Goal: Task Accomplishment & Management: Complete application form

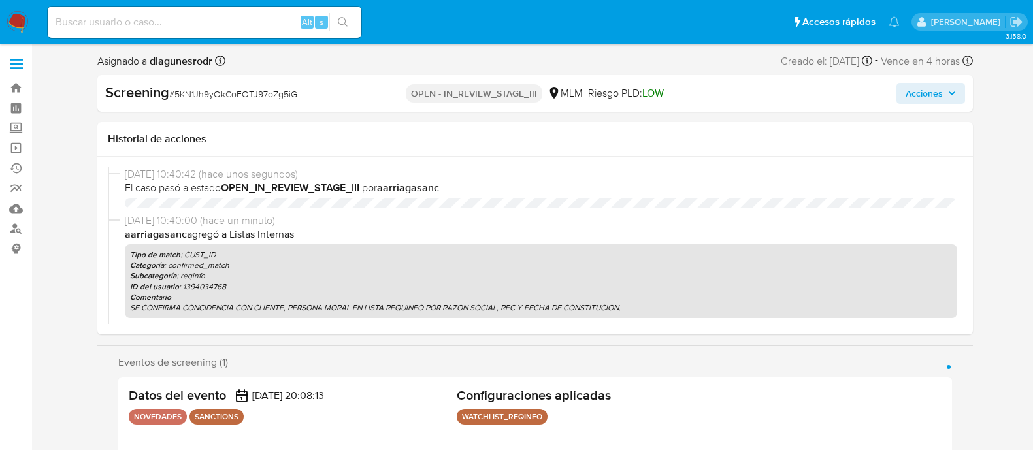
select select "10"
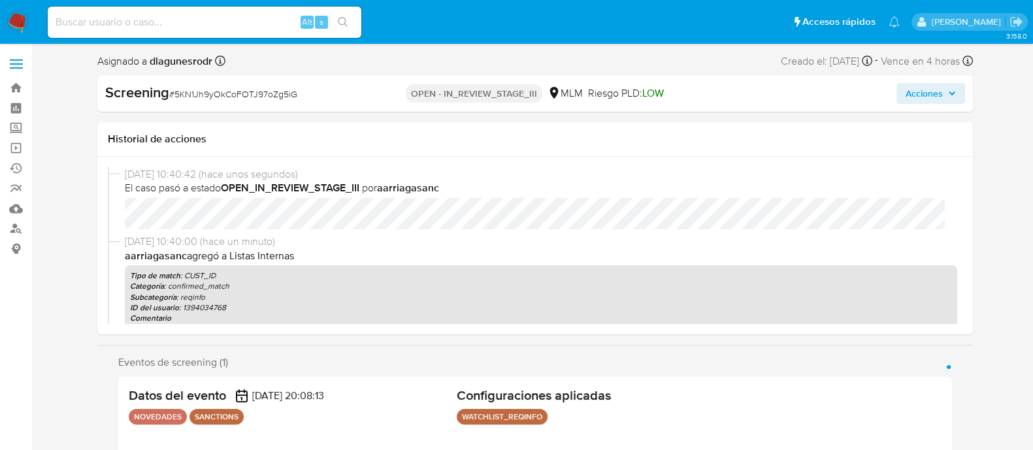
scroll to position [551, 0]
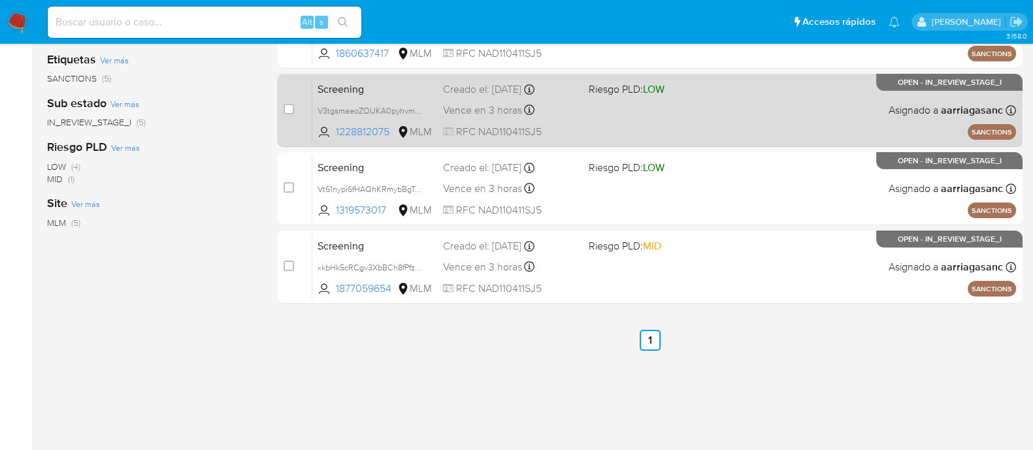
scroll to position [326, 0]
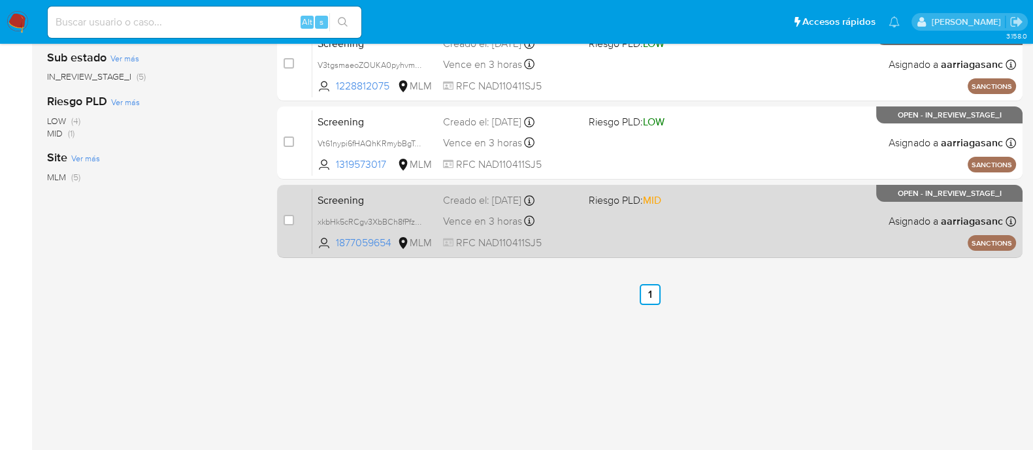
click at [626, 240] on div "Screening xkbHk5cRCgv3XbBCh8fPfzUS 1877059654 MLM Riesgo PLD: MID Creado el: 10…" at bounding box center [663, 221] width 703 height 66
click at [291, 219] on input "checkbox" at bounding box center [288, 220] width 10 height 10
checkbox input "true"
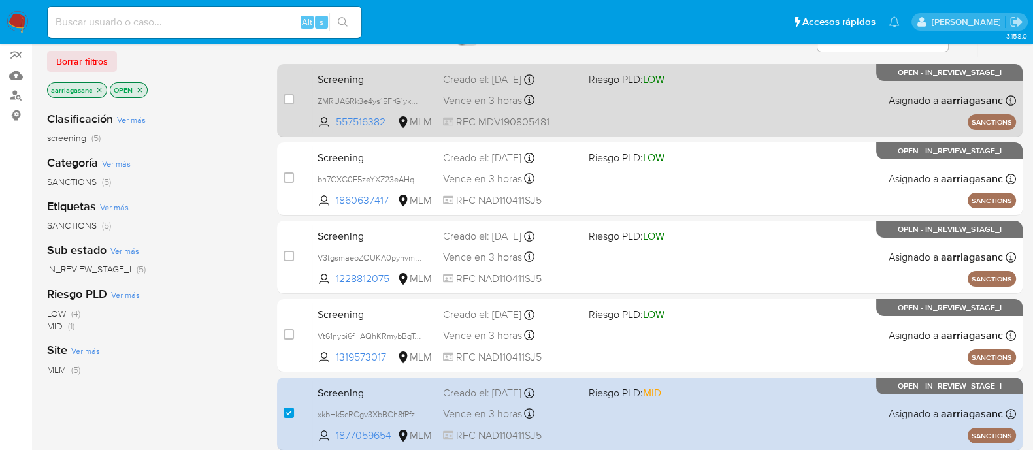
scroll to position [0, 0]
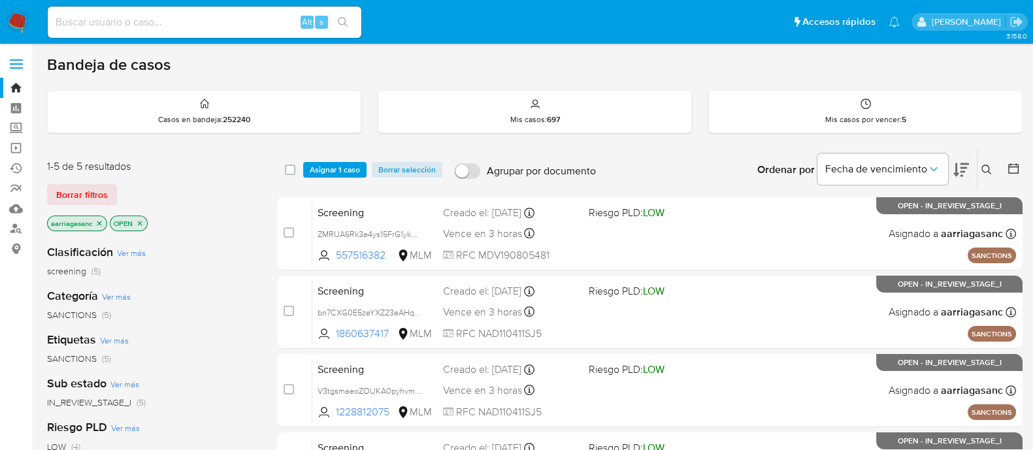
click at [340, 177] on div "select-all-cases-checkbox Asignar 1 caso Borrar selección Agrupar por documento…" at bounding box center [649, 170] width 745 height 40
click at [342, 155] on div "select-all-cases-checkbox Asignar 1 caso Borrar selección Agrupar por documento…" at bounding box center [649, 170] width 745 height 40
click at [342, 184] on div "select-all-cases-checkbox Asignar 1 caso Borrar selección Agrupar por documento…" at bounding box center [649, 170] width 745 height 40
click at [343, 167] on span "Asignar 1 caso" at bounding box center [335, 169] width 50 height 13
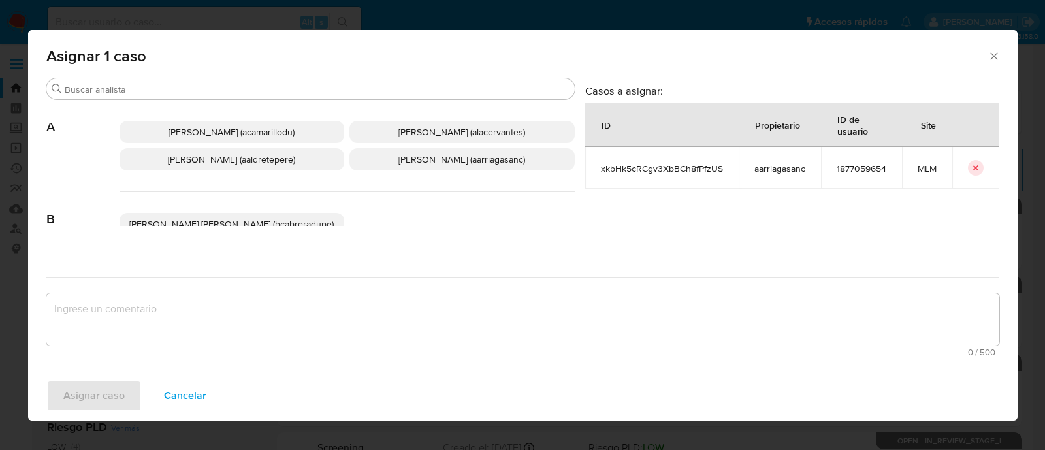
click at [441, 160] on span "Ana Maria Arriaga (aarriagasanc)" at bounding box center [461, 159] width 127 height 13
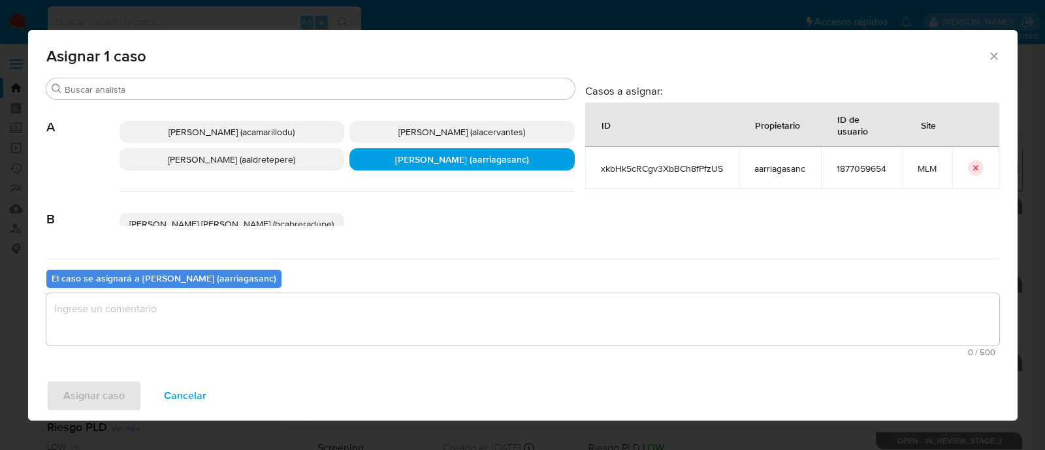
drag, startPoint x: 408, startPoint y: 284, endPoint x: 402, endPoint y: 312, distance: 28.7
click at [406, 288] on div "El caso se asignará a Ana Maria Arriaga (aarriagasanc) 0 / 500 500 caracteres r…" at bounding box center [522, 310] width 953 height 103
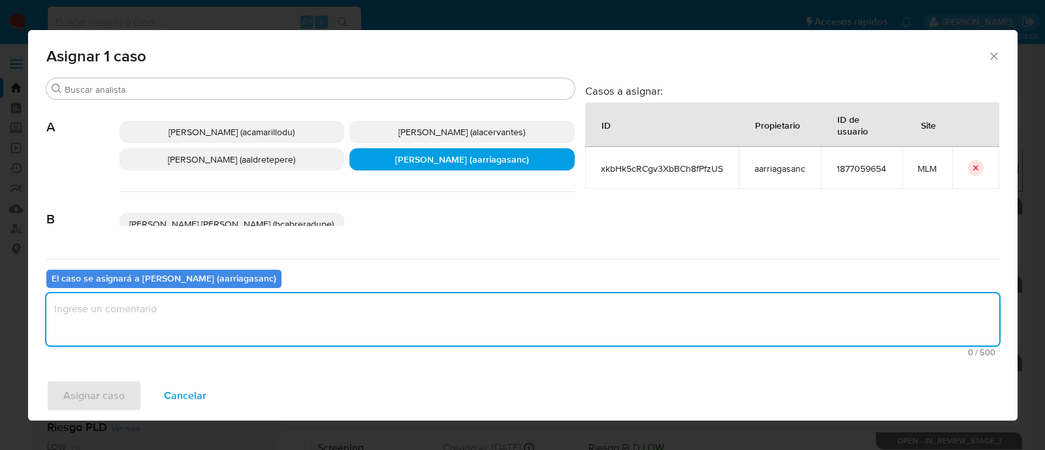
click at [402, 312] on textarea "assign-modal" at bounding box center [522, 319] width 953 height 52
type textarea "AMAS"
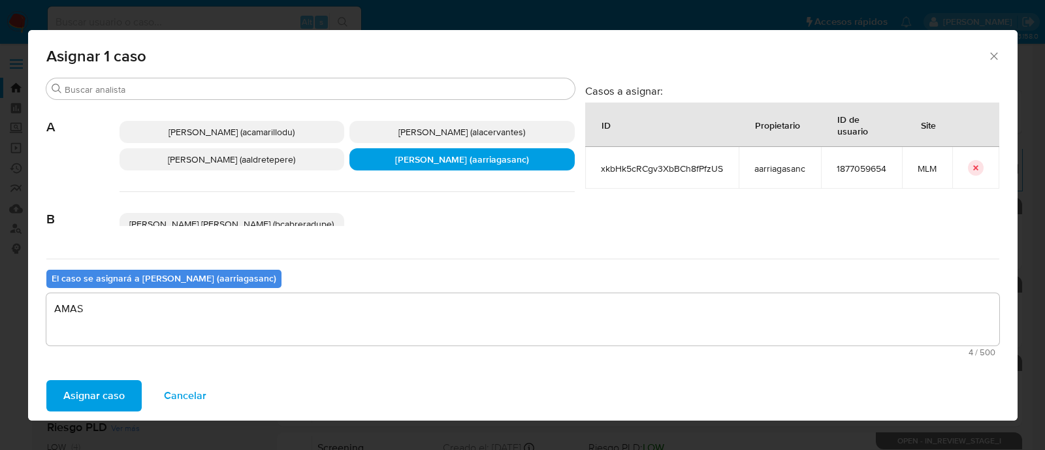
click at [108, 403] on span "Asignar caso" at bounding box center [93, 395] width 61 height 29
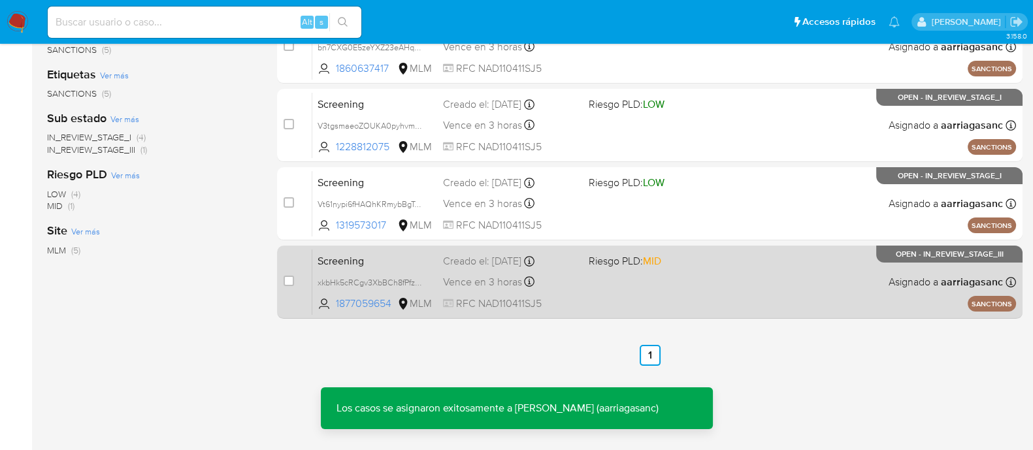
scroll to position [344, 0]
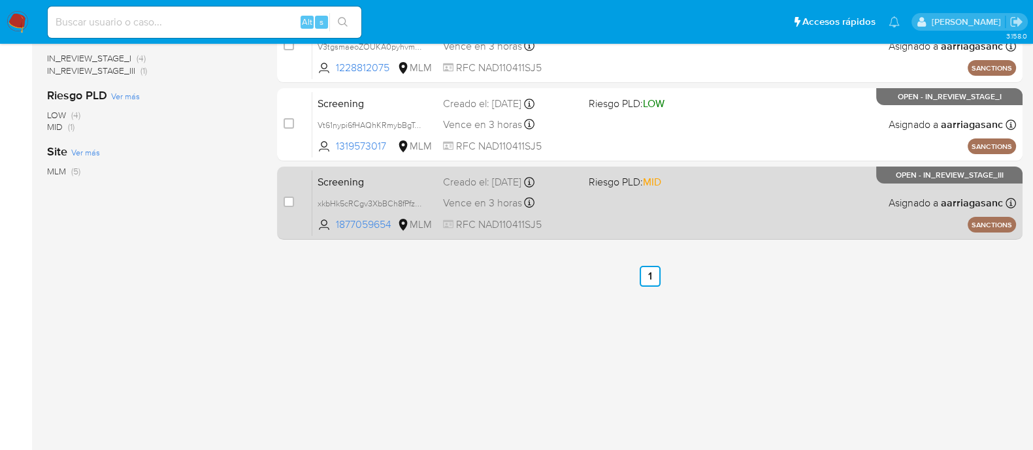
click at [670, 205] on div "Screening xkbHk5cRCgv3XbBCh8fPfzUS 1877059654 MLM Riesgo PLD: MID Creado el: 10…" at bounding box center [663, 203] width 703 height 66
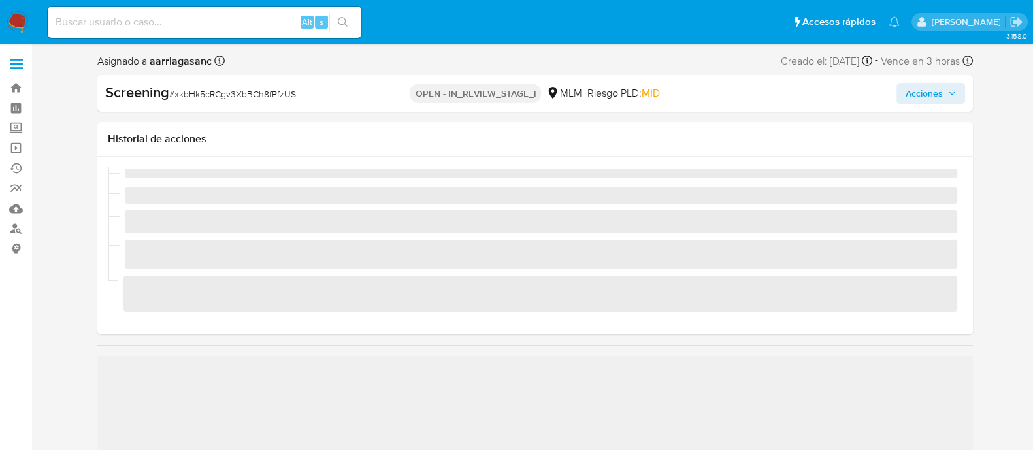
scroll to position [551, 0]
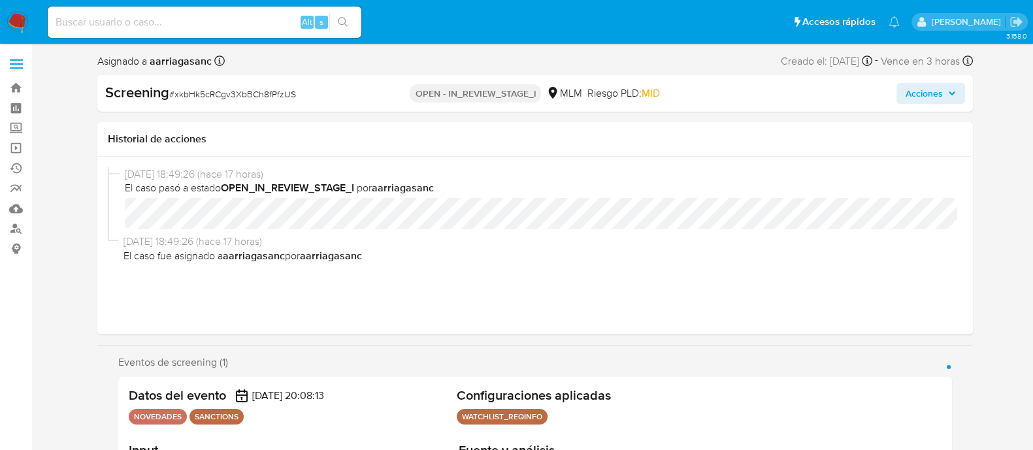
select select "10"
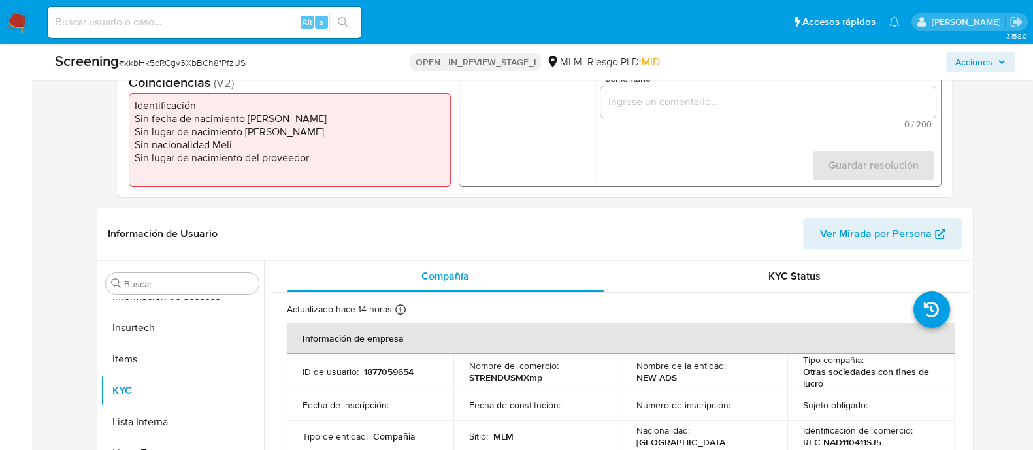
scroll to position [408, 0]
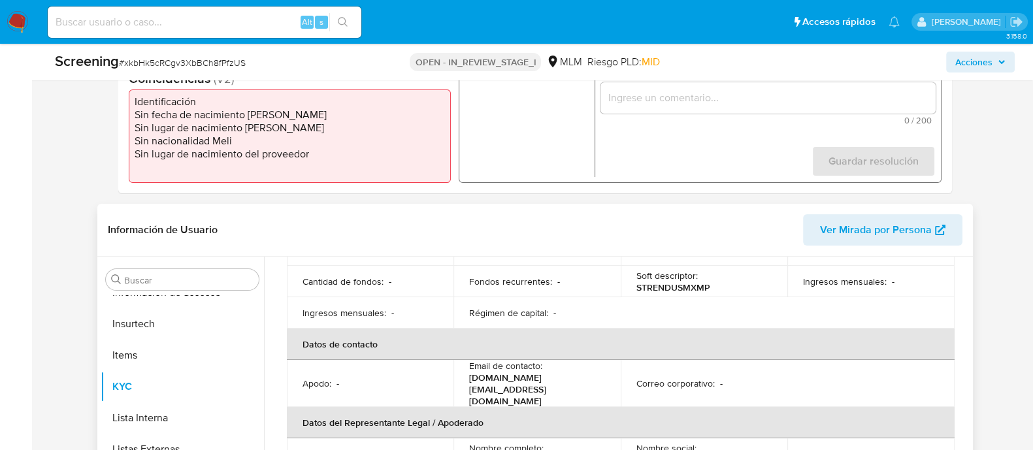
click at [620, 312] on table "Información de empresa ID de usuario : 1877059654 Nombre del comercio : STRENDU…" at bounding box center [621, 319] width 668 height 490
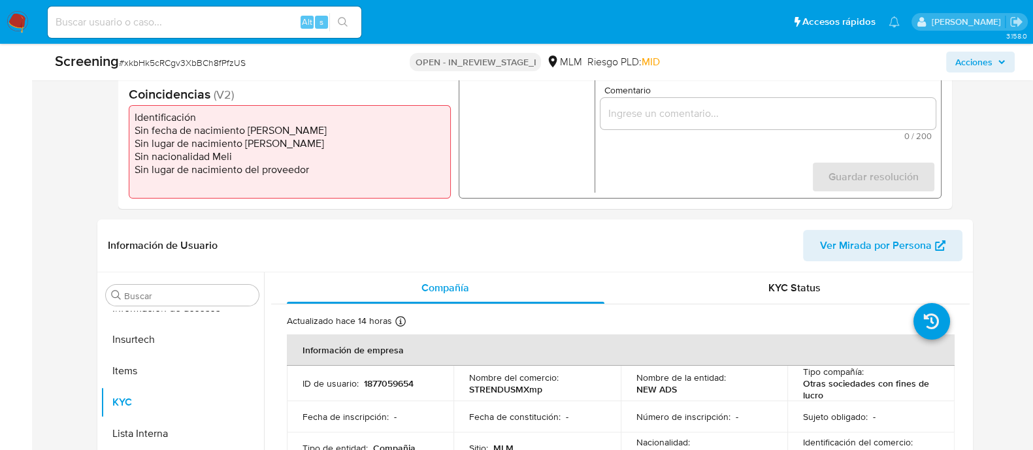
scroll to position [245, 0]
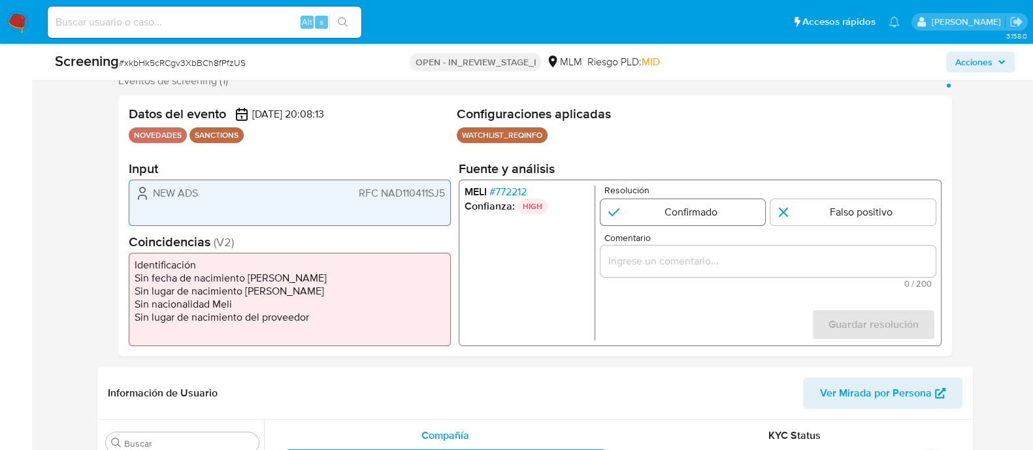
click at [697, 204] on input "1 de 1" at bounding box center [682, 212] width 165 height 26
radio input "true"
click at [709, 253] on input "Comentario" at bounding box center [767, 261] width 335 height 17
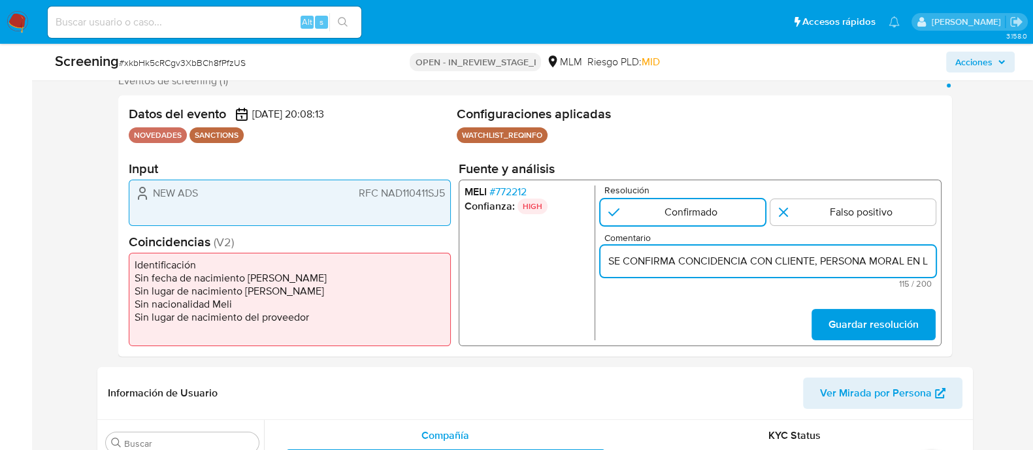
scroll to position [0, 340]
type input "SE CONFIRMA CONCIDENCIA CON CLIENTE, PERSONA MORAL EN LISTA REQUINFO POR RAZON …"
click at [869, 319] on span "Guardar resolución" at bounding box center [873, 324] width 90 height 29
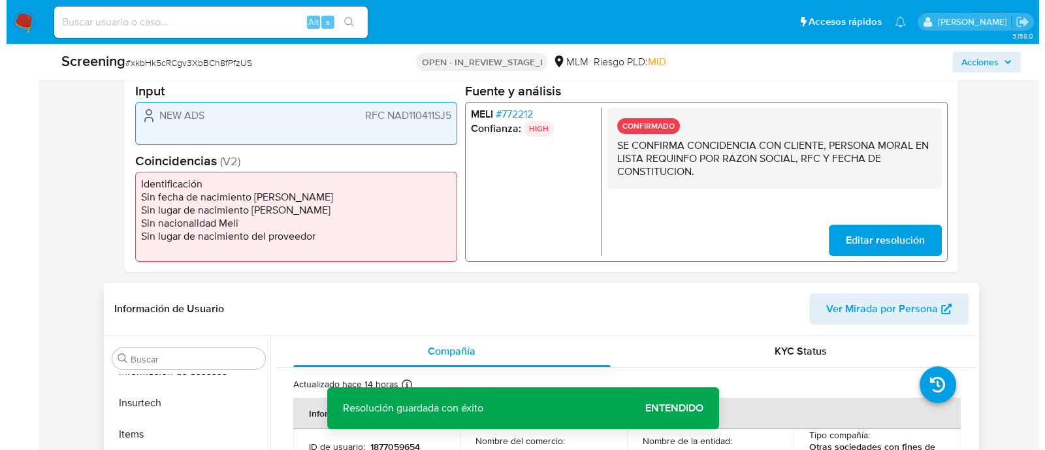
scroll to position [490, 0]
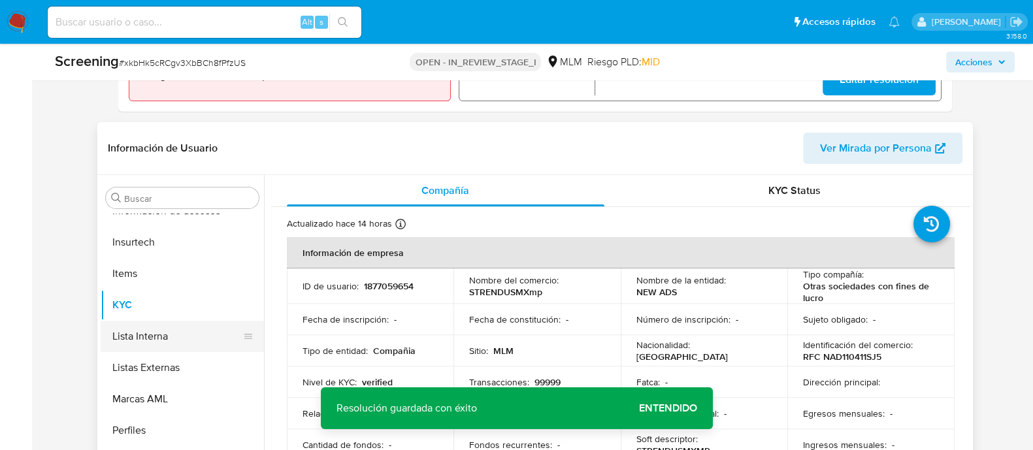
click at [167, 341] on button "Lista Interna" at bounding box center [177, 336] width 153 height 31
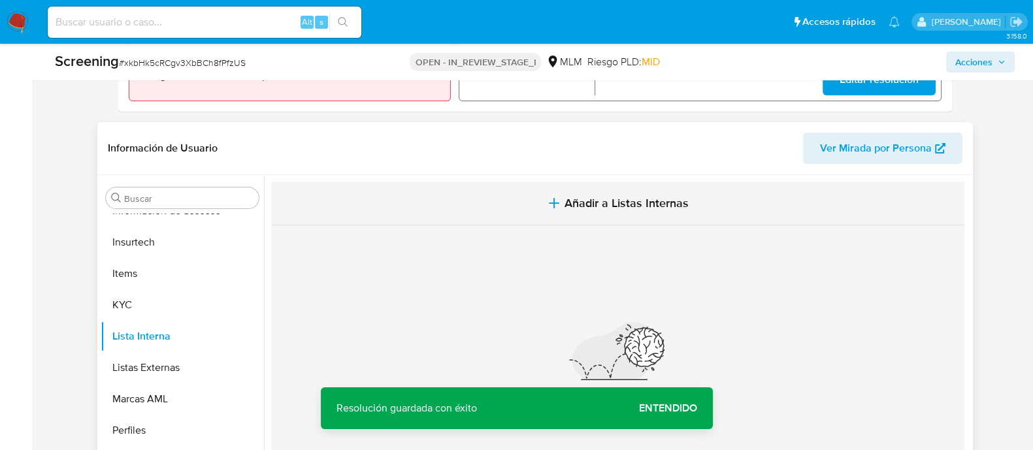
click at [605, 208] on span "Añadir a Listas Internas" at bounding box center [626, 203] width 124 height 14
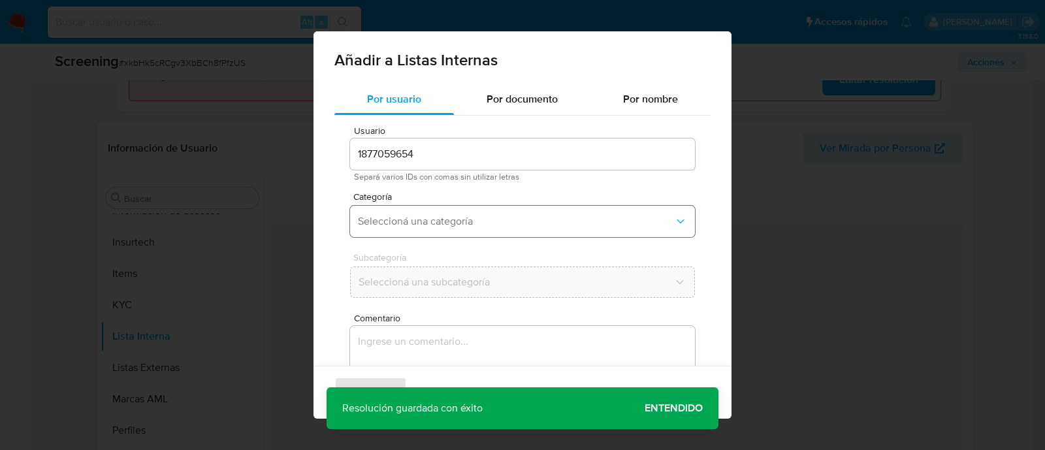
click at [427, 229] on button "Seleccioná una categoría" at bounding box center [522, 221] width 345 height 31
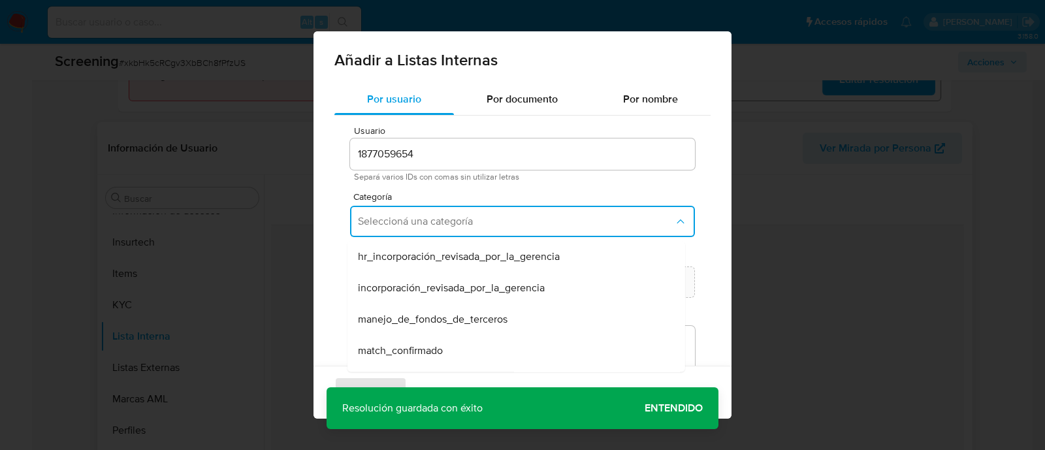
drag, startPoint x: 413, startPoint y: 344, endPoint x: 413, endPoint y: 334, distance: 9.1
click at [413, 344] on span "match_confirmado" at bounding box center [400, 350] width 85 height 13
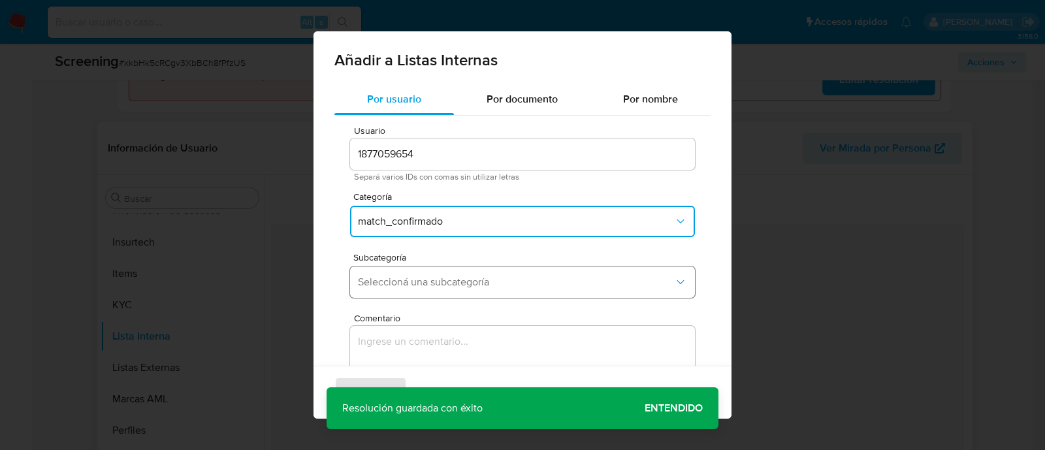
click at [409, 269] on button "Seleccioná una subcategoría" at bounding box center [522, 281] width 345 height 31
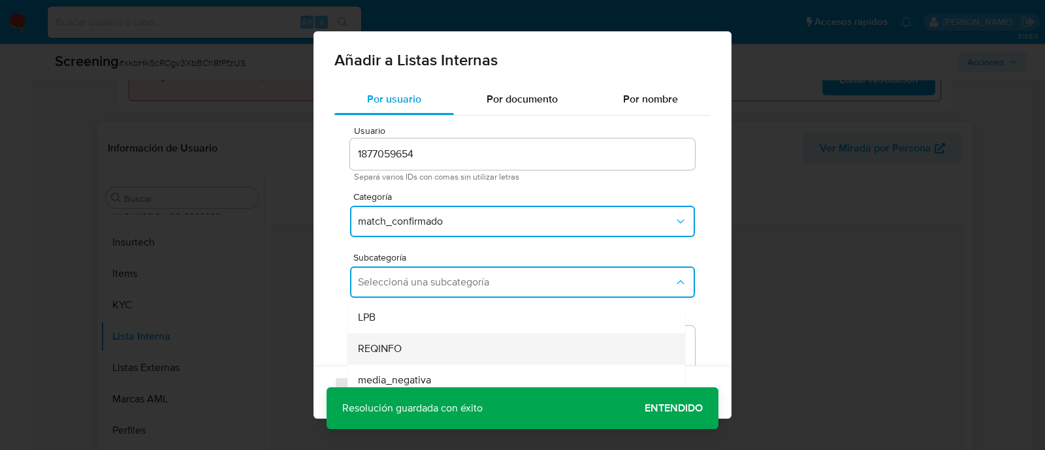
click at [410, 338] on div "REQINFO" at bounding box center [512, 348] width 309 height 31
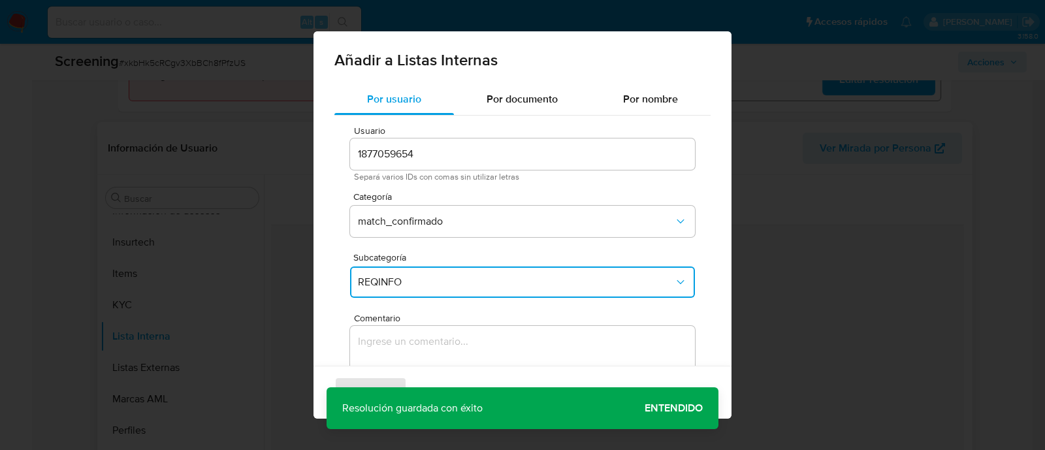
click at [409, 338] on textarea "Comentario" at bounding box center [522, 388] width 345 height 125
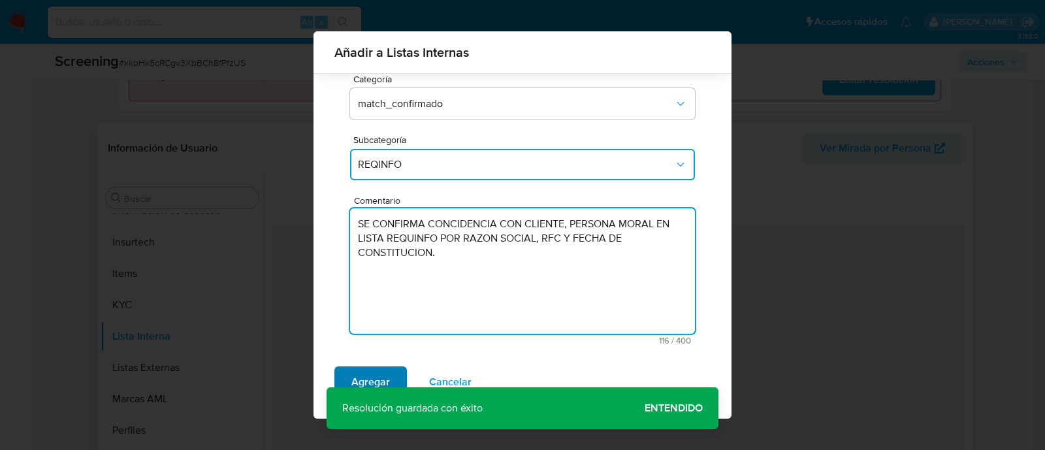
type textarea "SE CONFIRMA CONCIDENCIA CON CLIENTE, PERSONA MORAL EN LISTA REQUINFO POR RAZON …"
click at [381, 380] on span "Agregar" at bounding box center [370, 382] width 39 height 29
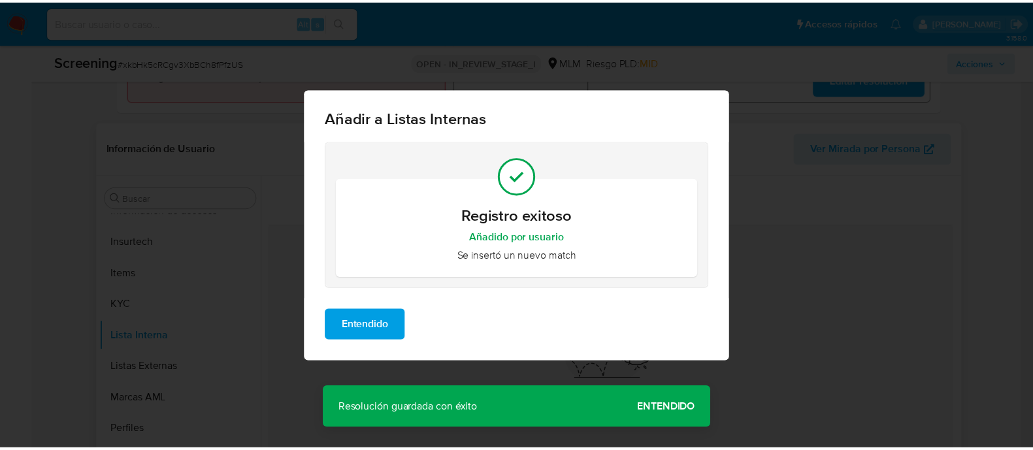
scroll to position [0, 0]
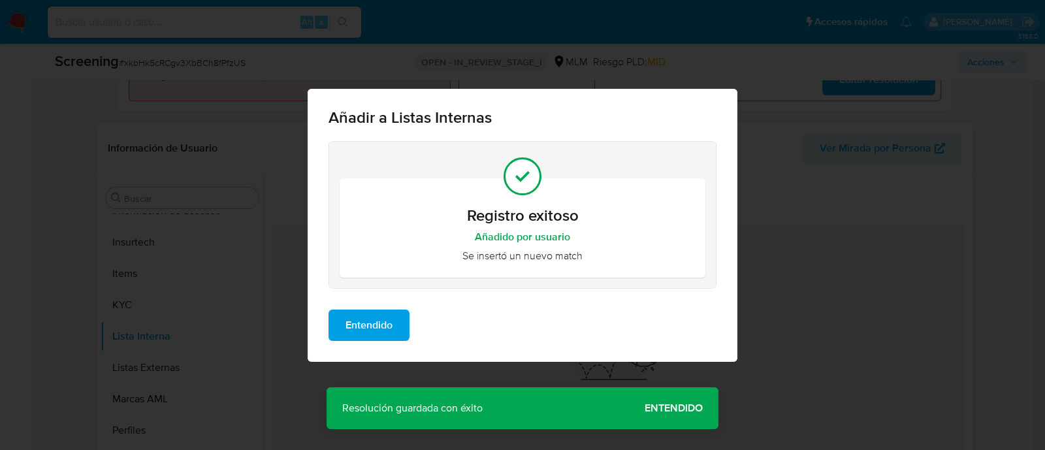
click at [692, 415] on div "Añadir a Listas Internas Registro exitoso Añadido por usuario Se insertó un nue…" at bounding box center [522, 225] width 1045 height 450
click at [354, 342] on div "Entendido" at bounding box center [523, 330] width 430 height 63
click at [354, 332] on span "Entendido" at bounding box center [369, 325] width 47 height 29
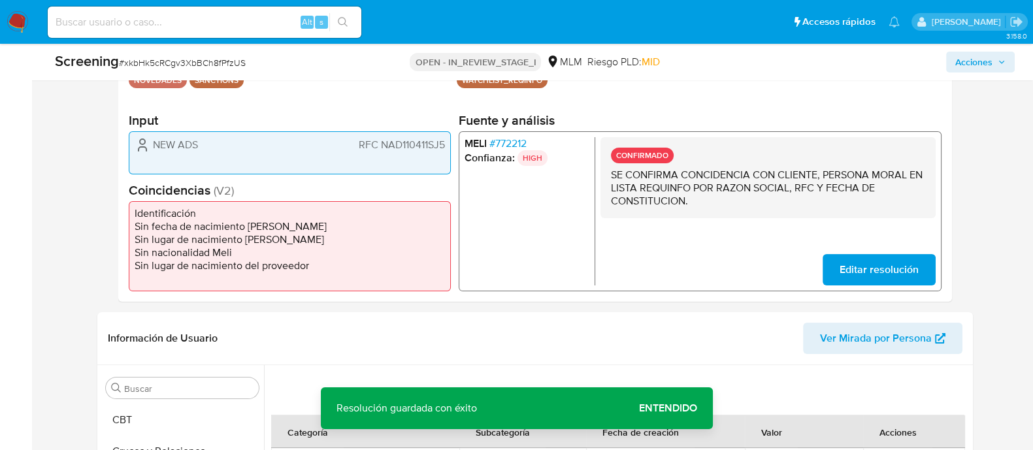
scroll to position [326, 0]
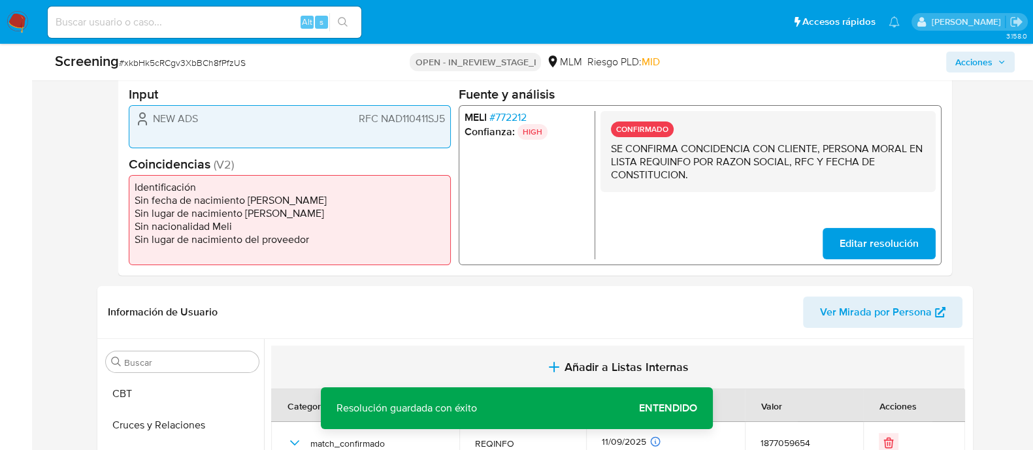
click at [351, 349] on button "Añadir a Listas Internas" at bounding box center [617, 368] width 693 height 44
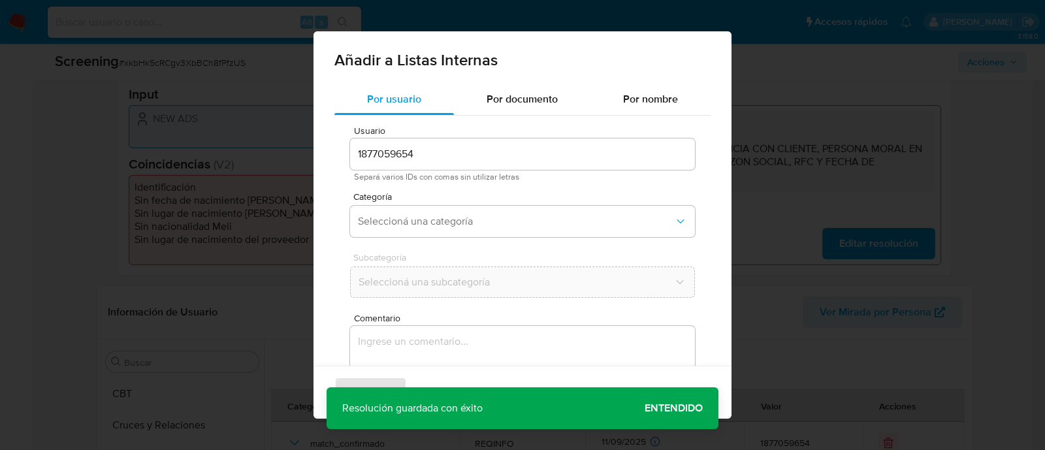
click at [707, 89] on div "Por usuario Por documento Por nombre Usuario 1877059654 Separá varios IDs con c…" at bounding box center [523, 284] width 418 height 400
click at [799, 119] on div "Añadir a Listas Internas Por usuario Por documento Por nombre Usuario 187705965…" at bounding box center [522, 225] width 1045 height 450
click at [677, 407] on div "Agregar Cancelar" at bounding box center [523, 392] width 418 height 53
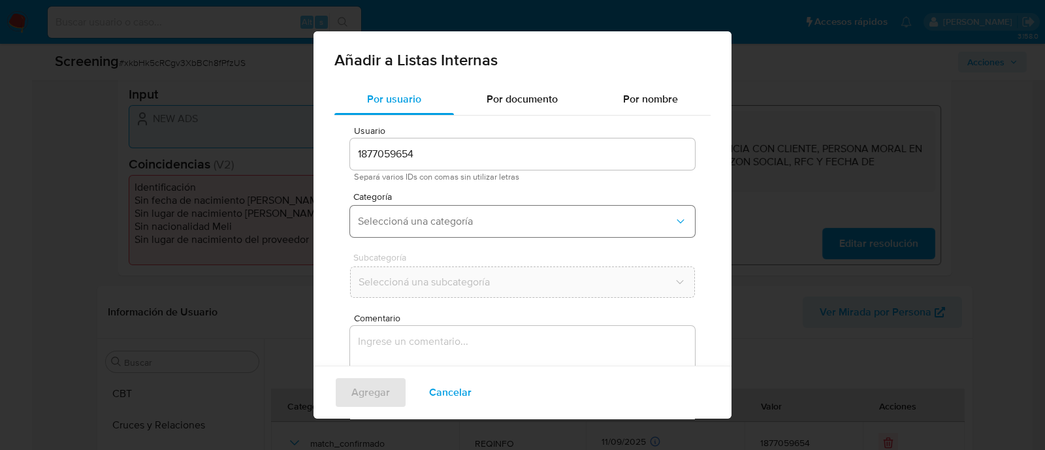
click at [548, 234] on button "Seleccioná una categoría" at bounding box center [522, 221] width 345 height 31
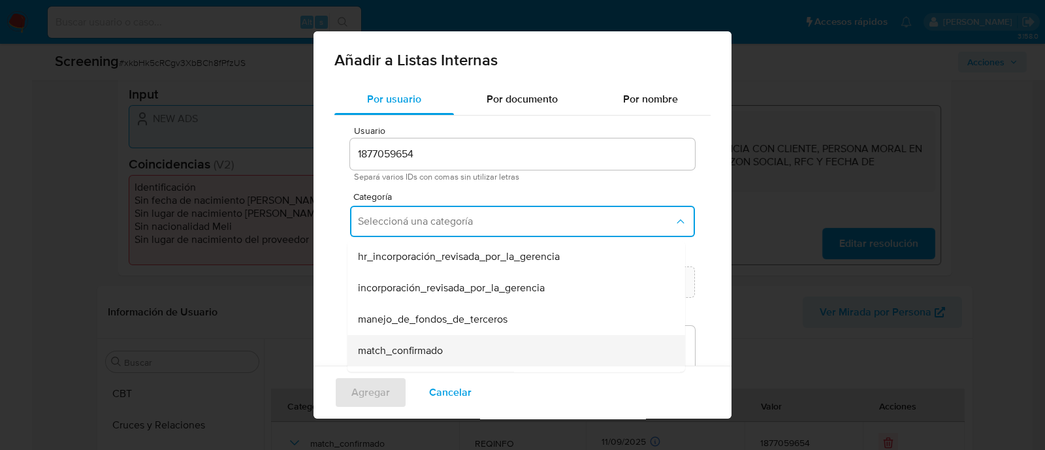
click at [412, 357] on span "match_confirmado" at bounding box center [400, 350] width 85 height 13
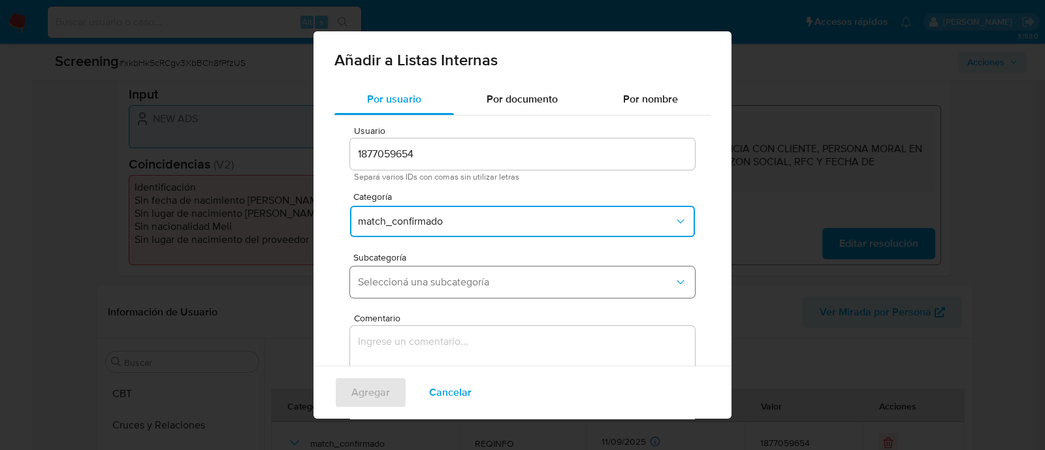
click at [419, 280] on span "Seleccioná una subcategoría" at bounding box center [516, 282] width 316 height 13
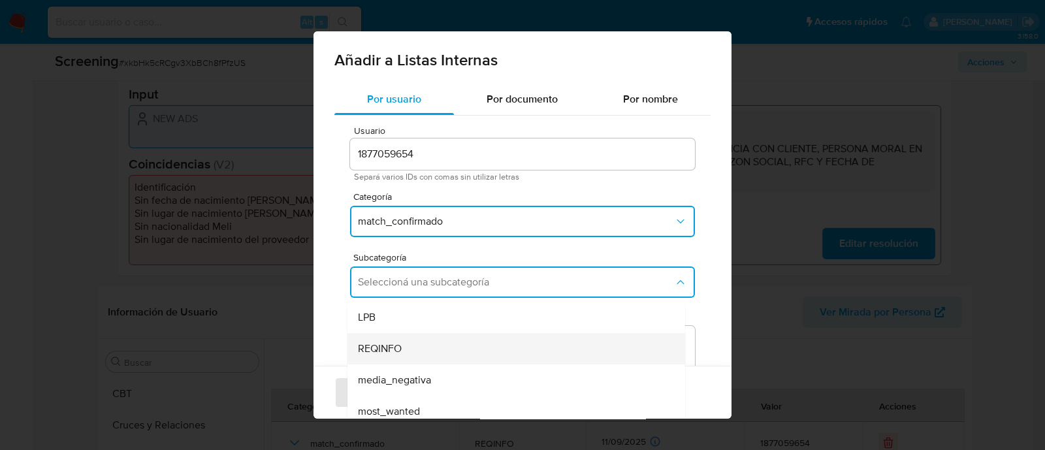
click at [399, 337] on div "REQINFO" at bounding box center [512, 348] width 309 height 31
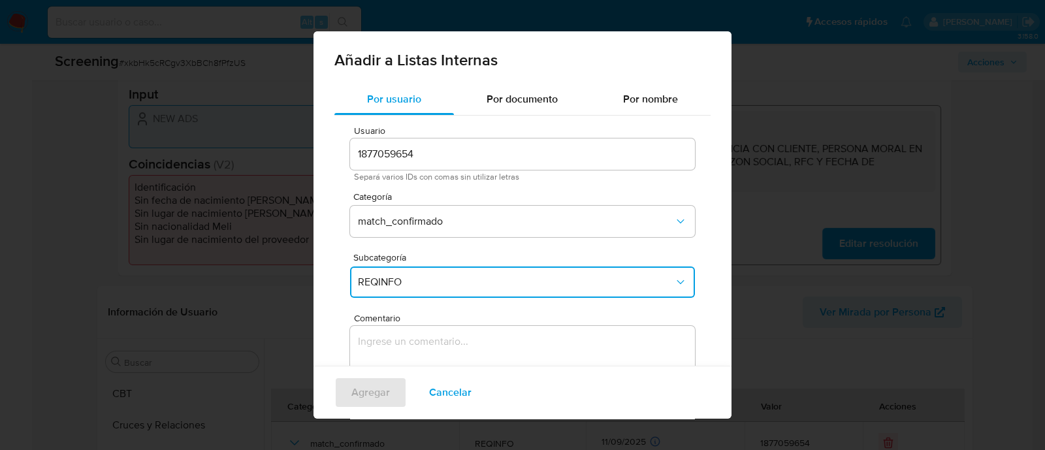
click at [399, 337] on textarea "Comentario" at bounding box center [522, 388] width 345 height 125
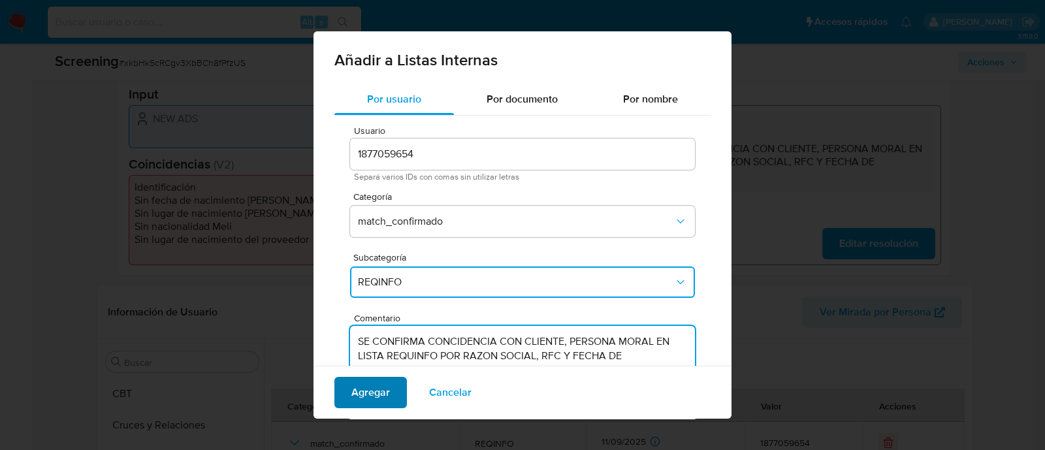
type textarea "SE CONFIRMA CONCIDENCIA CON CLIENTE, PERSONA MORAL EN LISTA REQUINFO POR RAZON …"
click at [378, 398] on span "Agregar" at bounding box center [370, 392] width 39 height 29
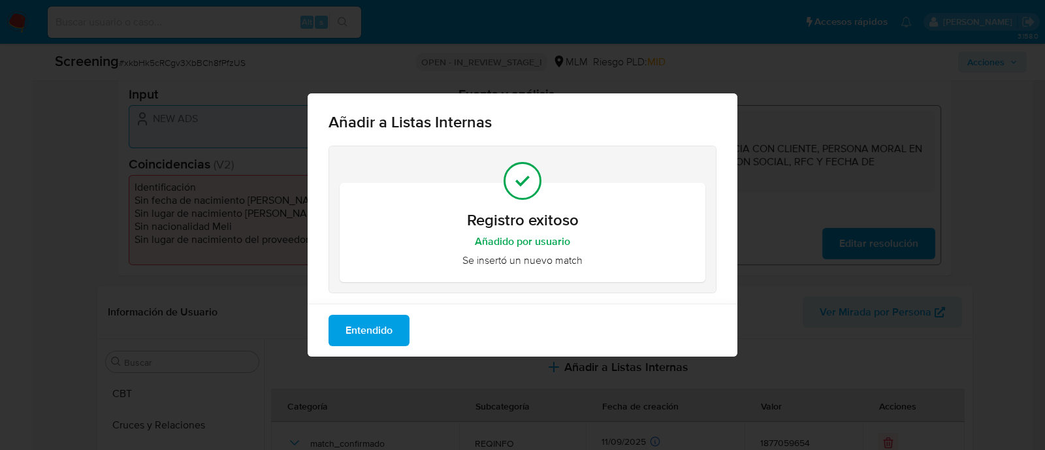
click at [370, 339] on span "Entendido" at bounding box center [369, 330] width 47 height 29
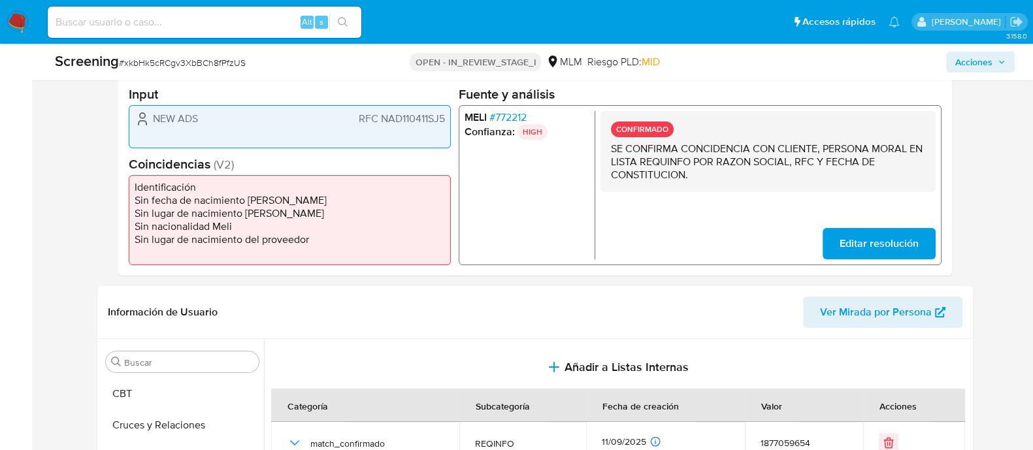
click at [955, 66] on span "Acciones" at bounding box center [973, 62] width 37 height 21
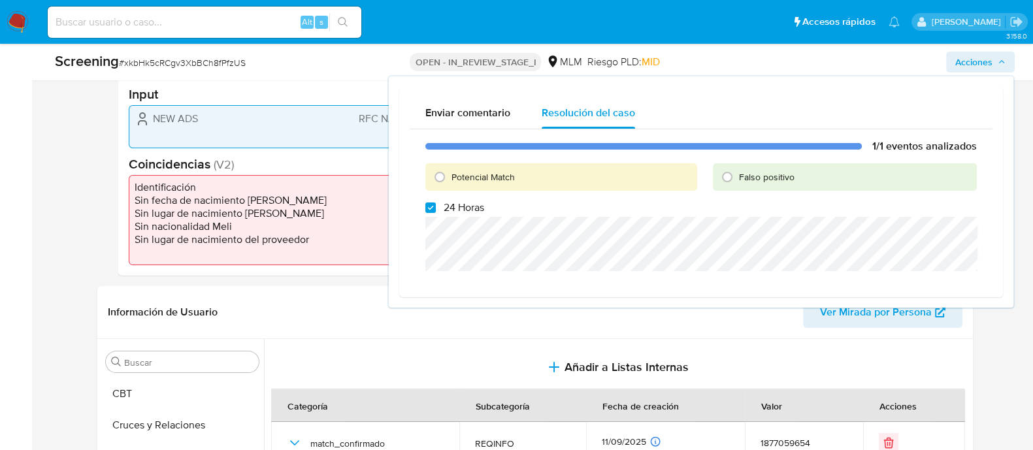
click at [434, 214] on div "1/1 eventos analizados Potencial Match Falso positivo 24 Horas" at bounding box center [701, 207] width 583 height 157
click at [438, 184] on input "Potencial Match" at bounding box center [439, 177] width 21 height 21
radio input "true"
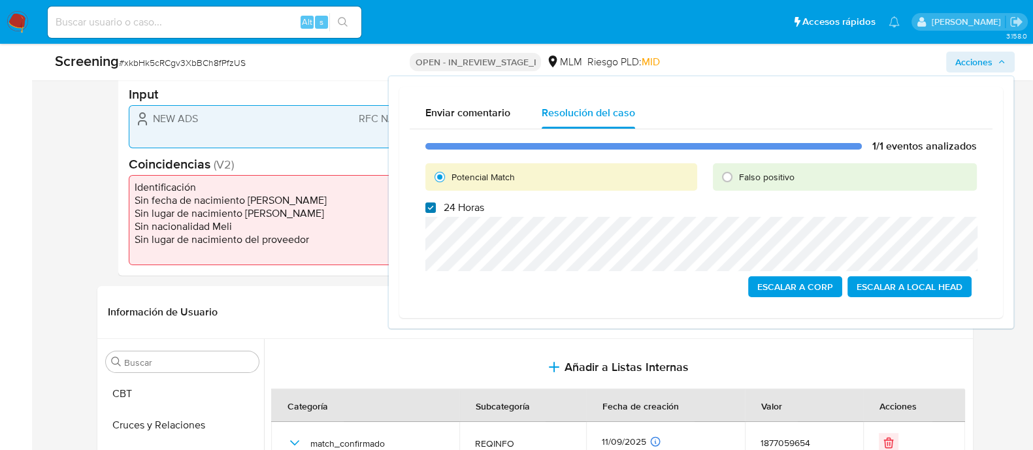
click at [428, 206] on input "24 Horas" at bounding box center [430, 207] width 10 height 10
checkbox input "false"
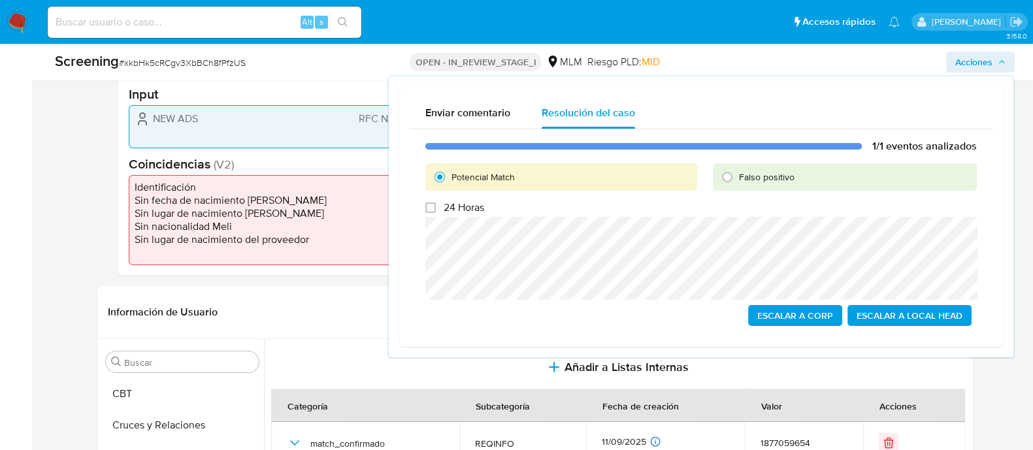
click at [908, 308] on span "Escalar a Local Head" at bounding box center [909, 315] width 106 height 18
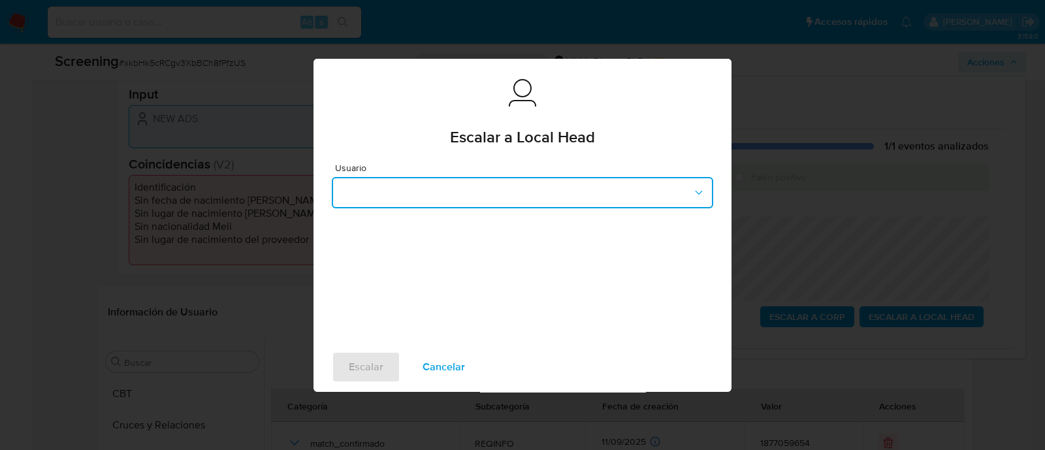
click at [501, 183] on button "button" at bounding box center [522, 192] width 381 height 31
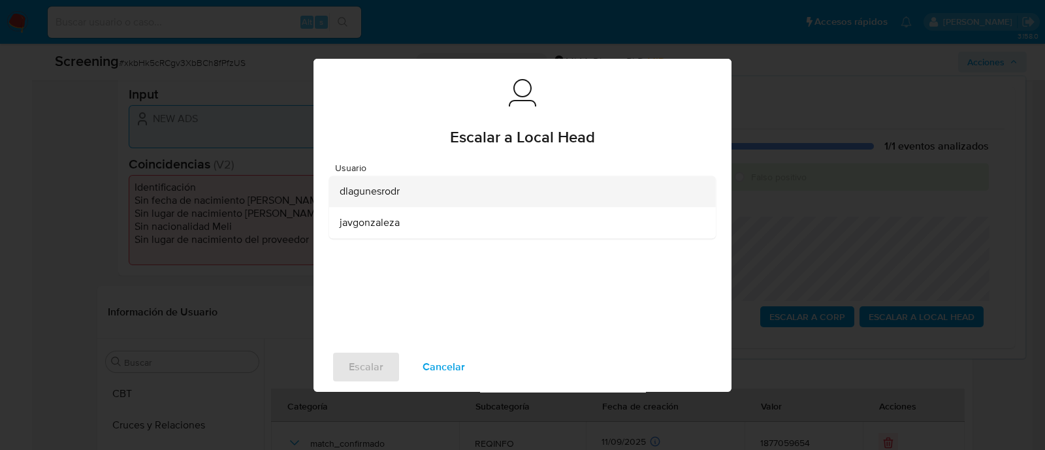
click at [396, 187] on span "dlagunesrodr" at bounding box center [370, 191] width 60 height 13
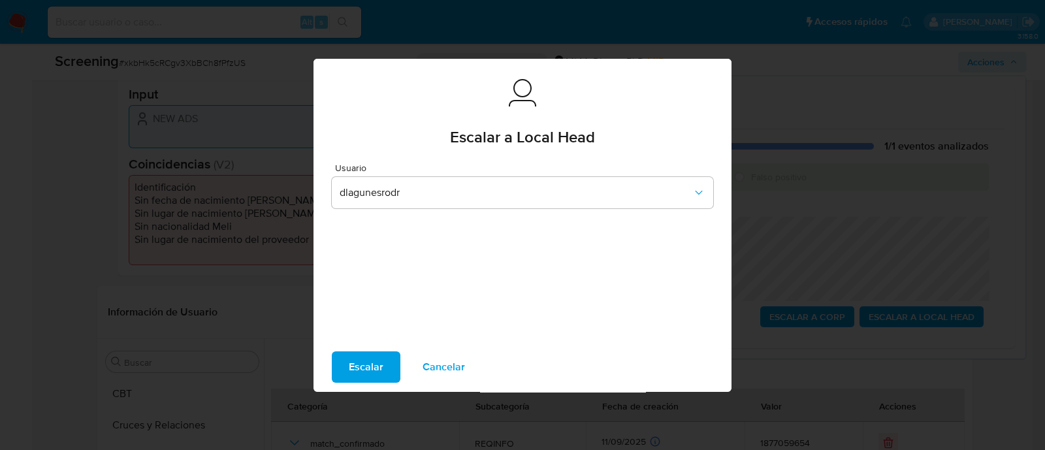
click at [367, 364] on span "Escalar" at bounding box center [366, 367] width 35 height 29
click at [372, 369] on span "Escalar" at bounding box center [366, 367] width 35 height 29
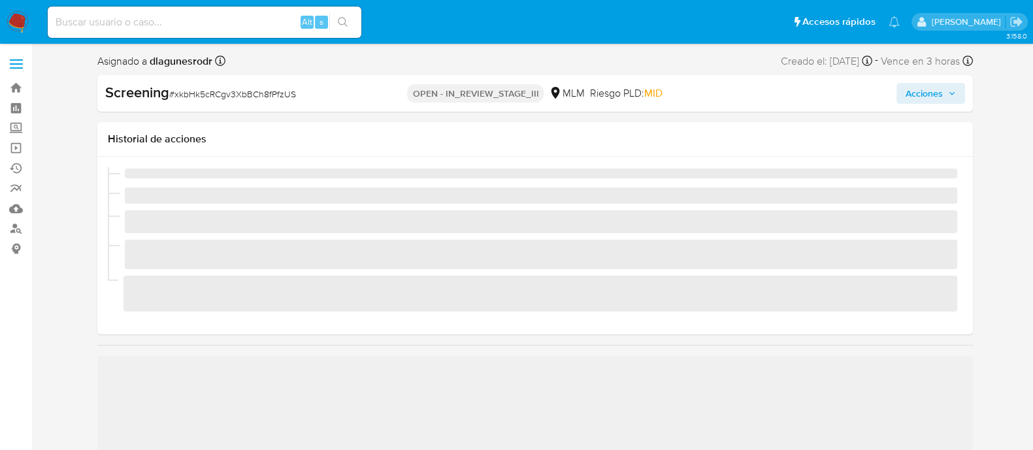
scroll to position [551, 0]
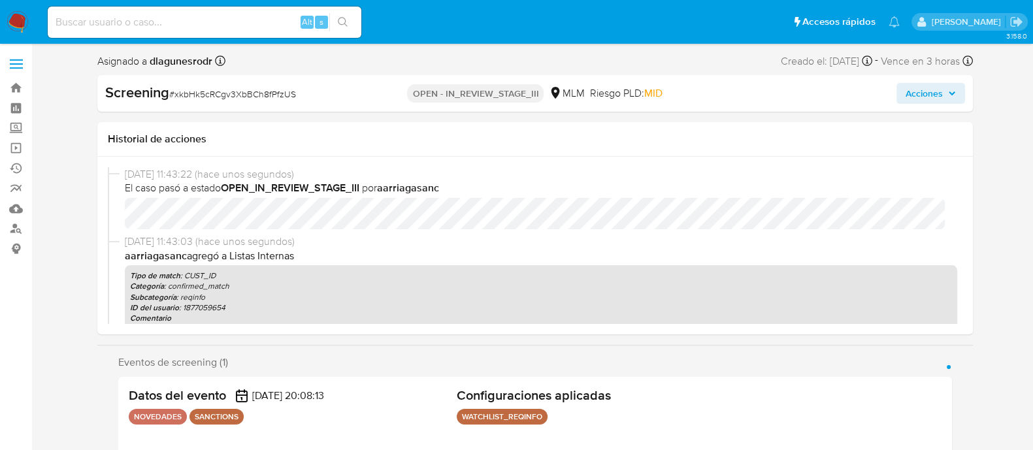
select select "10"
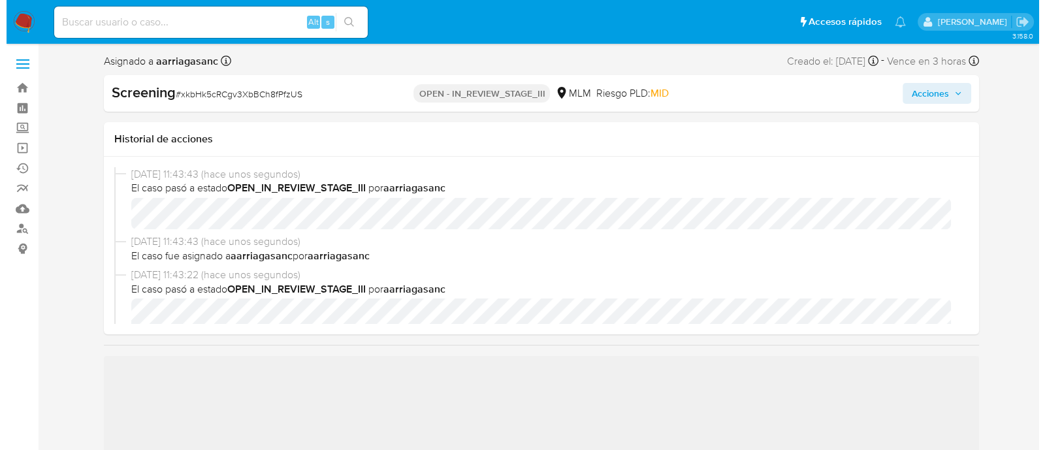
scroll to position [81, 0]
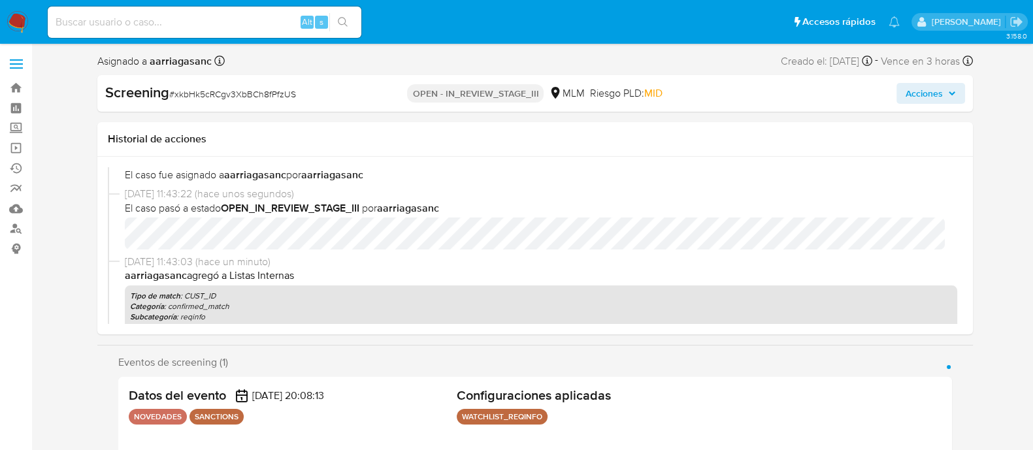
select select "10"
click at [931, 89] on span "Acciones" at bounding box center [923, 93] width 37 height 21
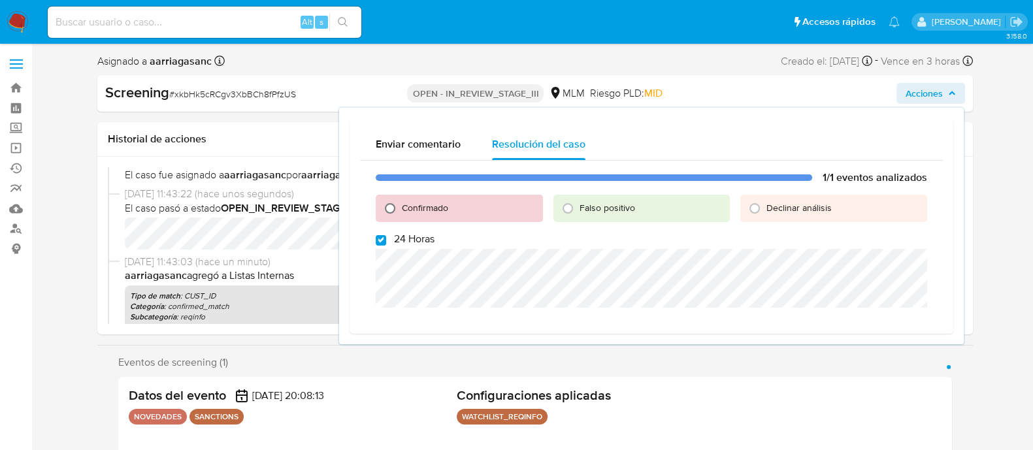
click at [383, 210] on input "Confirmado" at bounding box center [389, 208] width 21 height 21
radio input "true"
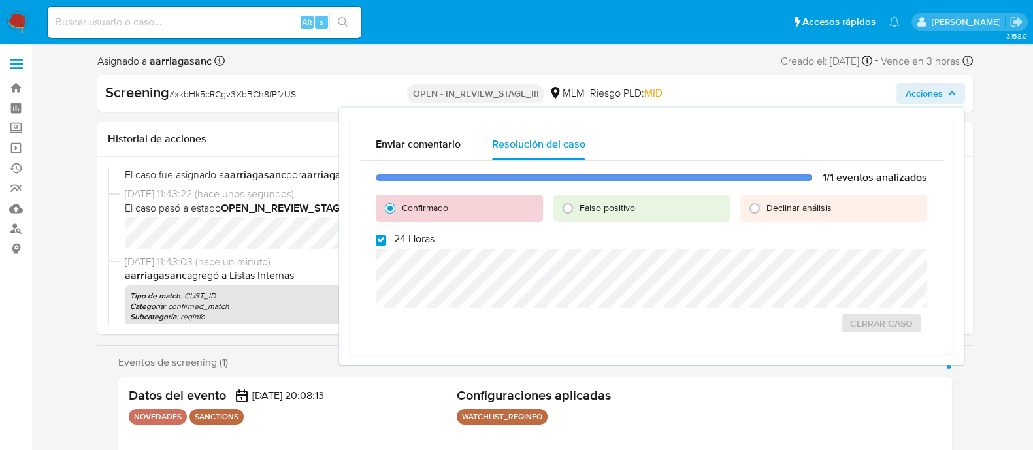
click at [376, 239] on input "24 Horas" at bounding box center [381, 240] width 10 height 10
checkbox input "false"
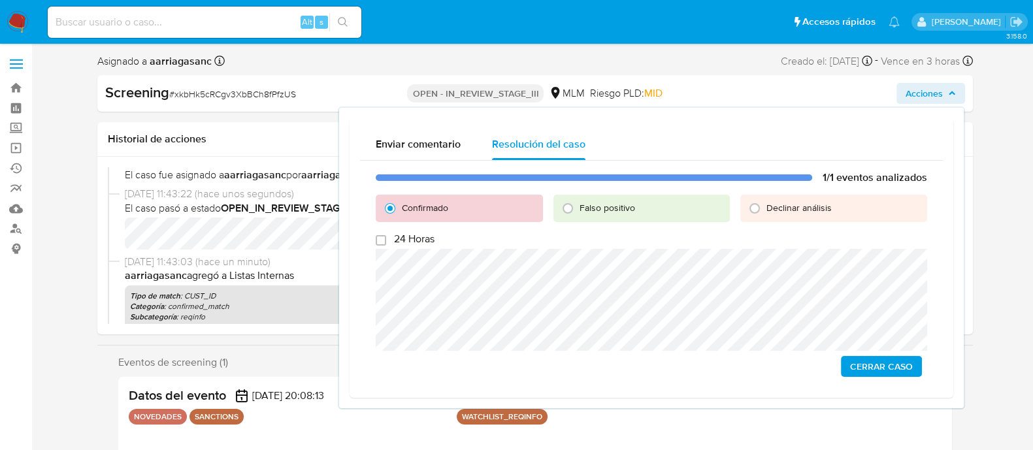
click at [863, 365] on span "Cerrar Caso" at bounding box center [881, 366] width 63 height 18
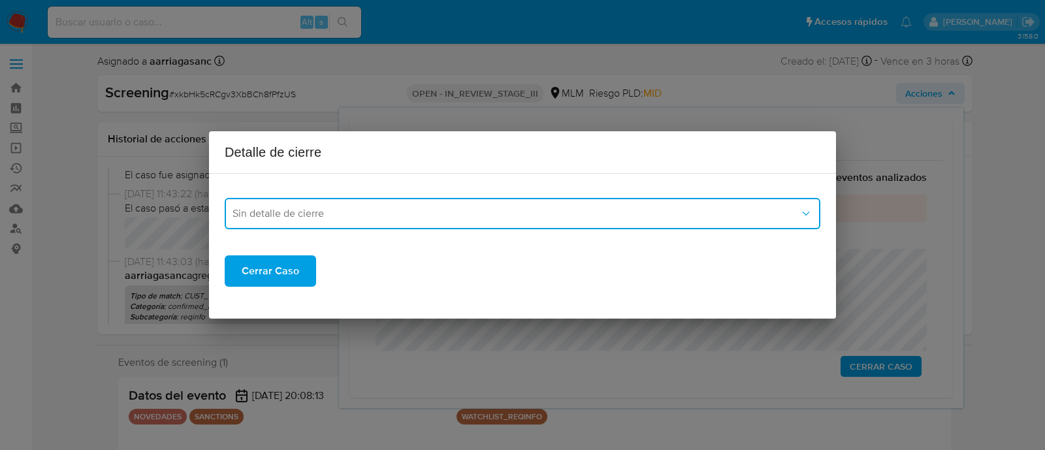
click at [516, 199] on button "Sin detalle de cierre" at bounding box center [523, 213] width 596 height 31
click at [508, 214] on span "Sin detalle de cierre" at bounding box center [516, 213] width 567 height 13
click at [428, 214] on span "Sin detalle de cierre" at bounding box center [516, 213] width 567 height 13
click at [348, 268] on div "LPB_REQINFO" at bounding box center [523, 261] width 580 height 31
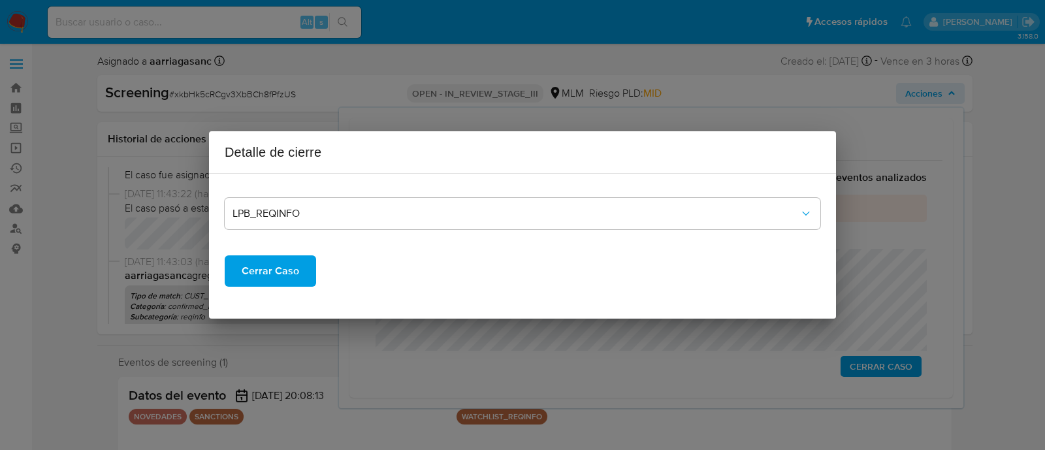
click at [293, 266] on span "Cerrar Caso" at bounding box center [270, 271] width 57 height 29
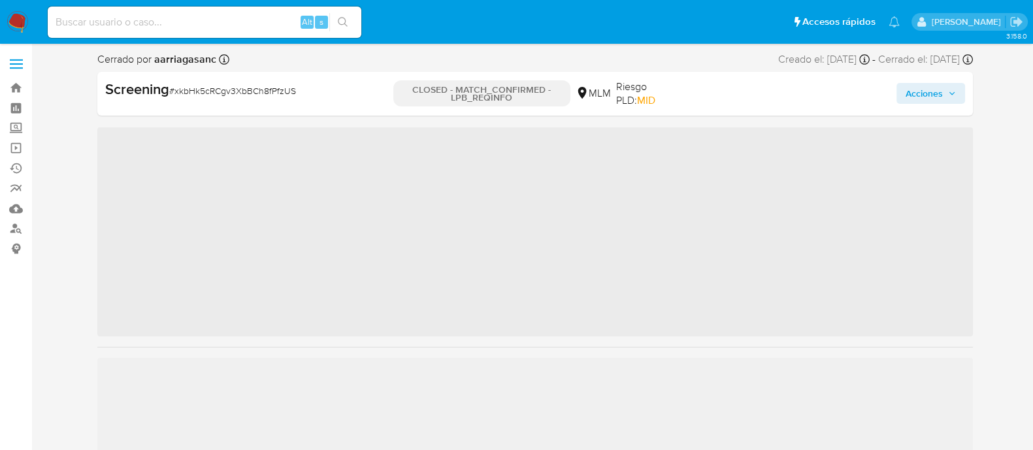
scroll to position [523, 0]
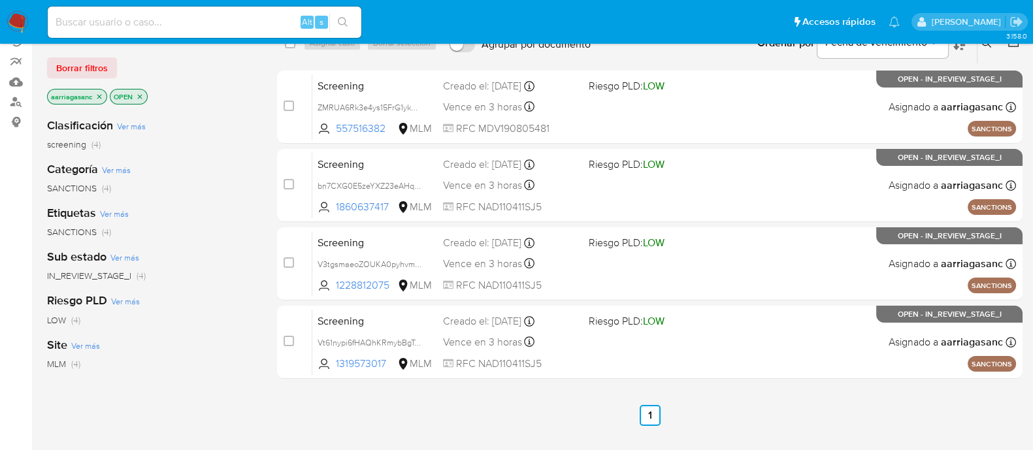
scroll to position [326, 0]
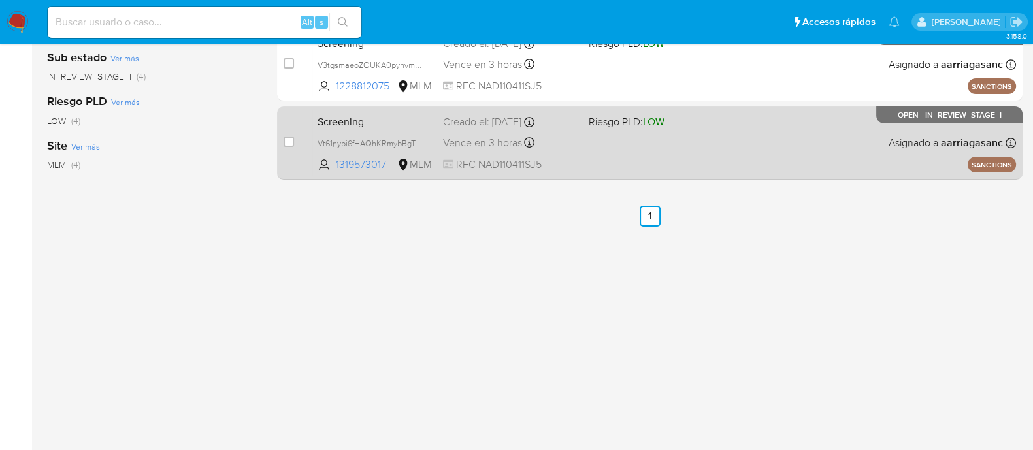
click at [703, 135] on div "Screening Vt61nypi6fHAQhKRmybBgToz 1319573017 MLM Riesgo PLD: LOW Creado el: 10…" at bounding box center [663, 143] width 703 height 66
click at [285, 140] on input "checkbox" at bounding box center [288, 142] width 10 height 10
checkbox input "true"
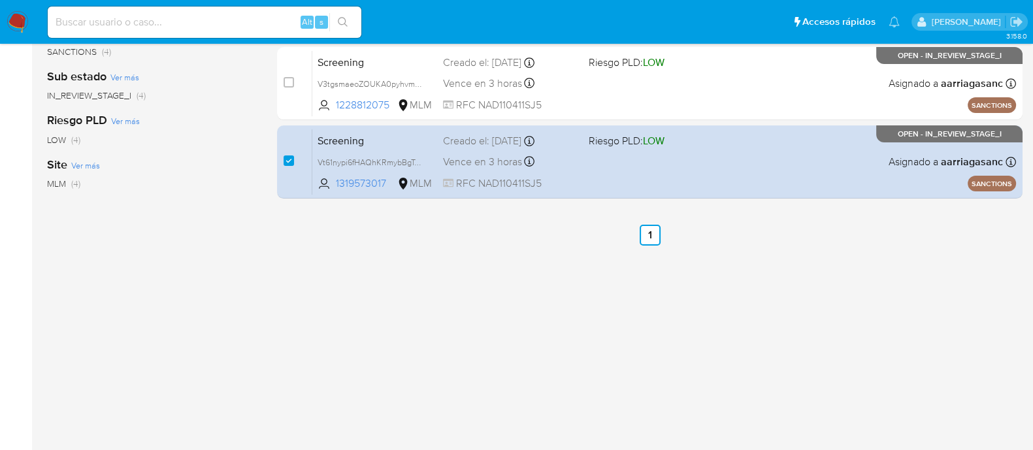
scroll to position [0, 0]
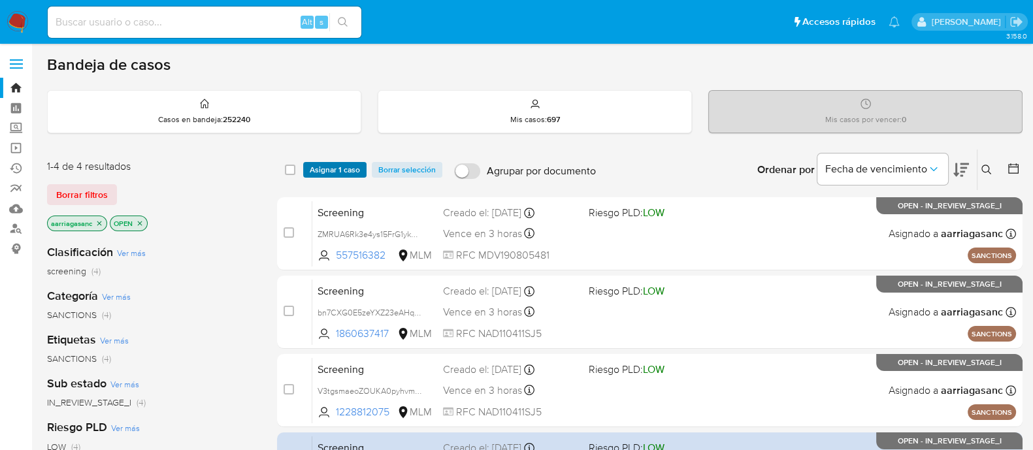
click at [342, 168] on span "Asignar 1 caso" at bounding box center [335, 169] width 50 height 13
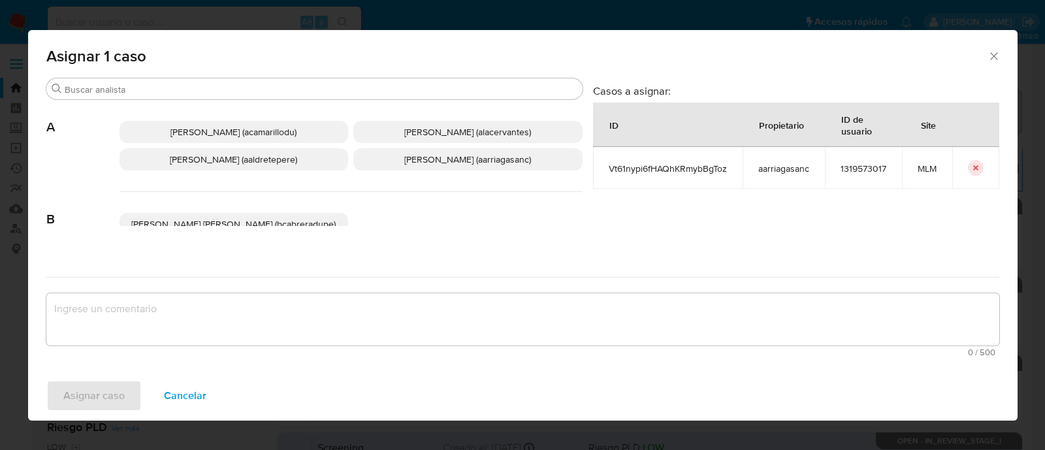
click at [492, 163] on span "[PERSON_NAME] (aarriagasanc)" at bounding box center [467, 159] width 127 height 13
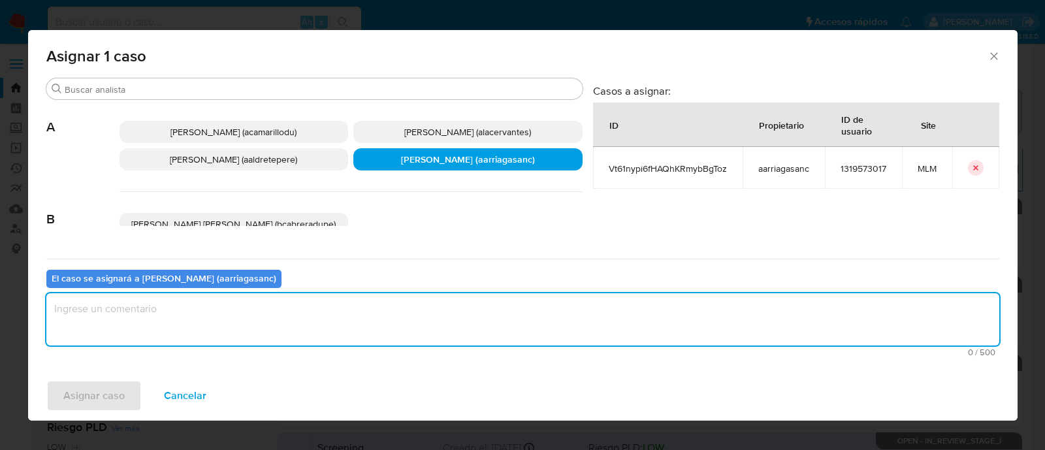
click at [395, 329] on textarea "assign-modal" at bounding box center [522, 319] width 953 height 52
type textarea "AMAS"
click at [124, 404] on button "Asignar caso" at bounding box center [93, 395] width 95 height 31
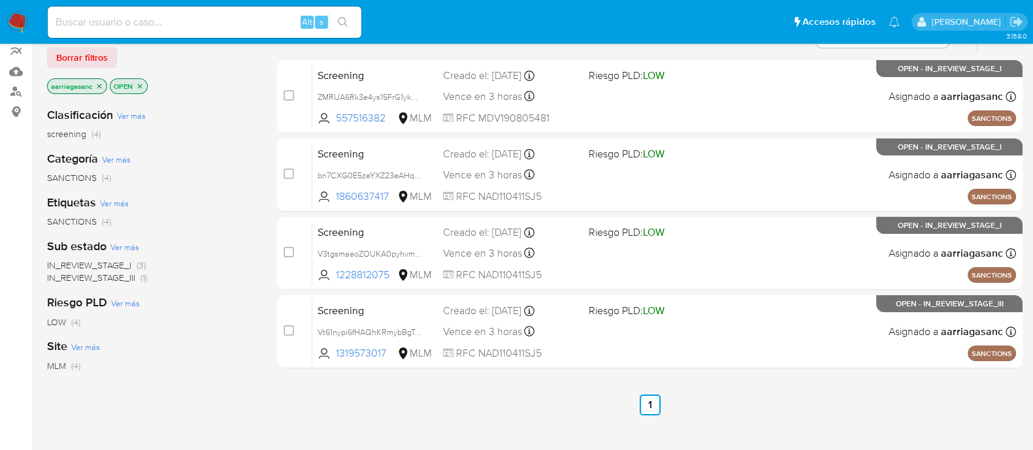
scroll to position [163, 0]
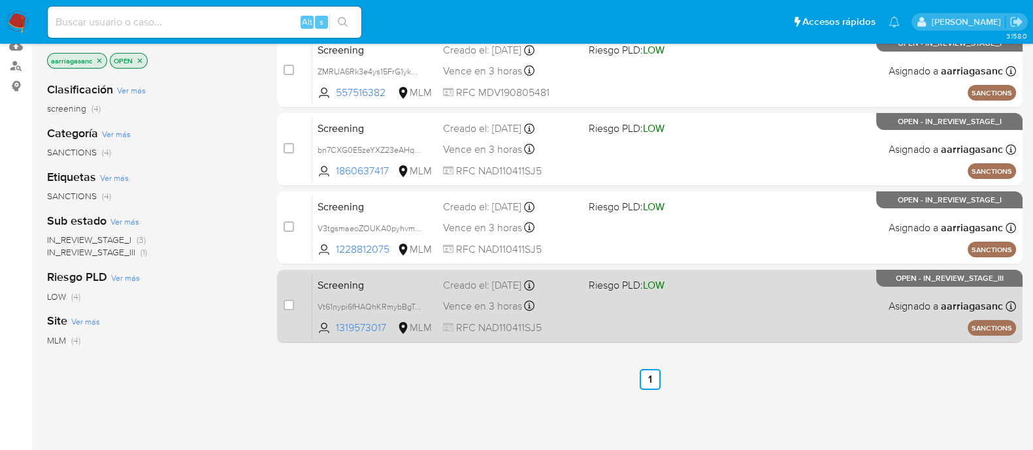
click at [585, 305] on div "Screening Vt61nypi6fHAQhKRmybBgToz 1319573017 MLM Riesgo PLD: LOW Creado el: 10…" at bounding box center [663, 306] width 703 height 66
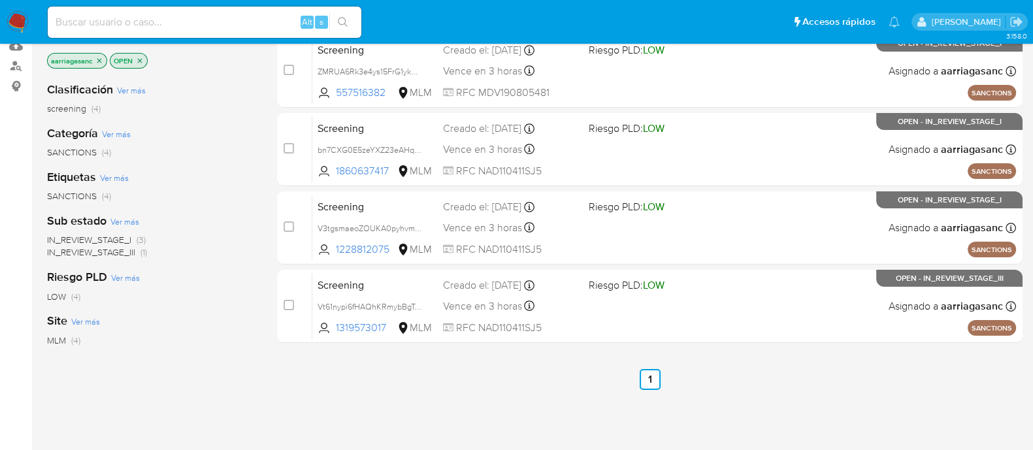
click at [29, 24] on nav "Pausado Ver notificaciones Alt s Accesos rápidos Presiona las siguientes teclas…" at bounding box center [516, 22] width 1033 height 44
click at [23, 22] on img at bounding box center [18, 22] width 22 height 22
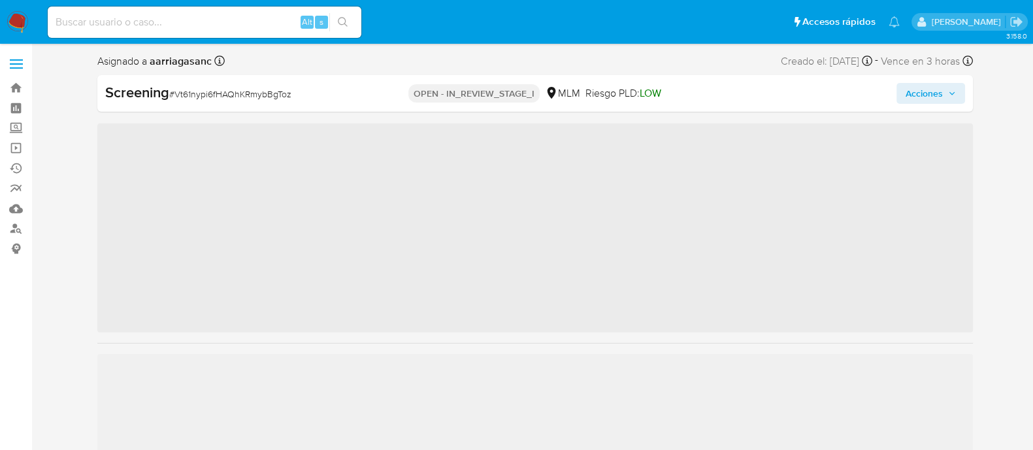
scroll to position [551, 0]
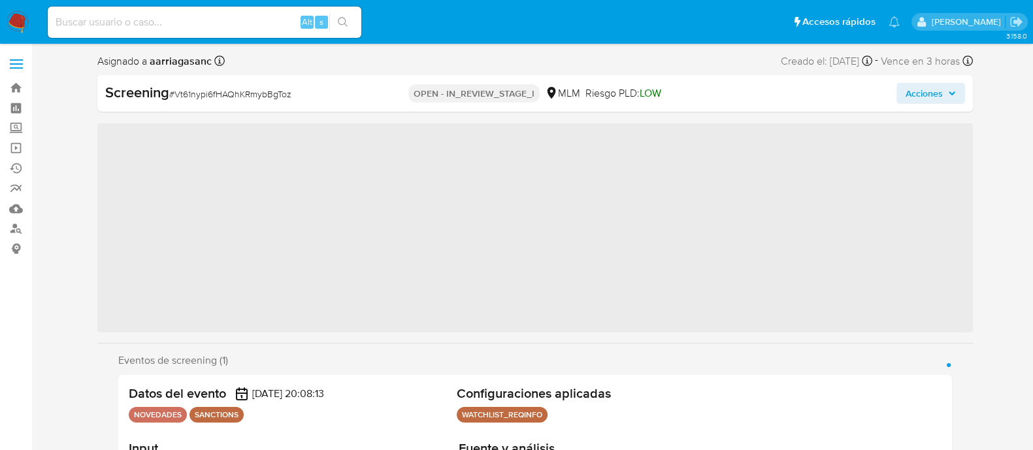
select select "10"
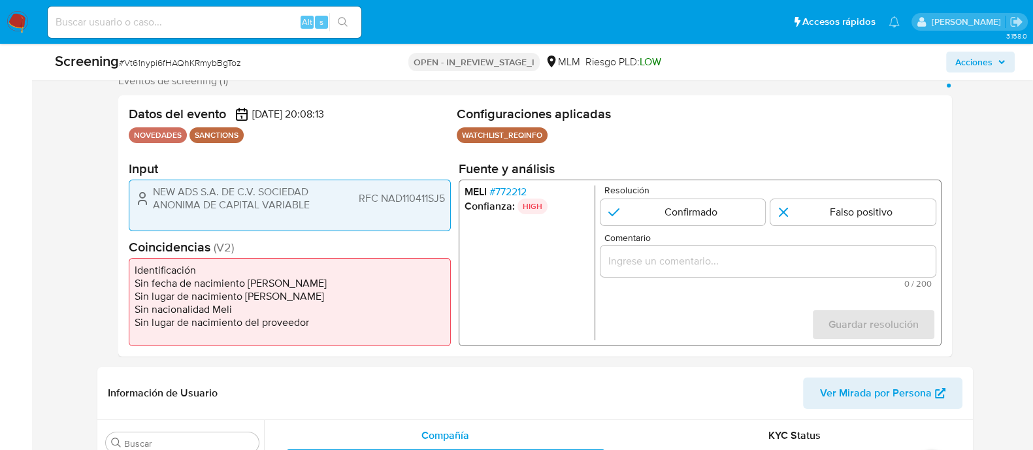
scroll to position [245, 0]
click at [717, 229] on form "Resolución Confirmado Falso positivo Comentario 0 / 200 200 caracteres restante…" at bounding box center [767, 263] width 335 height 155
click at [705, 201] on input "1 de 1" at bounding box center [682, 212] width 165 height 26
radio input "true"
click at [659, 267] on input "Comentario" at bounding box center [767, 261] width 335 height 17
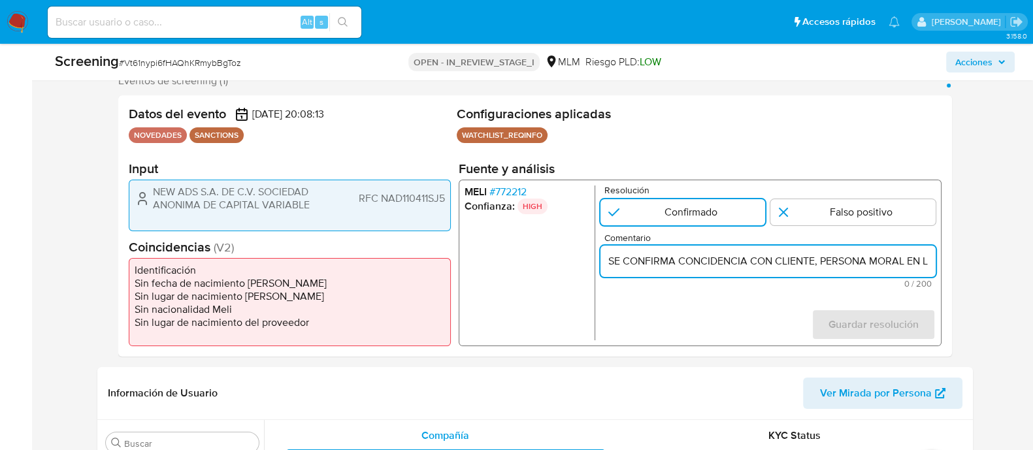
scroll to position [0, 340]
type input "SE CONFIRMA CONCIDENCIA CON CLIENTE, PERSONA MORAL EN LISTA REQUINFO POR RAZON …"
click at [895, 300] on form "Resolución Confirmado Falso positivo Comentario SE CONFIRMA CONCIDENCIA CON CLI…" at bounding box center [767, 263] width 335 height 155
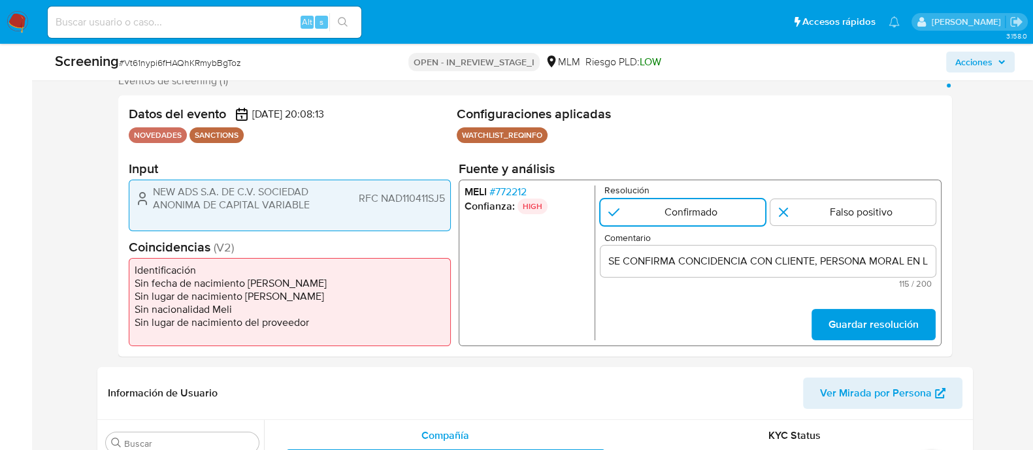
click at [889, 313] on span "Guardar resolución" at bounding box center [873, 324] width 90 height 29
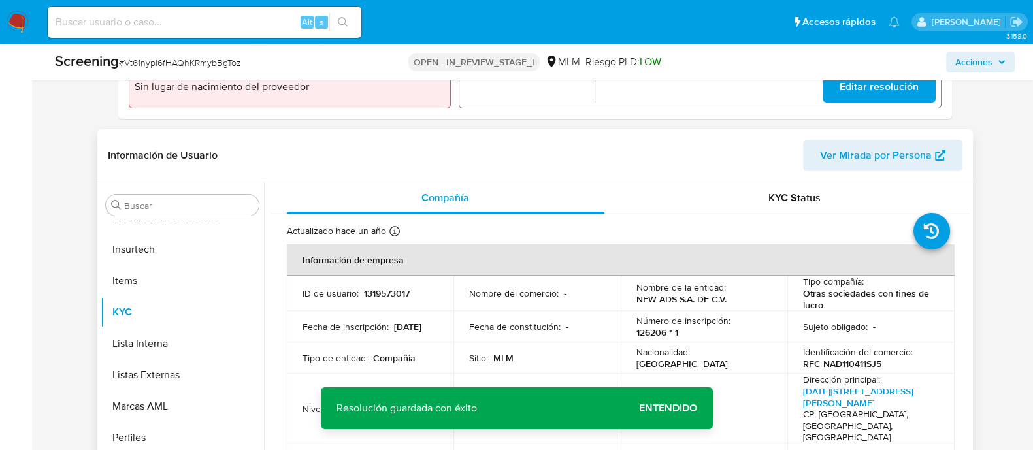
scroll to position [490, 0]
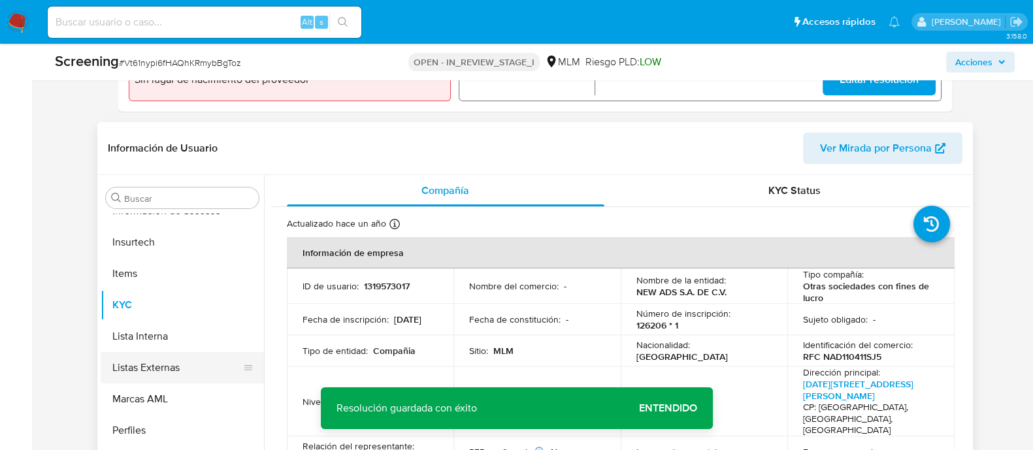
click at [189, 355] on button "Listas Externas" at bounding box center [177, 367] width 153 height 31
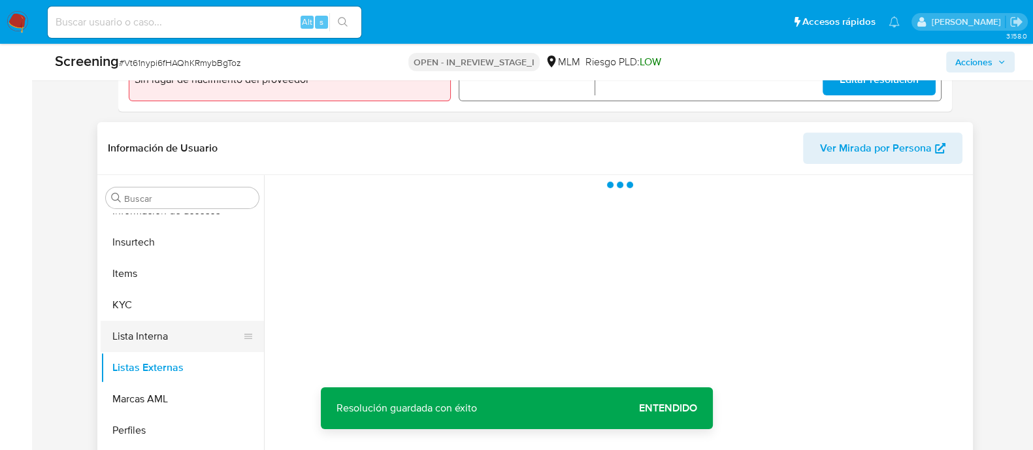
click at [180, 341] on button "Lista Interna" at bounding box center [177, 336] width 153 height 31
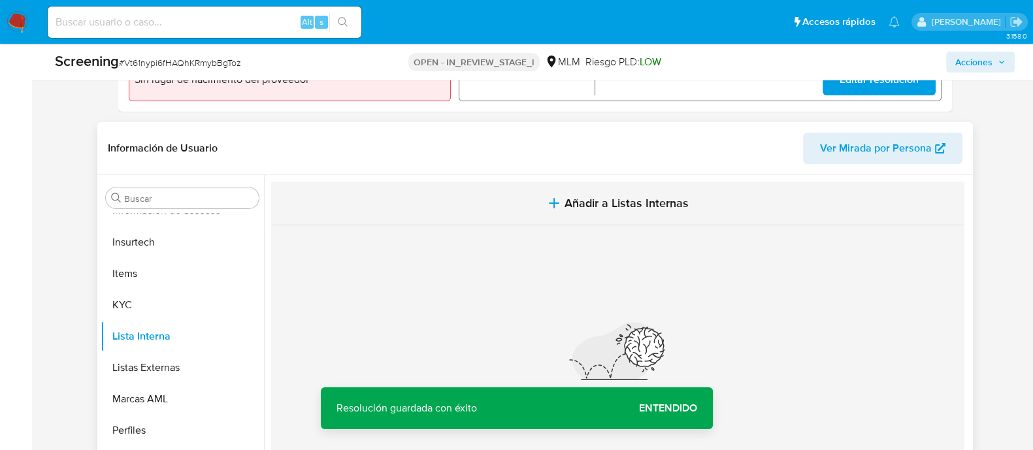
click at [631, 212] on button "Añadir a Listas Internas" at bounding box center [617, 204] width 693 height 44
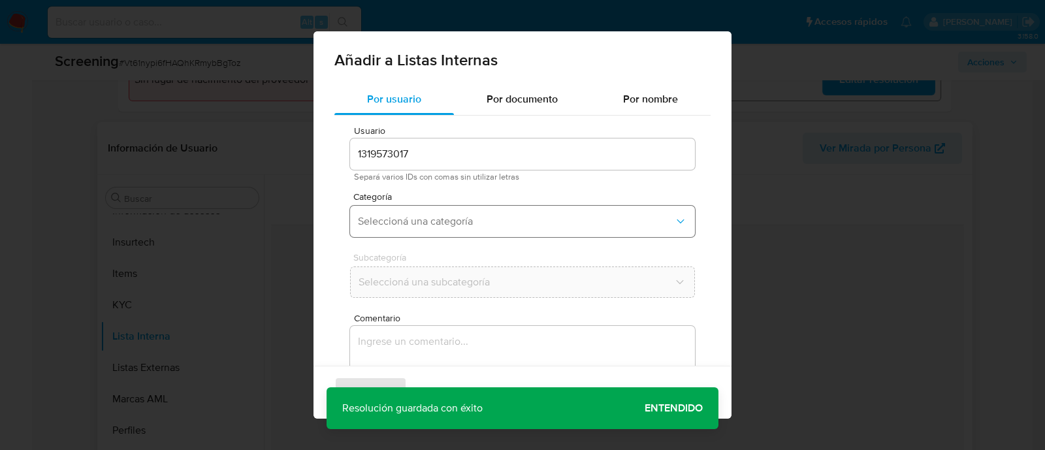
click at [396, 234] on button "Seleccioná una categoría" at bounding box center [522, 221] width 345 height 31
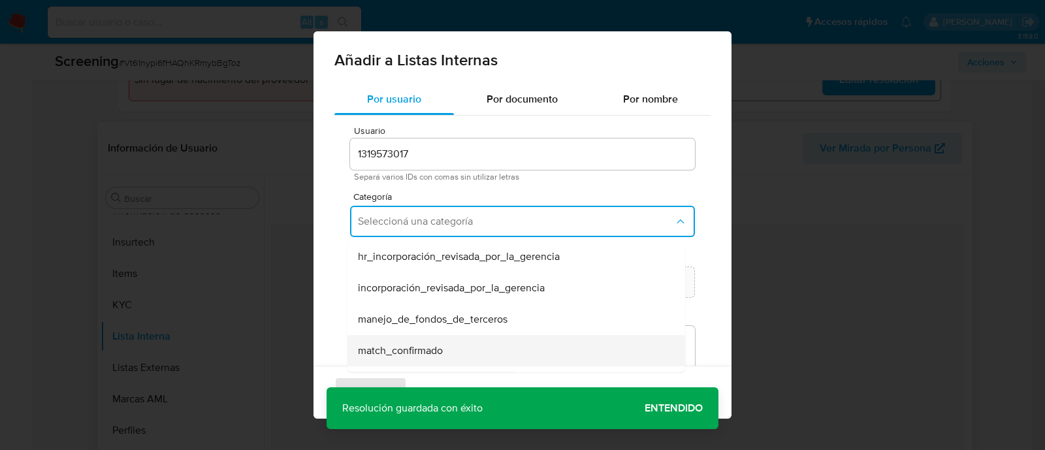
click at [426, 347] on span "match_confirmado" at bounding box center [400, 350] width 85 height 13
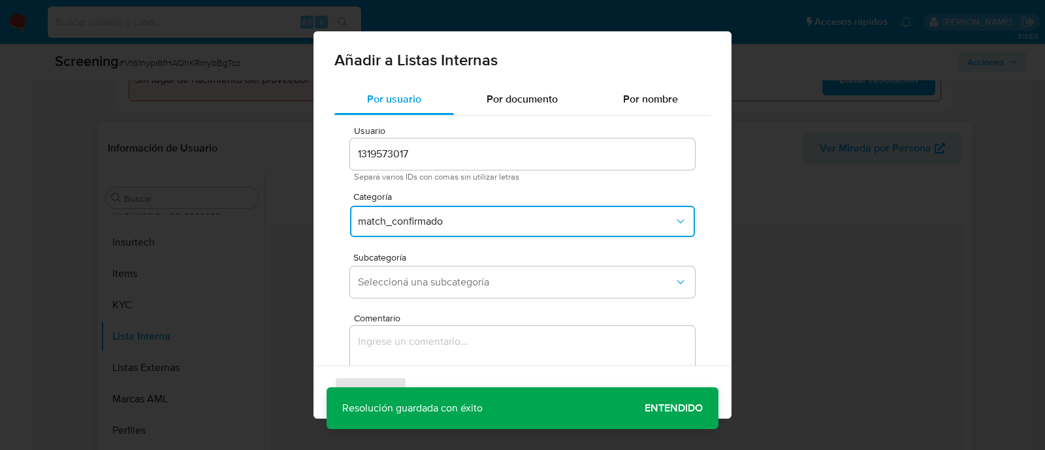
click at [438, 262] on div "Subcategoría Seleccioná una subcategoría" at bounding box center [522, 278] width 345 height 50
click at [438, 282] on span "Seleccioná una subcategoría" at bounding box center [516, 282] width 316 height 13
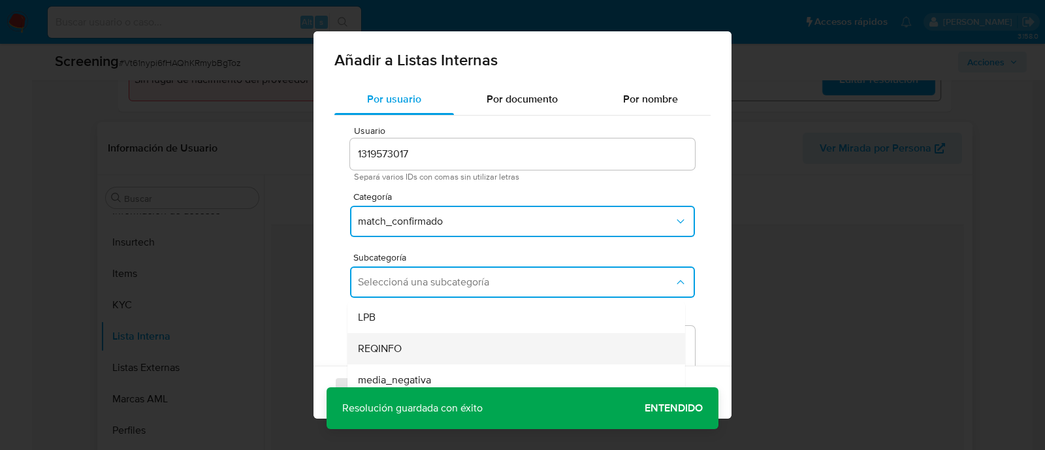
click at [383, 351] on span "REQINFO" at bounding box center [380, 348] width 44 height 13
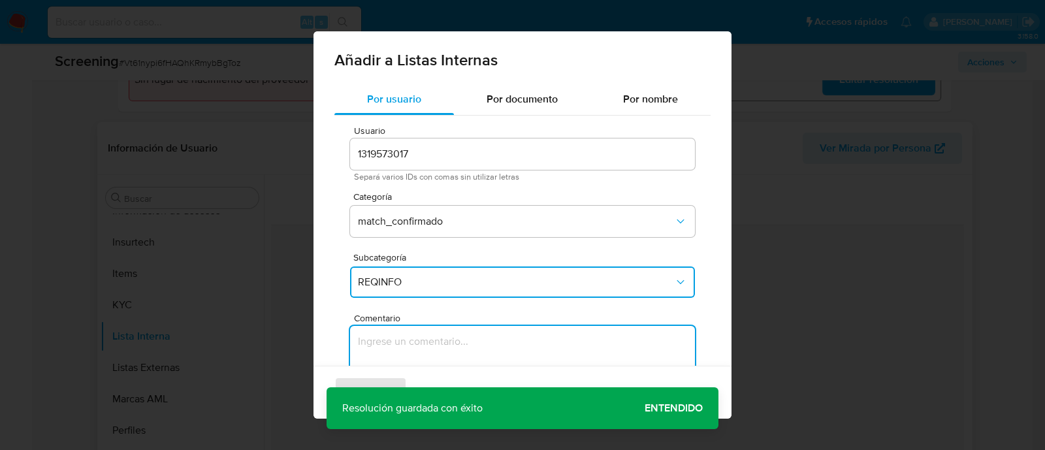
click at [385, 344] on textarea "Comentario" at bounding box center [522, 388] width 345 height 125
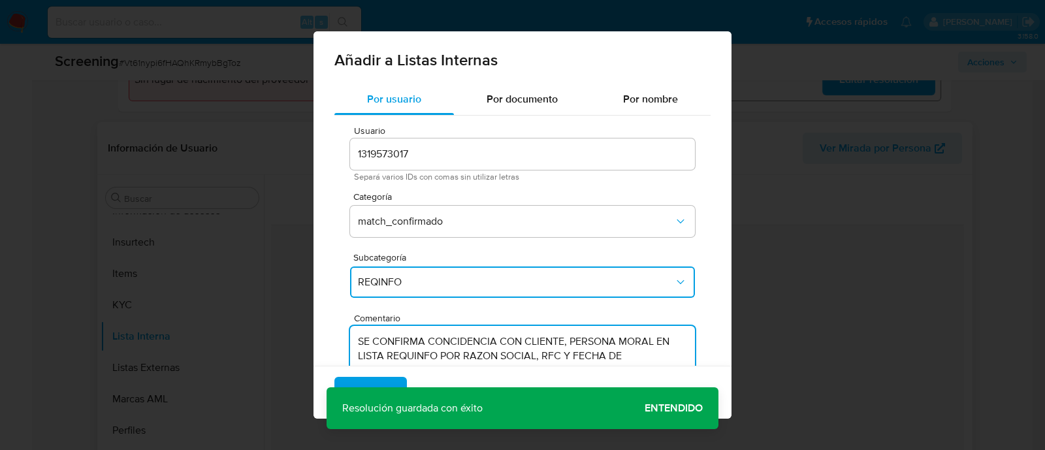
type textarea "SE CONFIRMA CONCIDENCIA CON CLIENTE, PERSONA MORAL EN LISTA REQUINFO POR RAZON …"
click at [385, 378] on span "Agregar" at bounding box center [370, 392] width 39 height 29
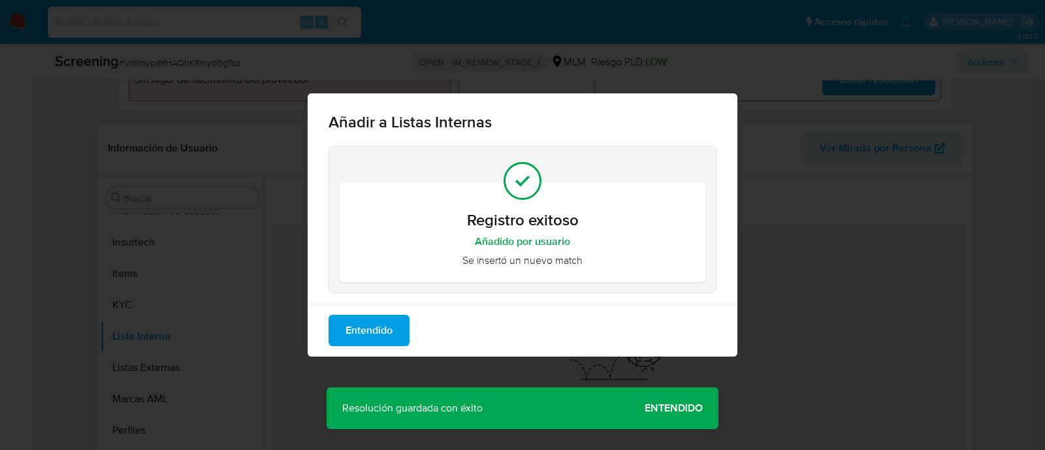
click at [391, 331] on span "Entendido" at bounding box center [369, 330] width 47 height 29
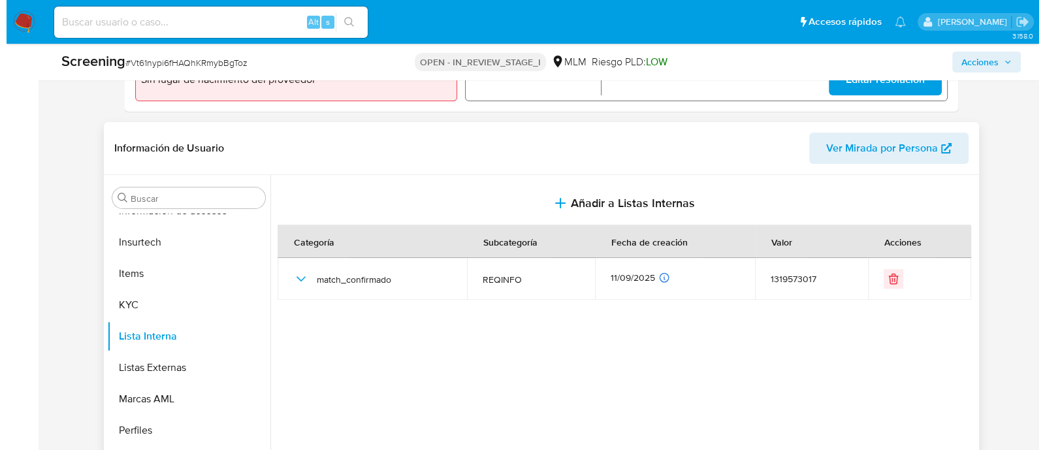
scroll to position [81, 0]
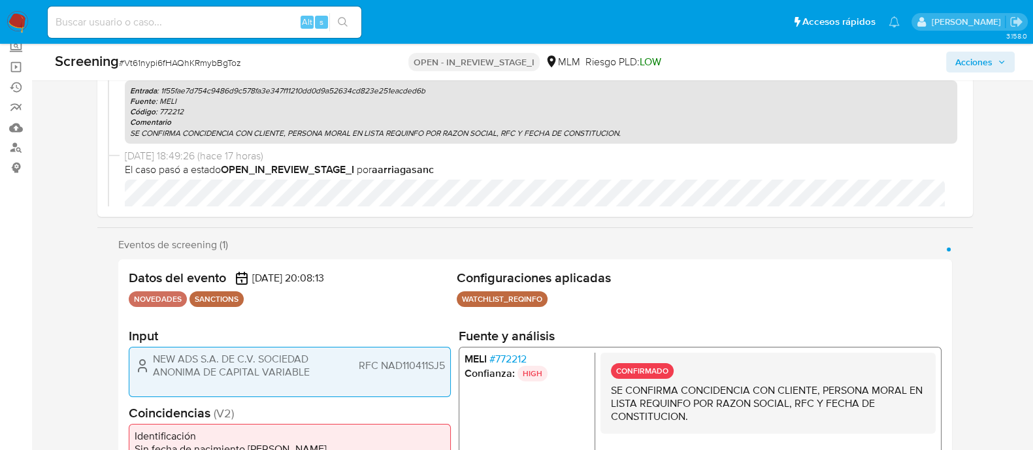
click at [974, 70] on span "Acciones" at bounding box center [973, 62] width 37 height 21
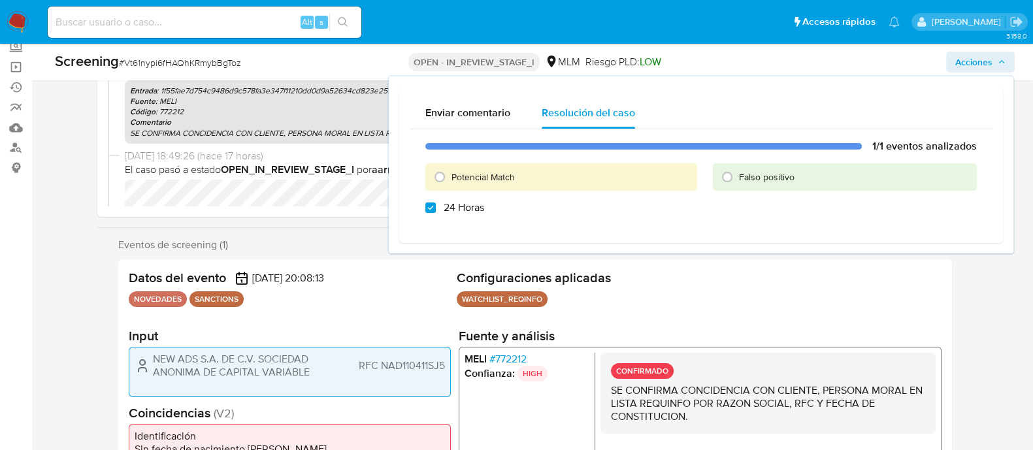
checkbox input "true"
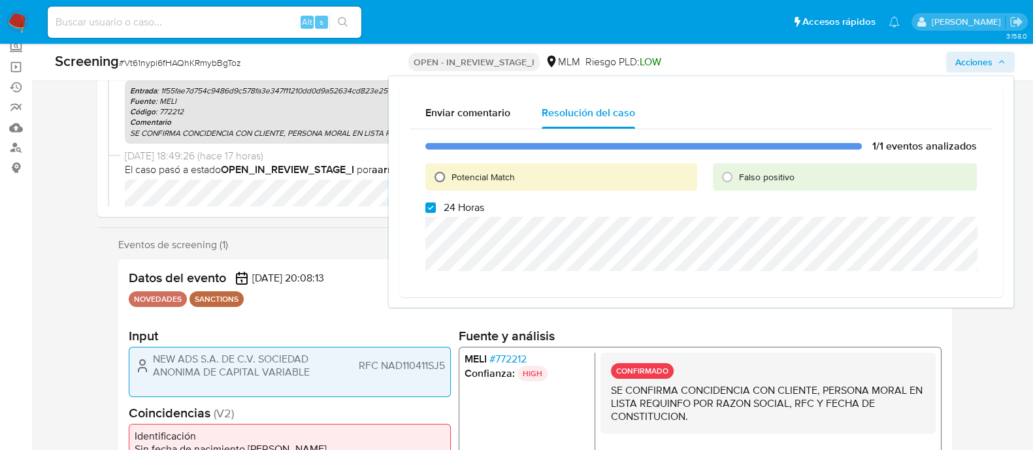
click at [440, 172] on input "Potencial Match" at bounding box center [439, 177] width 21 height 21
radio input "true"
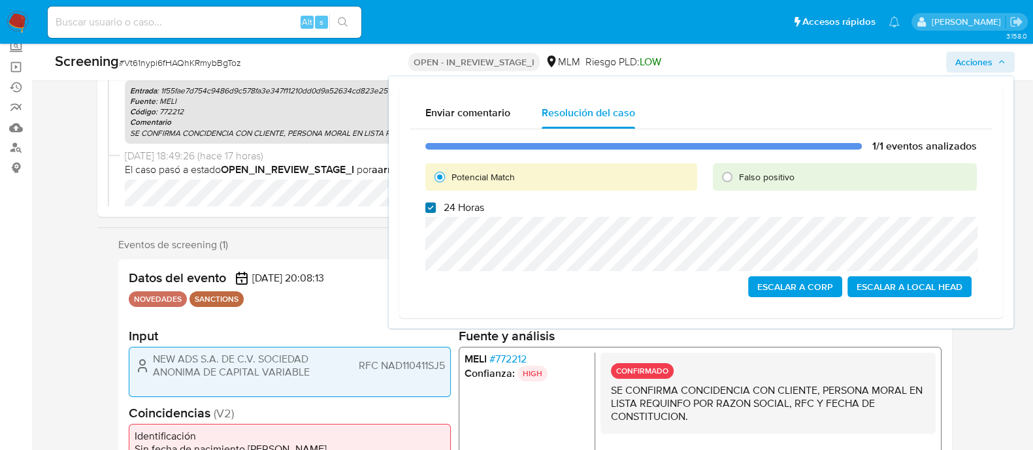
click at [434, 212] on input "24 Horas" at bounding box center [430, 207] width 10 height 10
checkbox input "false"
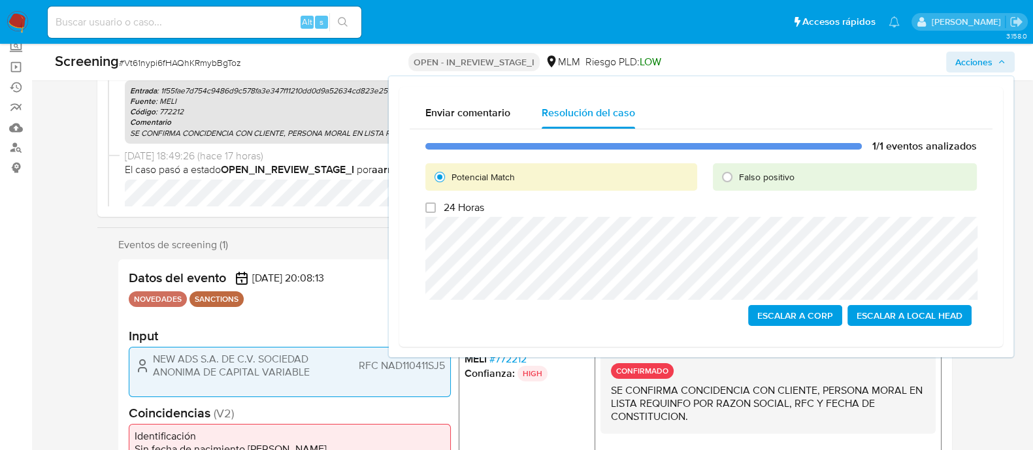
click at [868, 311] on span "Escalar a Local Head" at bounding box center [909, 315] width 106 height 18
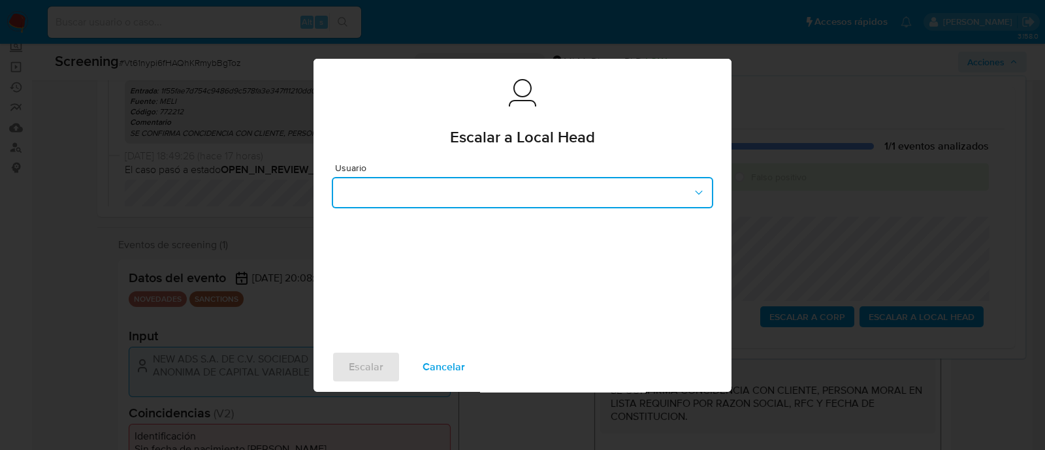
click at [626, 196] on button "button" at bounding box center [522, 192] width 381 height 31
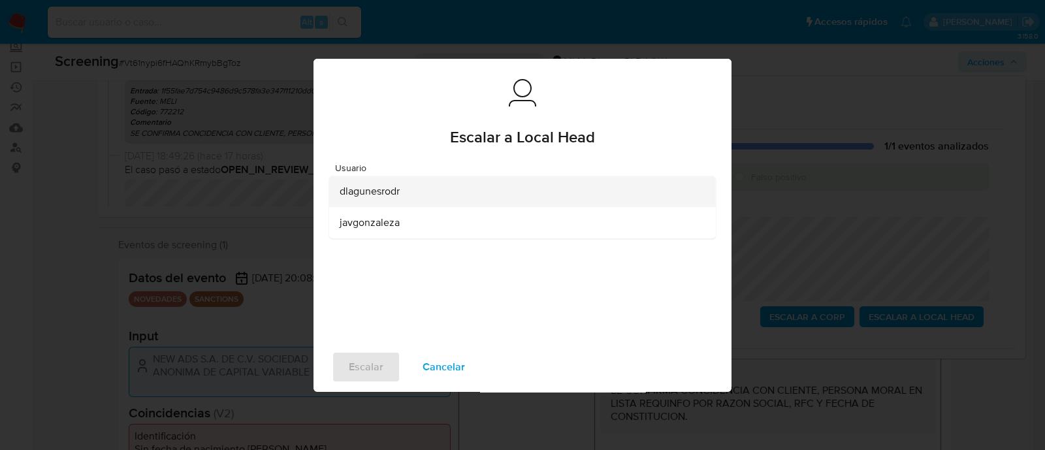
click at [372, 191] on span "dlagunesrodr" at bounding box center [370, 191] width 60 height 13
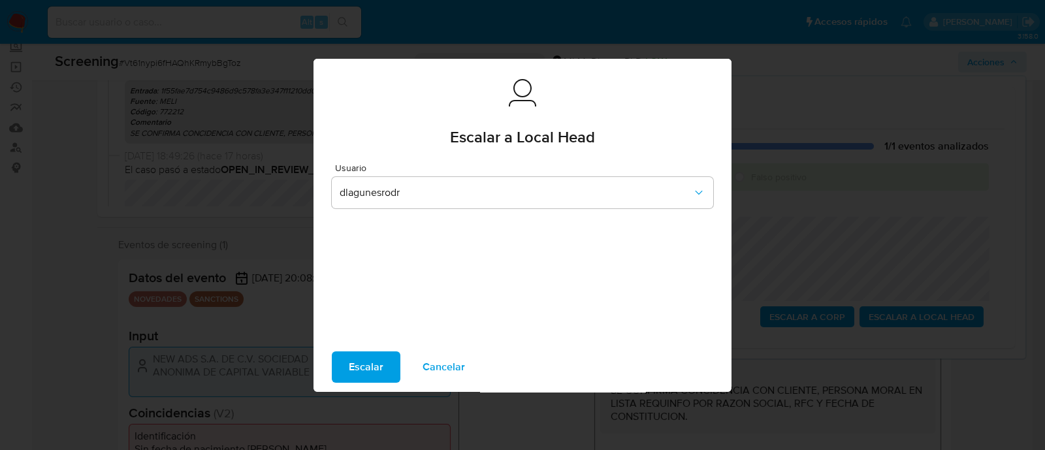
click at [380, 361] on span "Escalar" at bounding box center [366, 367] width 35 height 29
click at [382, 362] on button "Escalar" at bounding box center [366, 366] width 69 height 31
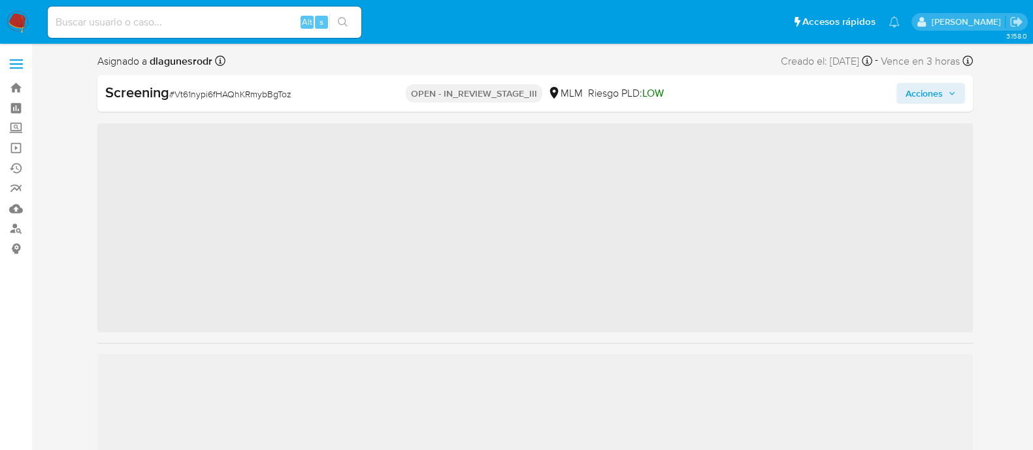
scroll to position [551, 0]
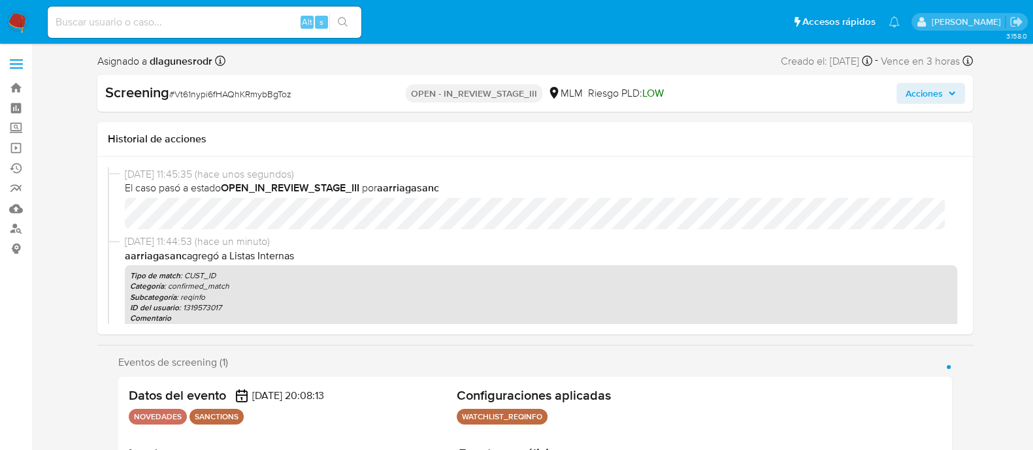
select select "10"
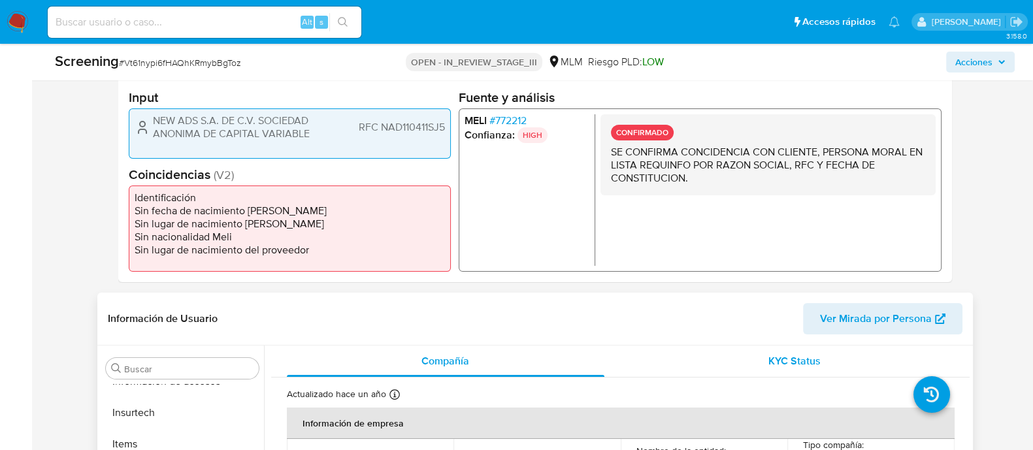
scroll to position [490, 0]
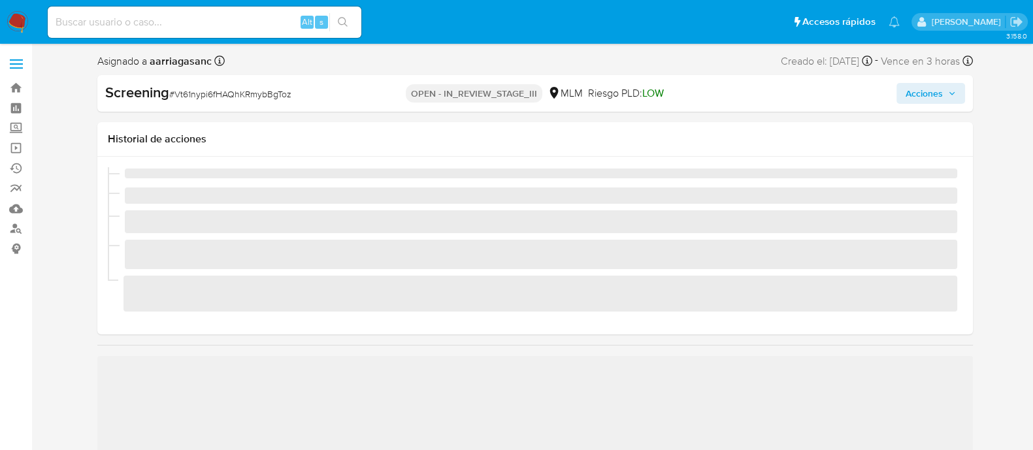
scroll to position [551, 0]
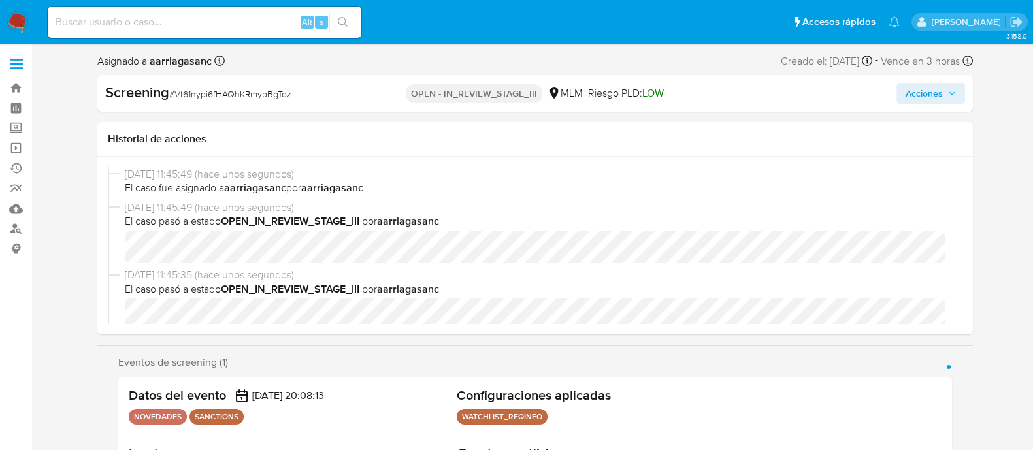
select select "10"
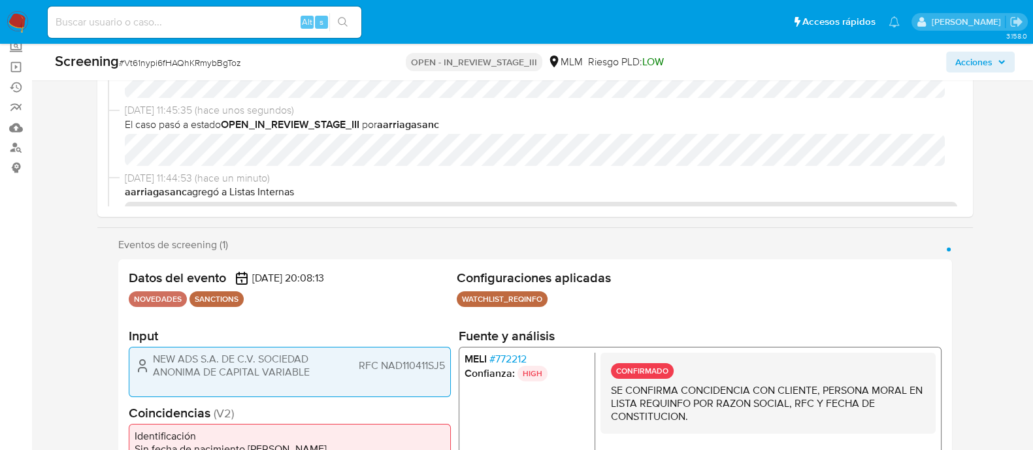
scroll to position [81, 0]
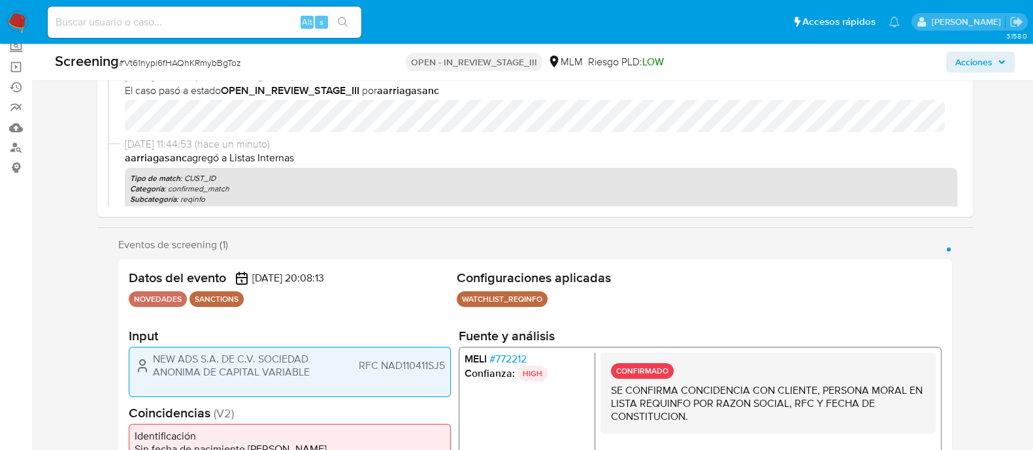
click at [949, 58] on button "Acciones" at bounding box center [980, 62] width 69 height 21
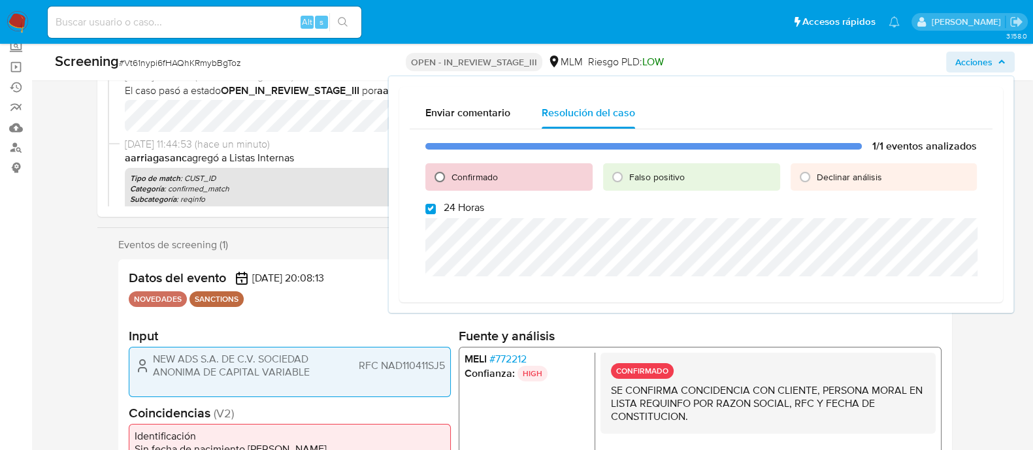
click at [444, 171] on input "Confirmado" at bounding box center [439, 177] width 21 height 21
radio input "true"
click at [436, 208] on label "24 Horas" at bounding box center [454, 207] width 59 height 13
click at [436, 208] on input "24 Horas" at bounding box center [430, 209] width 10 height 10
checkbox input "false"
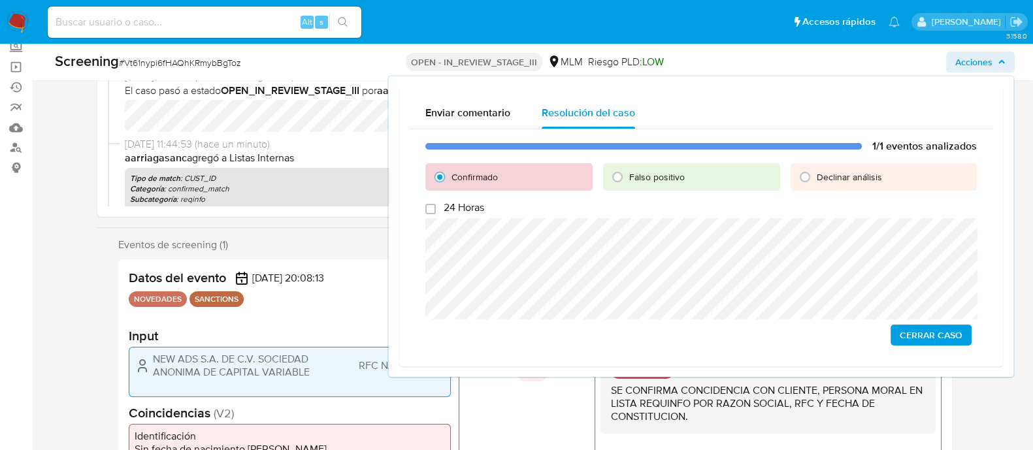
click at [950, 341] on span "Cerrar Caso" at bounding box center [930, 335] width 63 height 18
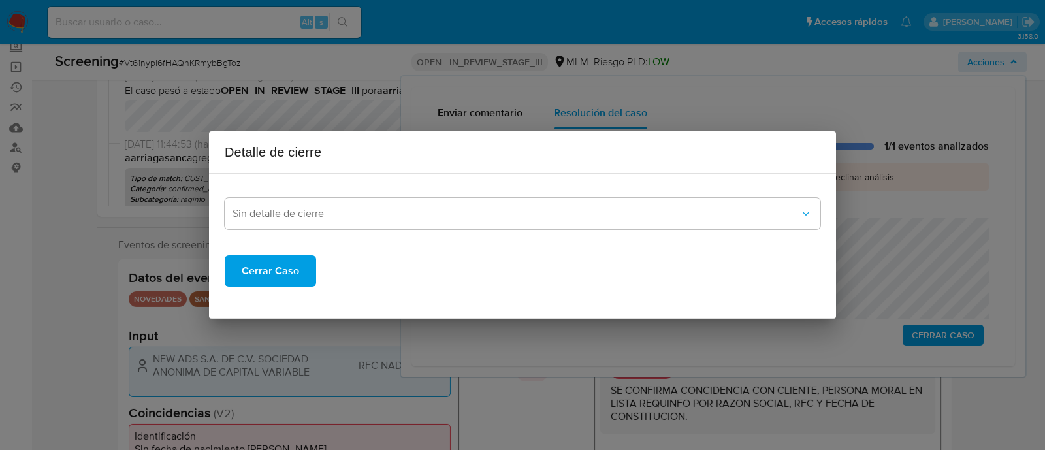
click at [282, 266] on span "Cerrar Caso" at bounding box center [270, 271] width 57 height 29
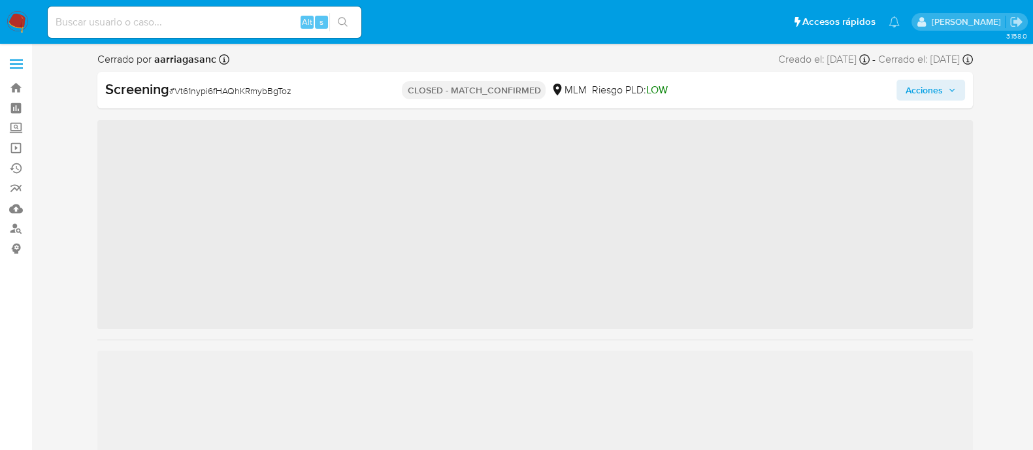
scroll to position [551, 0]
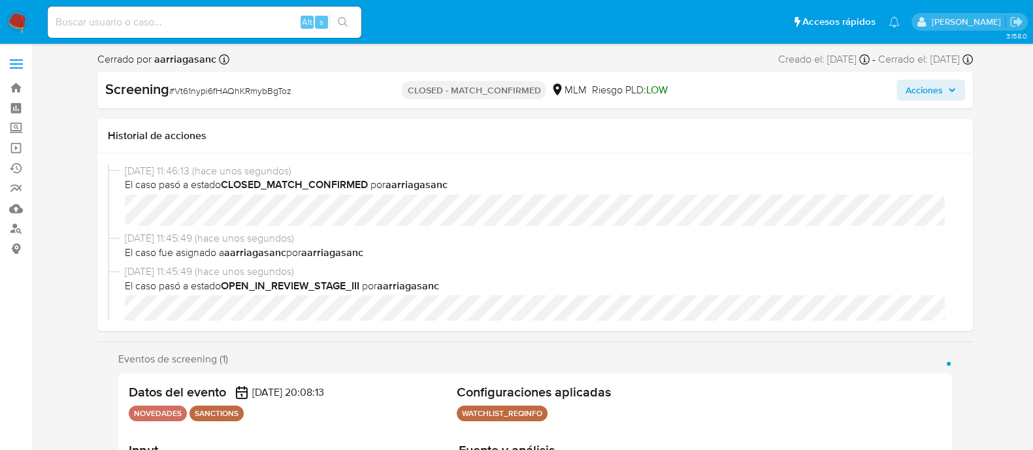
select select "10"
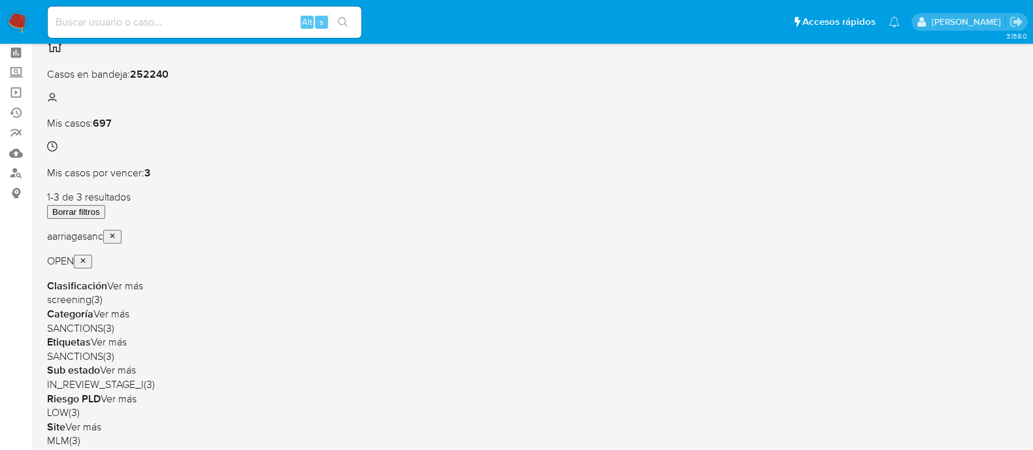
scroll to position [81, 0]
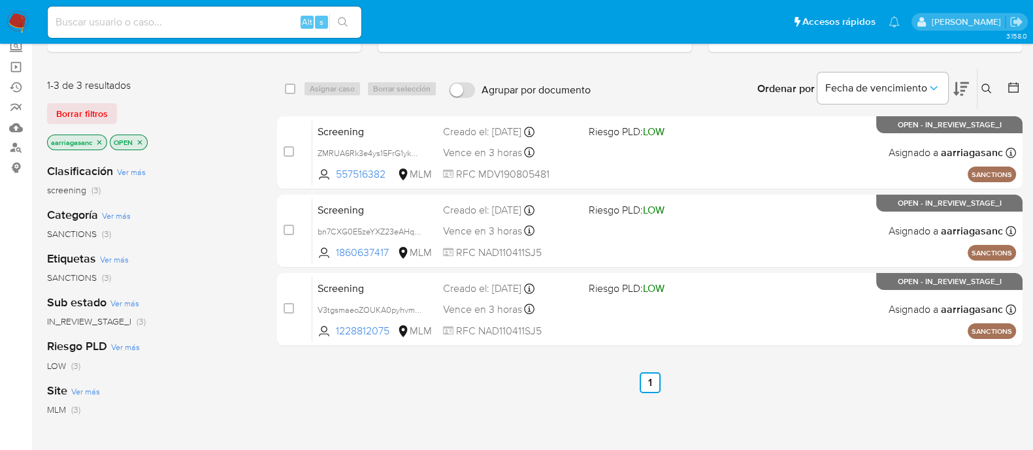
click at [18, 11] on img at bounding box center [18, 22] width 22 height 22
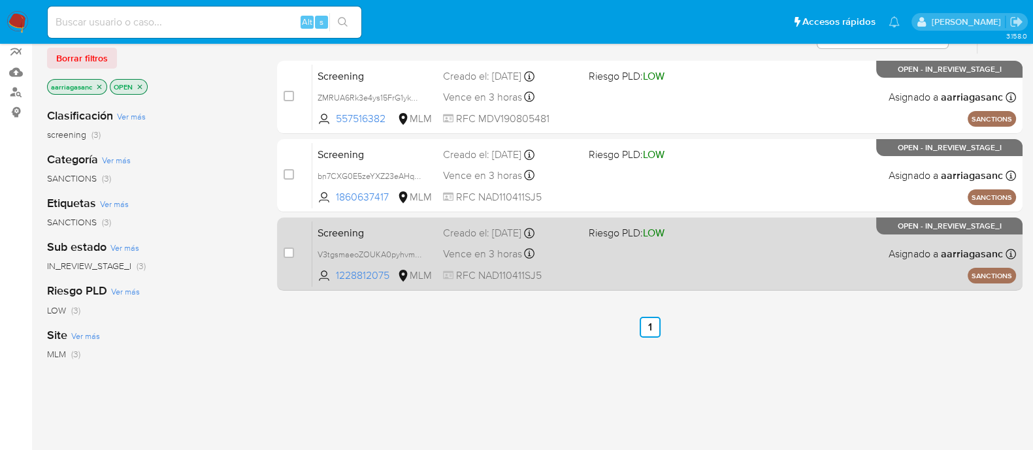
scroll to position [163, 0]
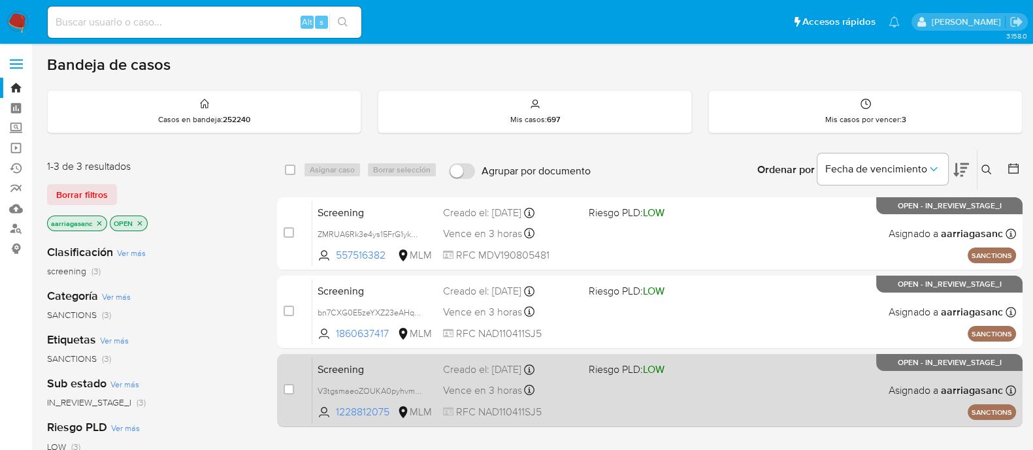
click at [653, 396] on div "Screening V3tgsmaeoZOUKA0pyhvmwlKi 1228812075 MLM Riesgo PLD: LOW Creado el: [D…" at bounding box center [663, 390] width 703 height 66
click at [289, 389] on input "checkbox" at bounding box center [288, 389] width 10 height 10
checkbox input "true"
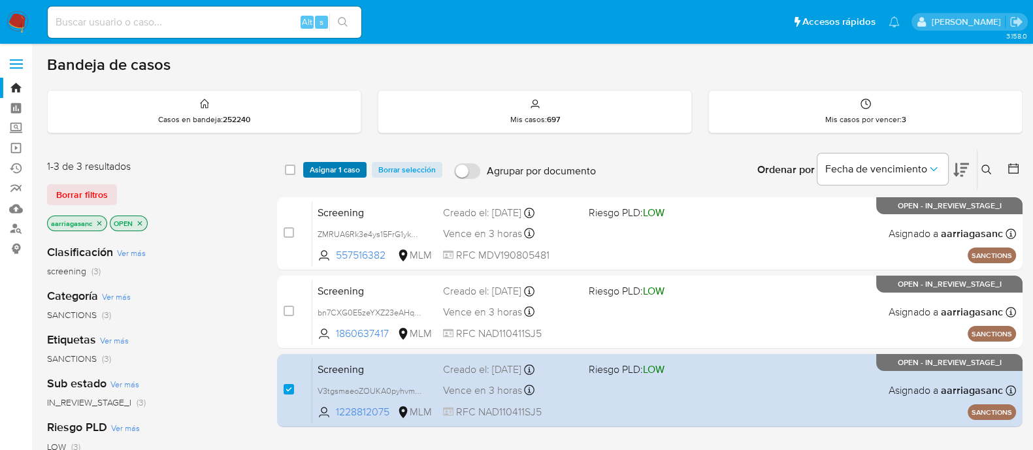
click at [336, 167] on span "Asignar 1 caso" at bounding box center [335, 169] width 50 height 13
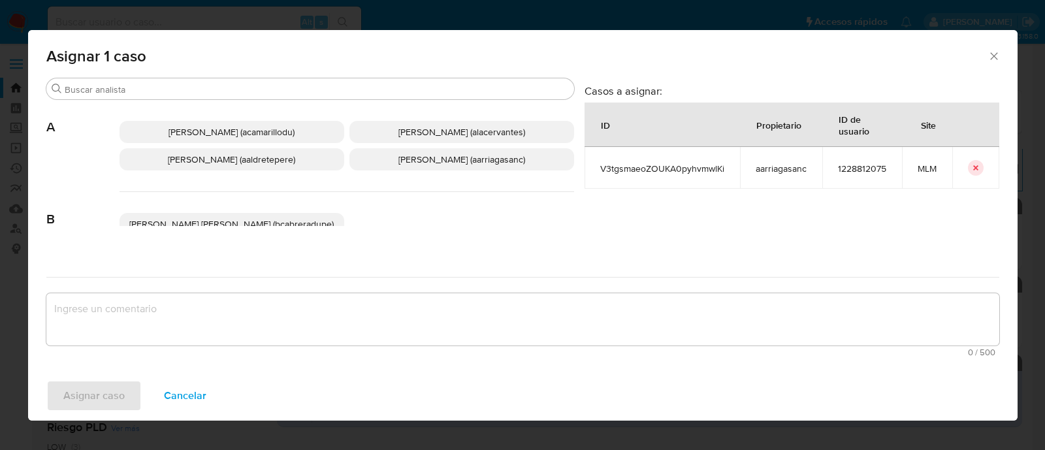
click at [415, 162] on span "[PERSON_NAME] (aarriagasanc)" at bounding box center [461, 159] width 127 height 13
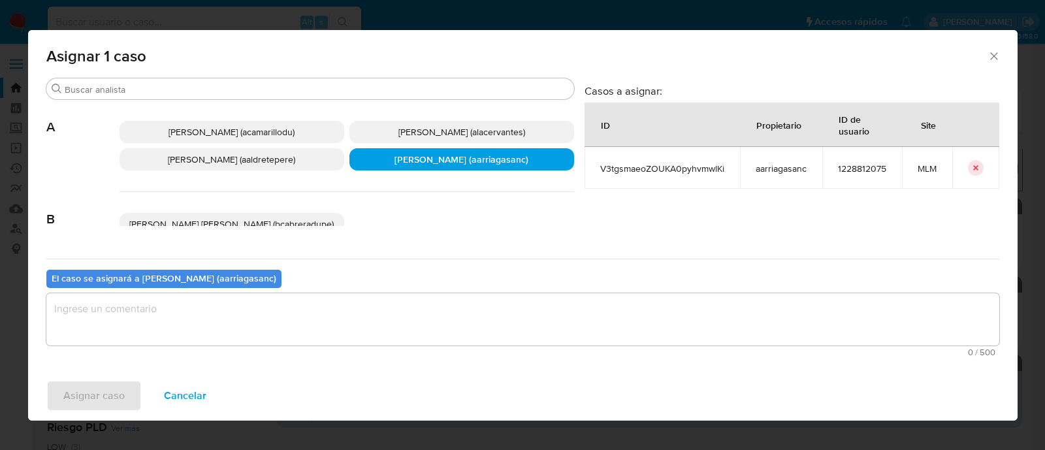
click at [385, 291] on div "El caso se asignará a [PERSON_NAME] (aarriagasanc) 0 / 500 500 caracteres resta…" at bounding box center [522, 310] width 953 height 103
click at [378, 310] on textarea "assign-modal" at bounding box center [522, 319] width 953 height 52
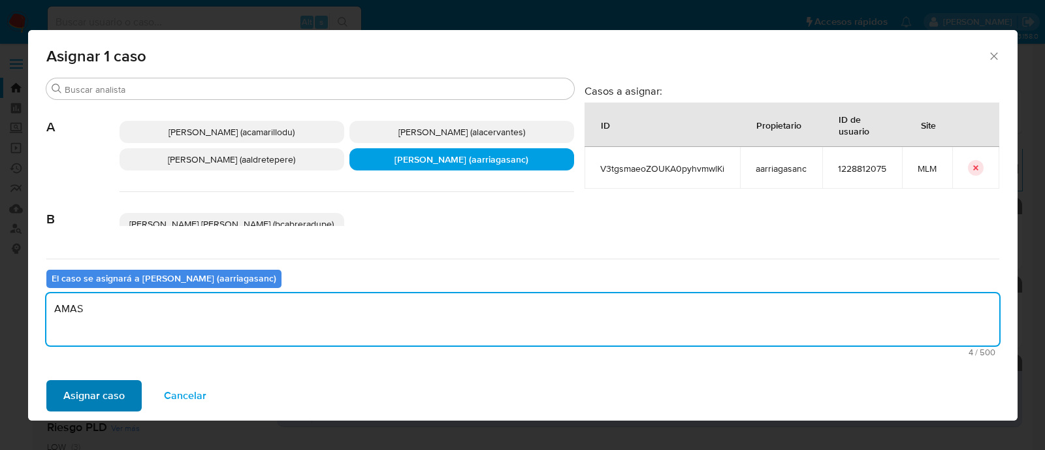
type textarea "AMAS"
click at [82, 396] on span "Asignar caso" at bounding box center [93, 395] width 61 height 29
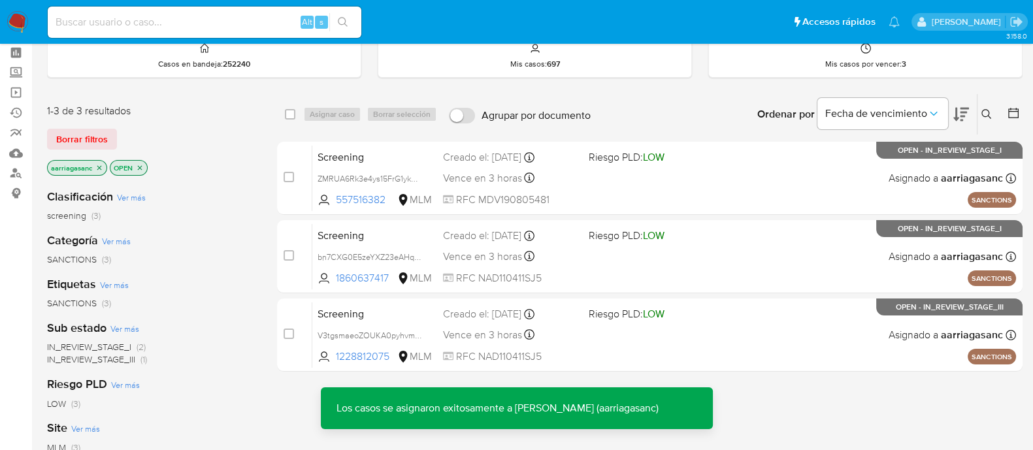
scroll to position [81, 0]
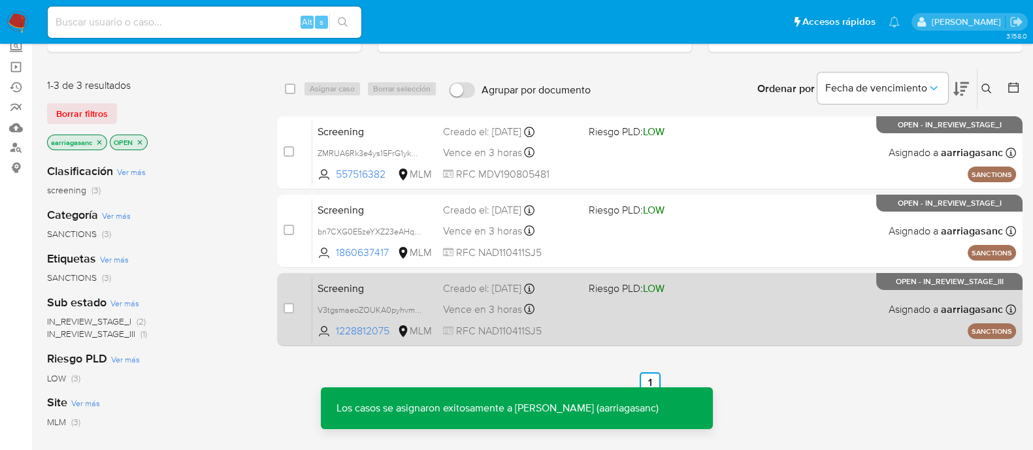
click at [653, 298] on div "Screening V3tgsmaeoZOUKA0pyhvmwlKi 1228812075 MLM Riesgo PLD: LOW Creado el: [D…" at bounding box center [663, 309] width 703 height 66
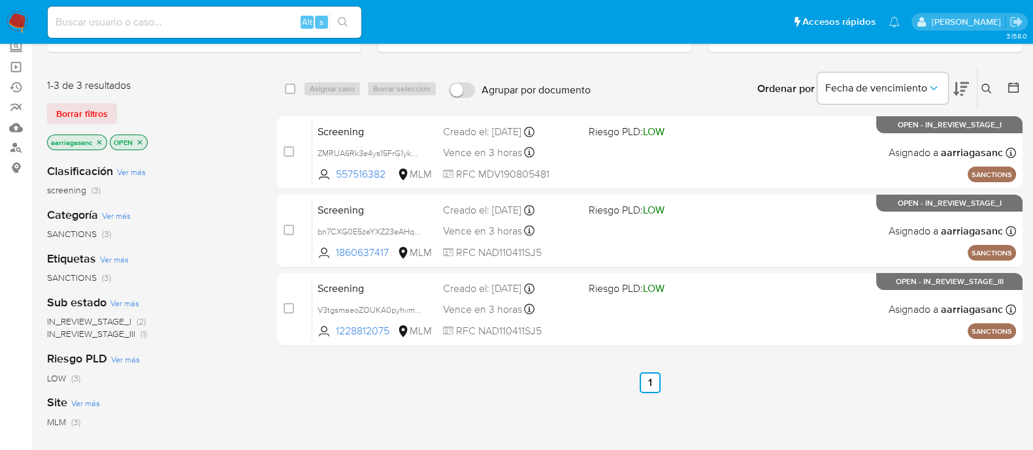
click at [14, 14] on img at bounding box center [18, 22] width 22 height 22
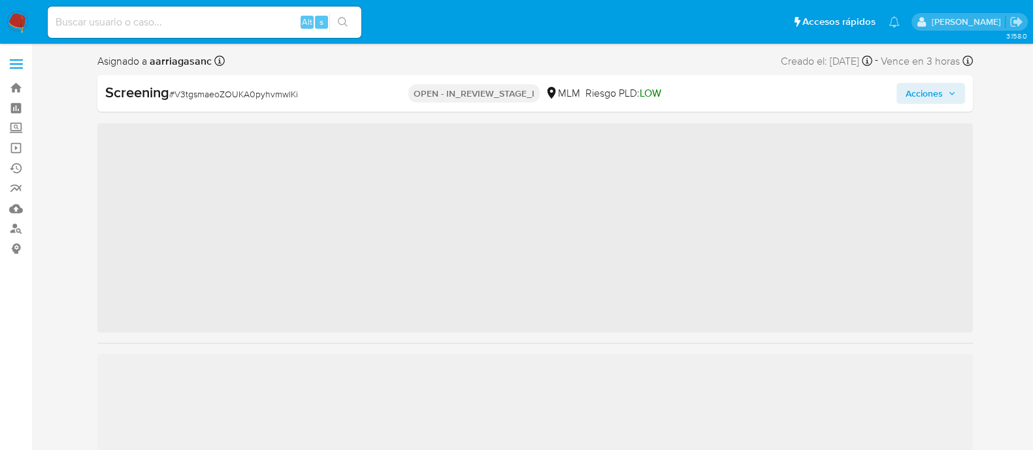
scroll to position [551, 0]
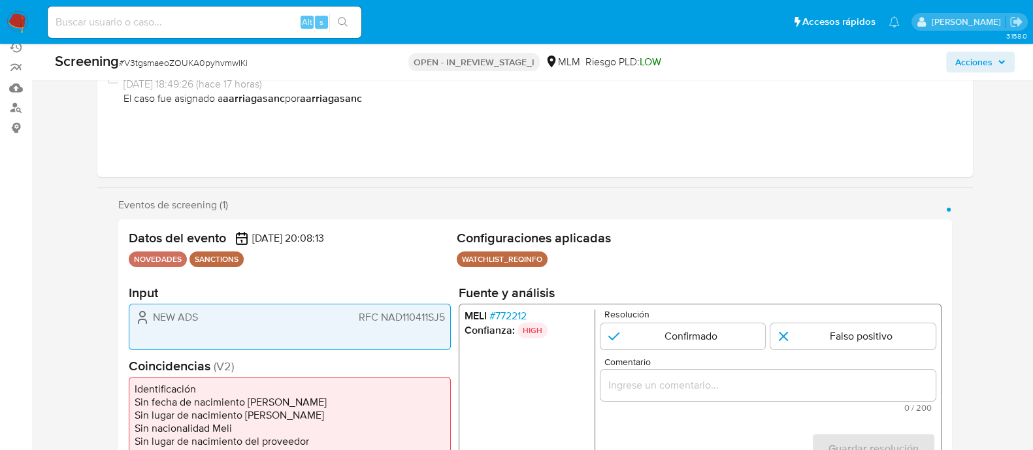
select select "10"
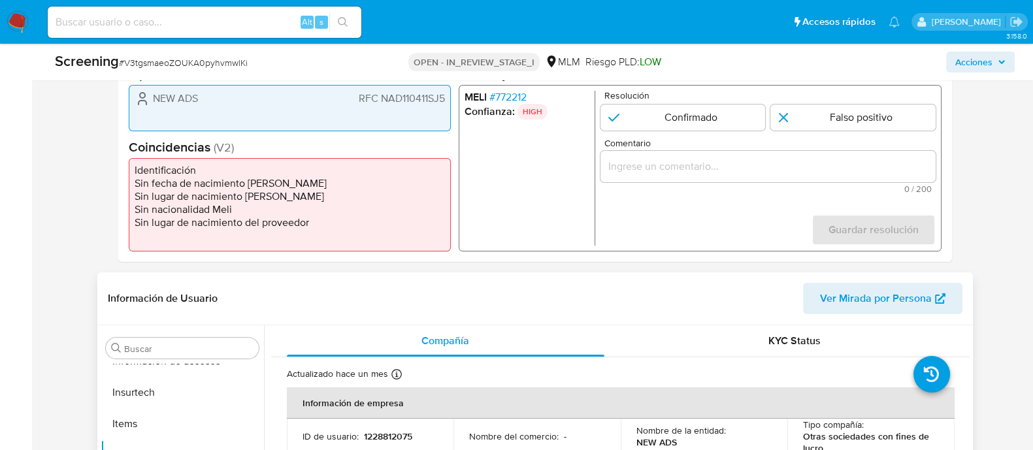
scroll to position [408, 0]
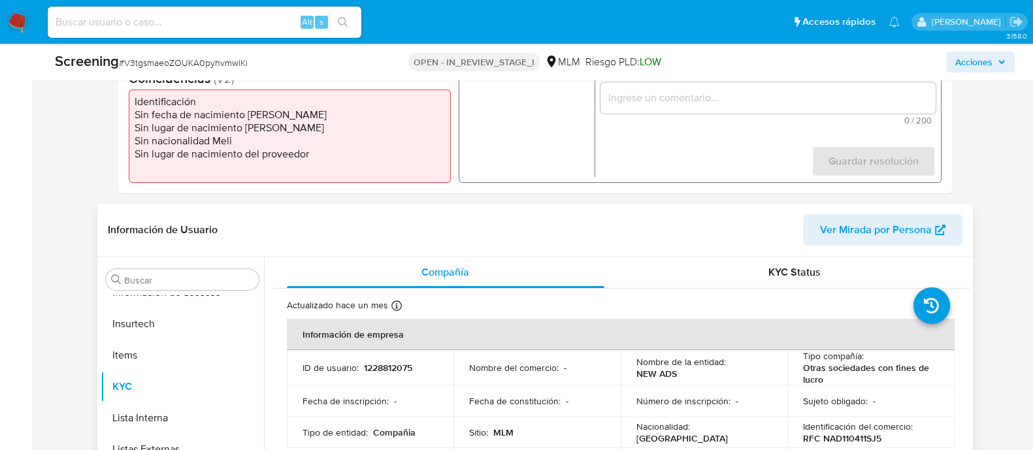
click at [667, 383] on td "Nombre de la entidad : NEW ADS" at bounding box center [704, 367] width 167 height 35
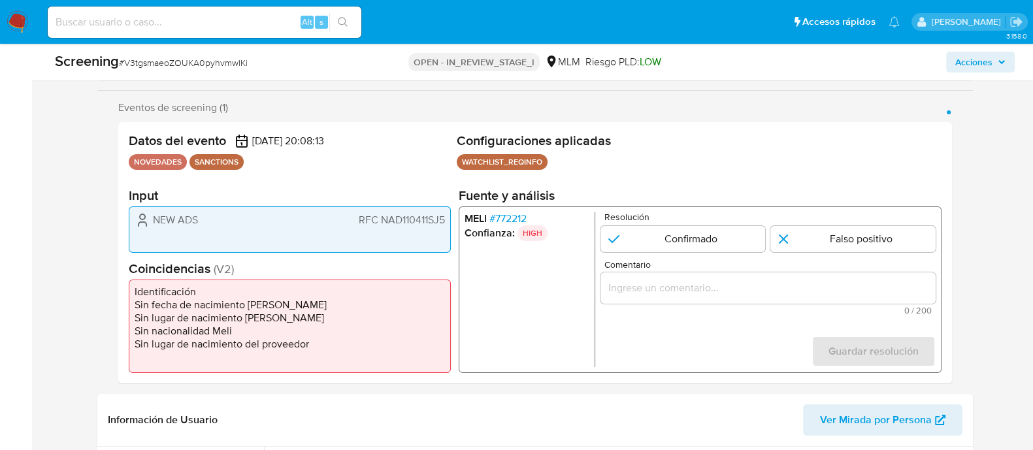
scroll to position [245, 0]
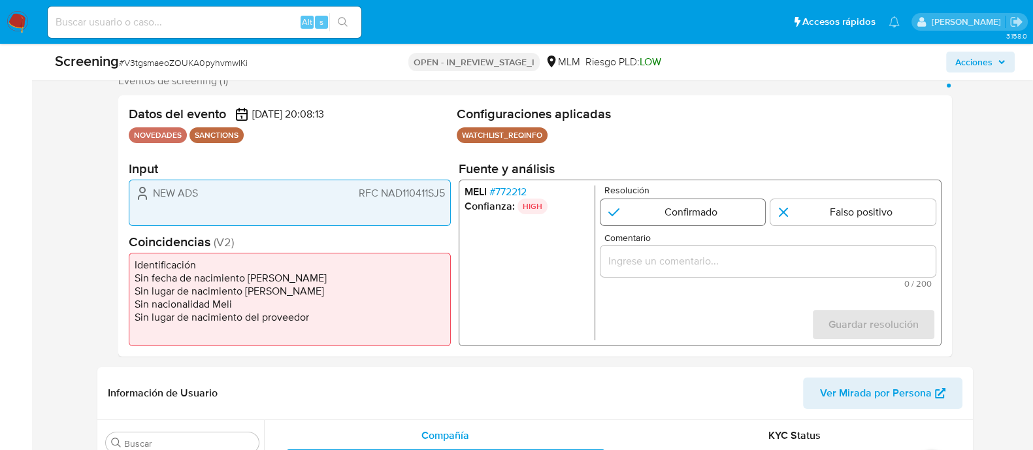
click at [706, 222] on input "1 de 1" at bounding box center [682, 212] width 165 height 26
radio input "true"
click at [730, 263] on input "Comentario" at bounding box center [767, 261] width 335 height 17
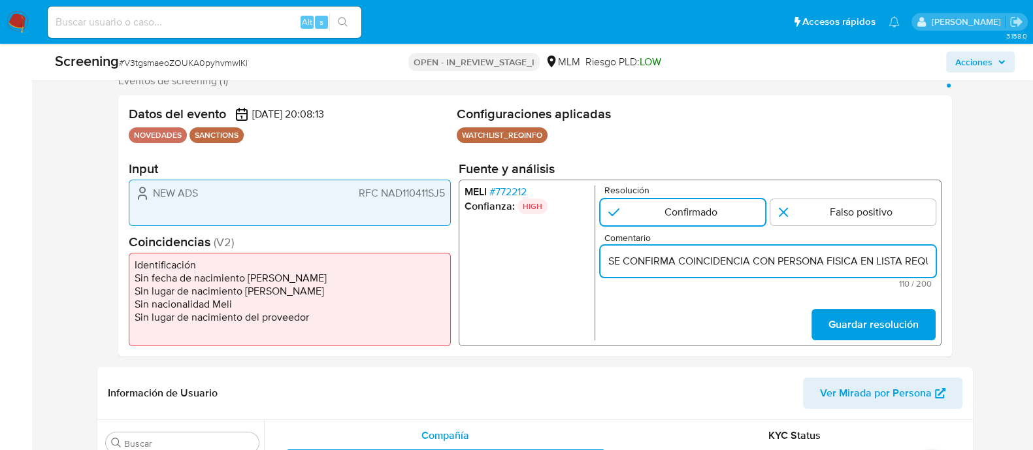
scroll to position [0, 312]
type input "SE CONFIRMA COINCIDENCIA CON PERSONA FISICA EN LISTA REQUINFO POR NOMBRE COMPLE…"
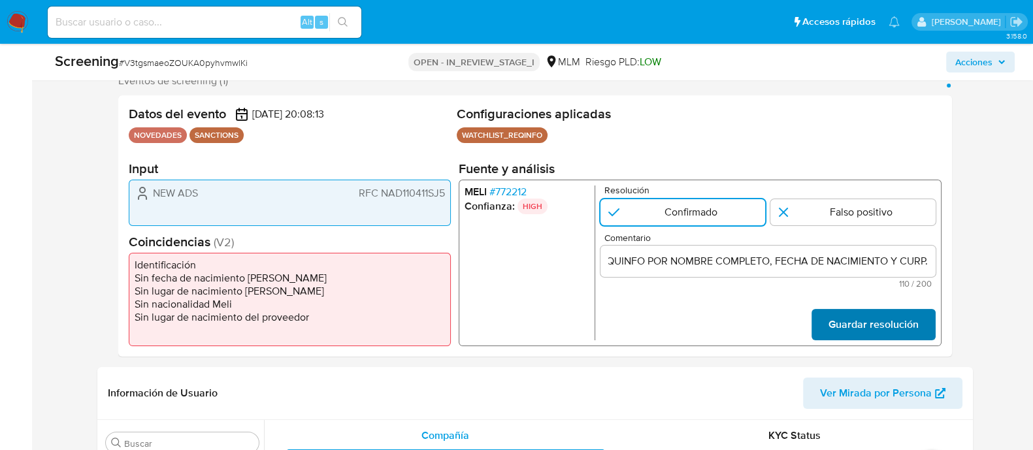
click at [865, 318] on span "Guardar resolución" at bounding box center [873, 324] width 90 height 29
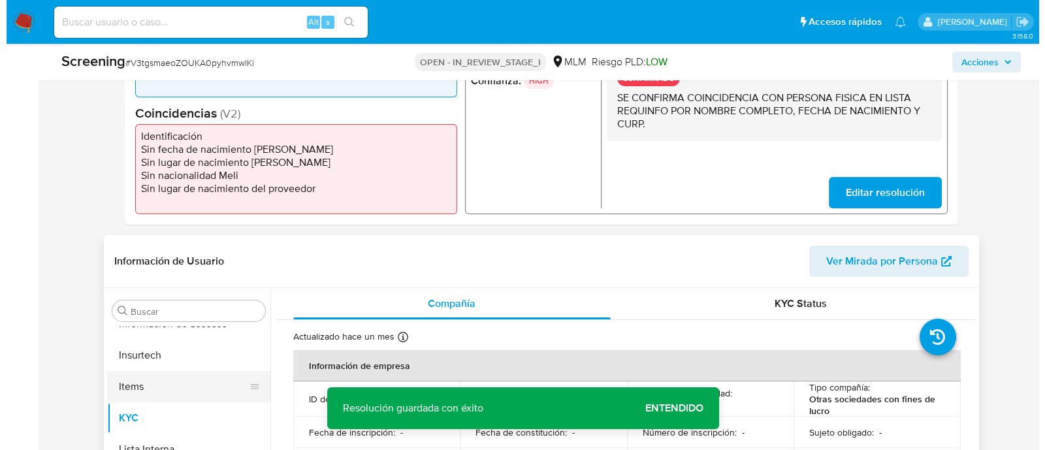
scroll to position [408, 0]
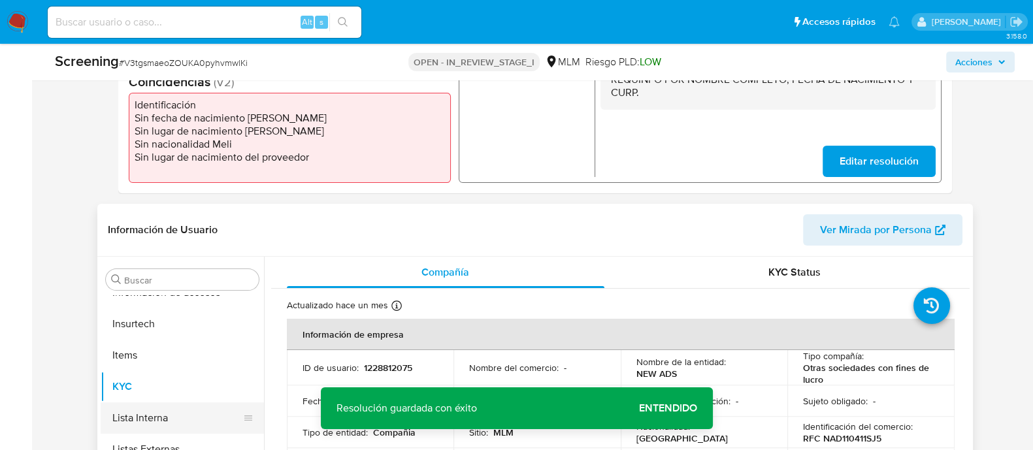
click at [186, 410] on button "Lista Interna" at bounding box center [177, 417] width 153 height 31
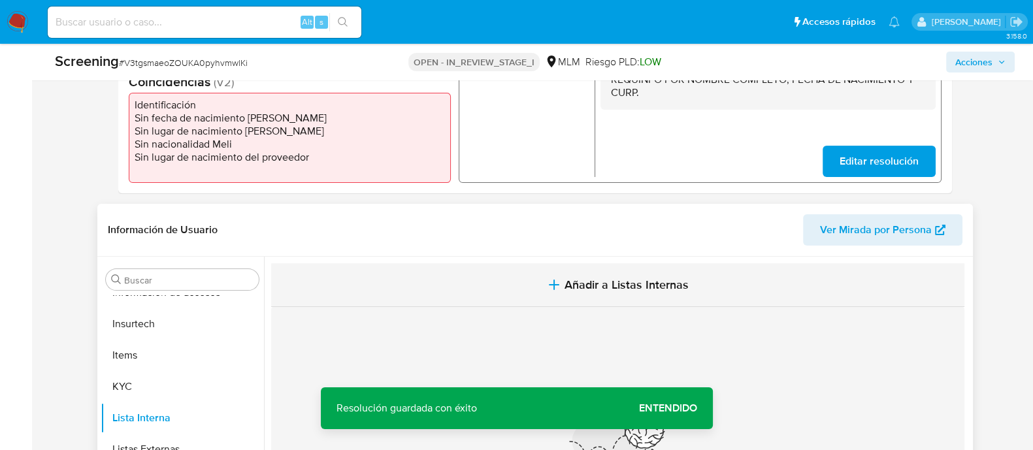
click at [619, 289] on span "Añadir a Listas Internas" at bounding box center [626, 285] width 124 height 14
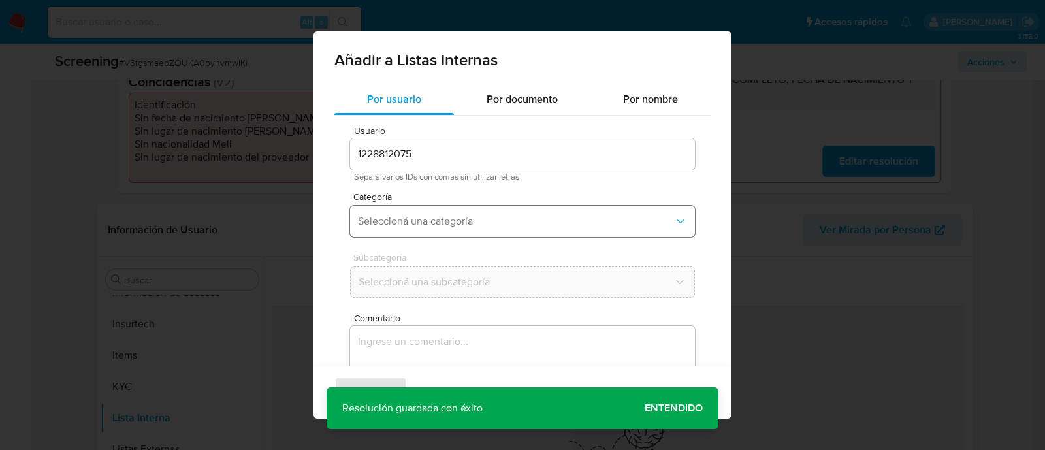
click at [468, 221] on span "Seleccioná una categoría" at bounding box center [516, 221] width 316 height 13
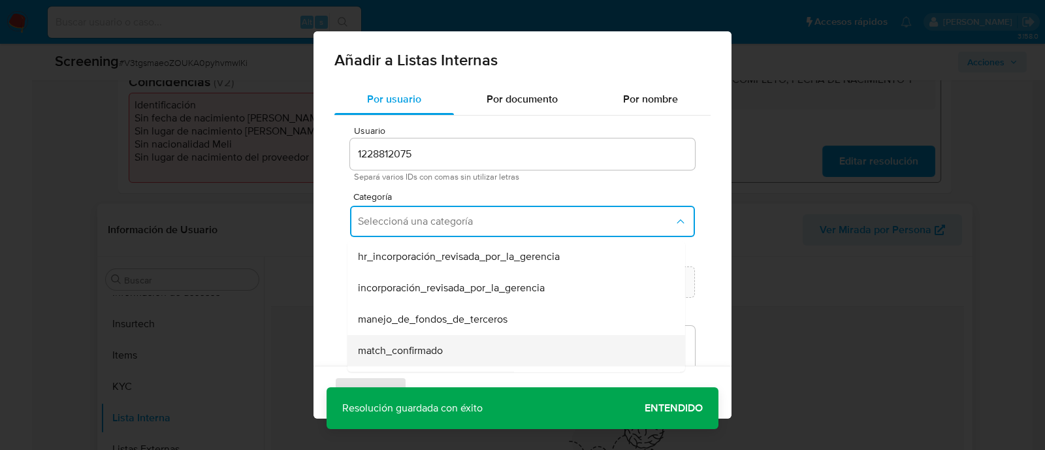
click at [420, 349] on span "match_confirmado" at bounding box center [400, 350] width 85 height 13
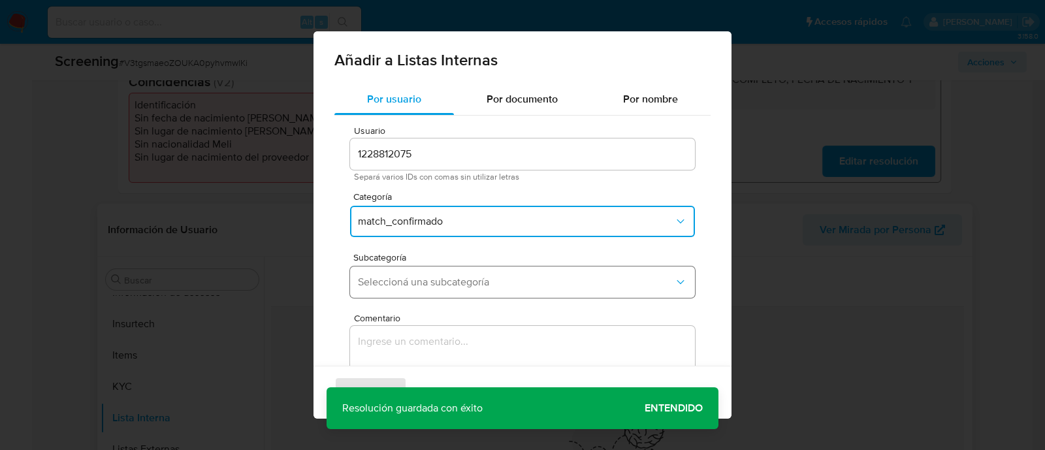
click at [411, 285] on span "Seleccioná una subcategoría" at bounding box center [516, 282] width 316 height 13
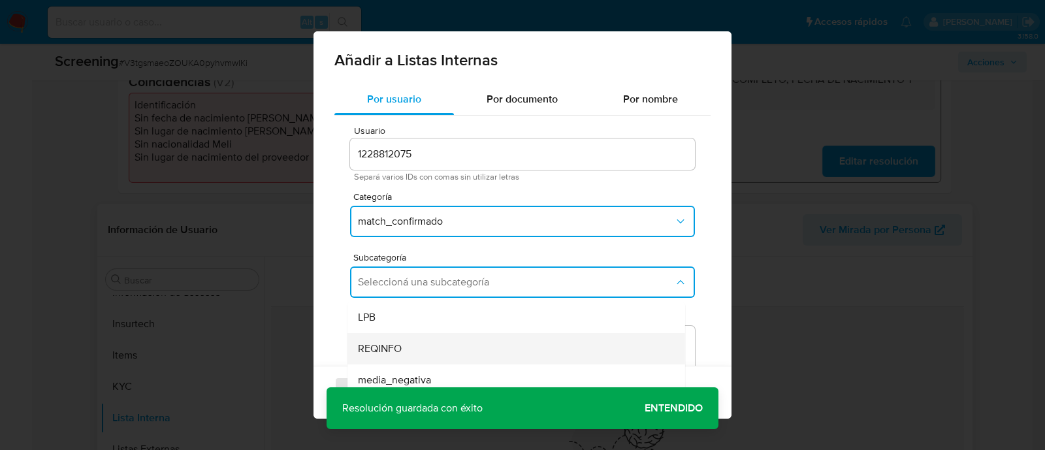
click at [383, 342] on span "REQINFO" at bounding box center [380, 348] width 44 height 13
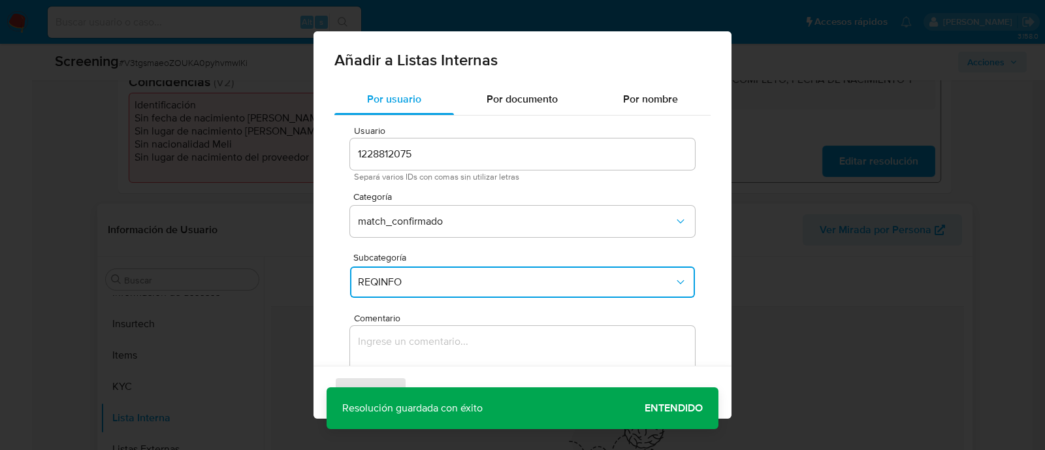
click at [383, 358] on textarea "Comentario" at bounding box center [522, 388] width 345 height 125
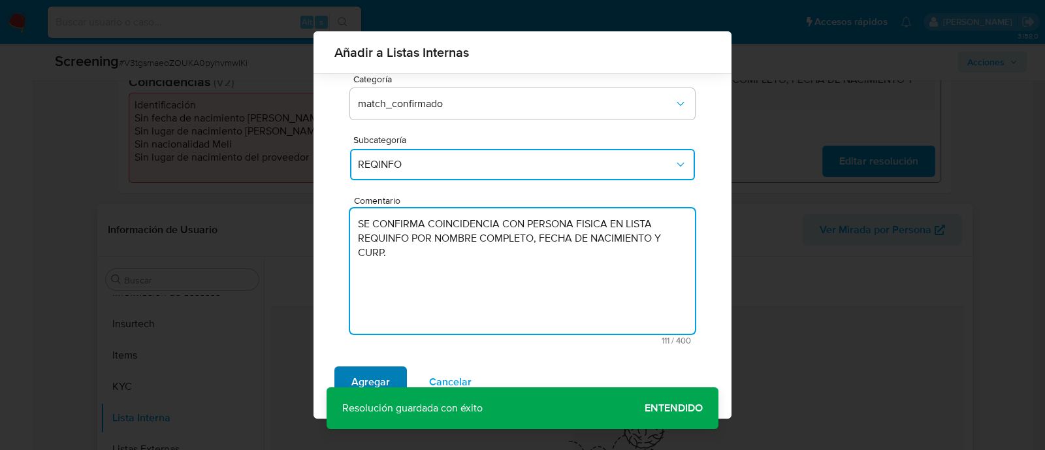
type textarea "SE CONFIRMA COINCIDENCIA CON PERSONA FISICA EN LISTA REQUINFO POR NOMBRE COMPLE…"
click at [396, 380] on button "Agregar" at bounding box center [370, 381] width 73 height 31
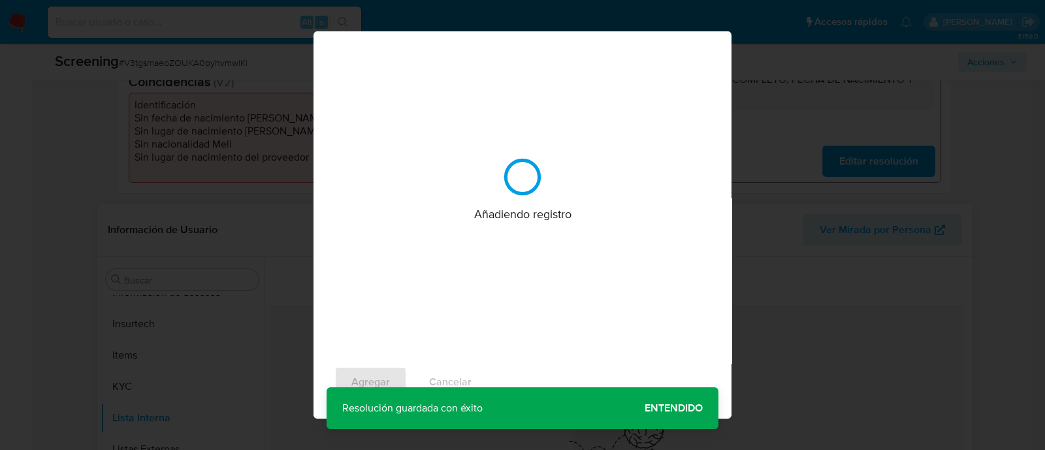
scroll to position [0, 0]
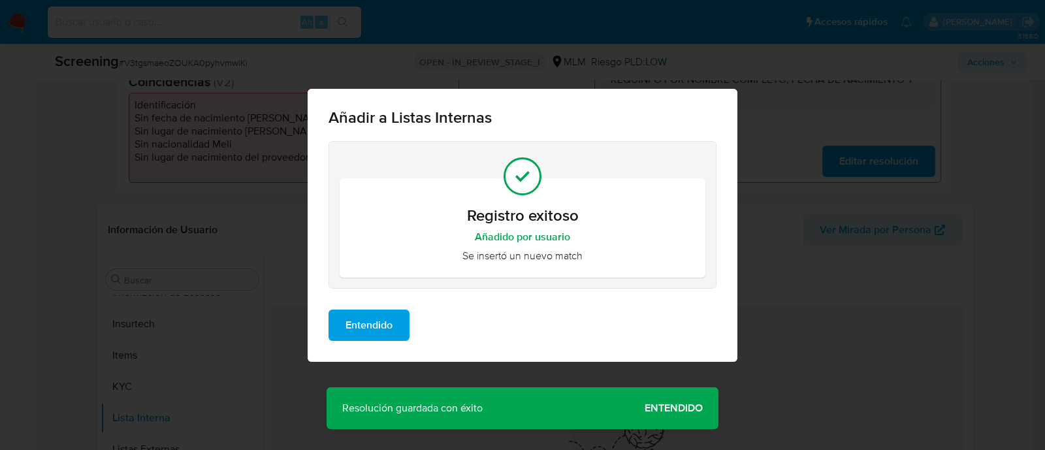
click at [664, 404] on div "Añadir a Listas Internas Registro exitoso Añadido por usuario Se insertó un nue…" at bounding box center [522, 225] width 1045 height 450
click at [376, 315] on span "Entendido" at bounding box center [369, 325] width 47 height 29
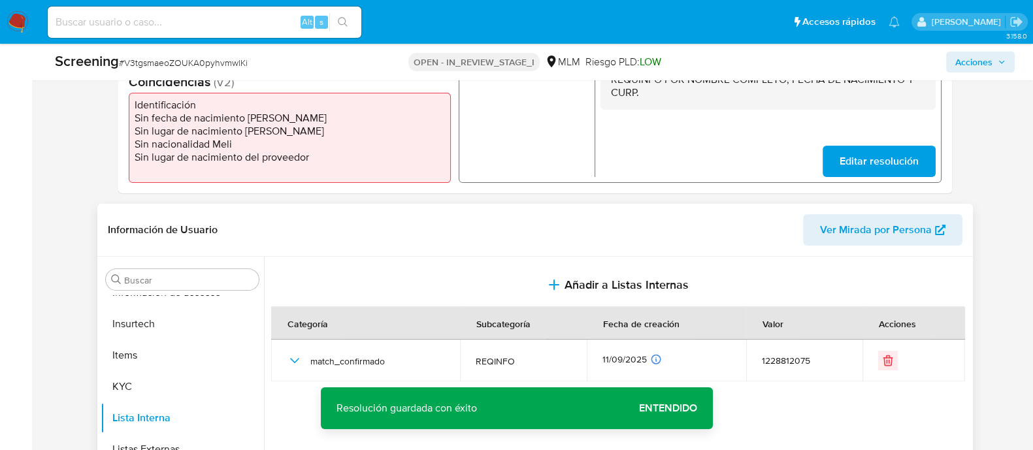
click at [1005, 64] on icon "button" at bounding box center [1001, 62] width 8 height 8
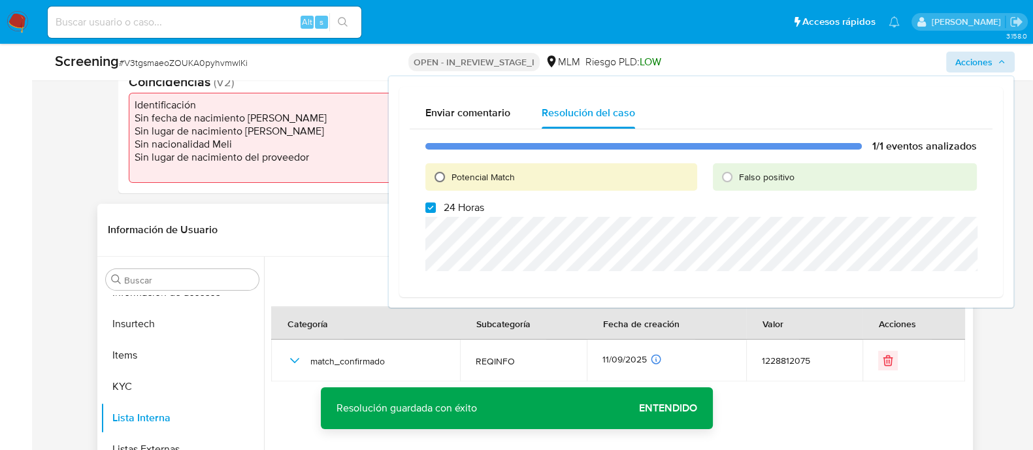
click at [441, 175] on input "Potencial Match" at bounding box center [439, 177] width 21 height 21
radio input "true"
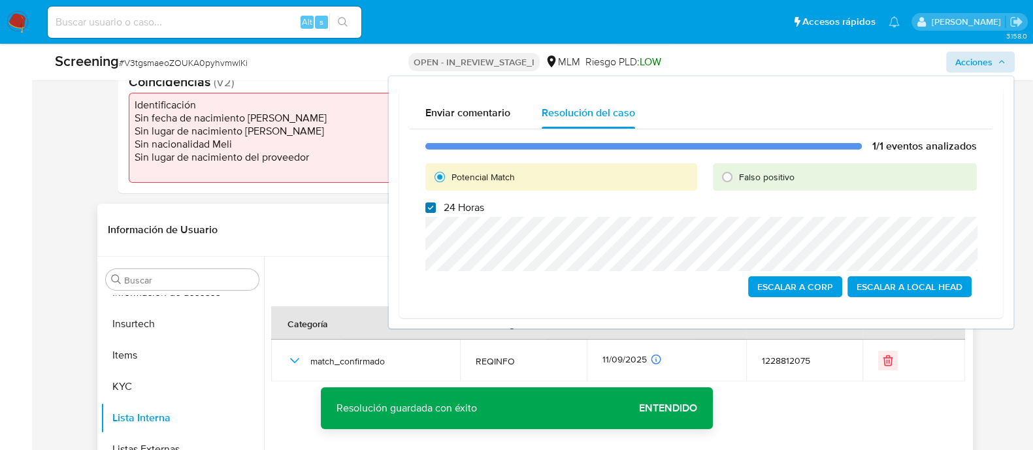
click at [433, 204] on input "24 Horas" at bounding box center [430, 207] width 10 height 10
checkbox input "false"
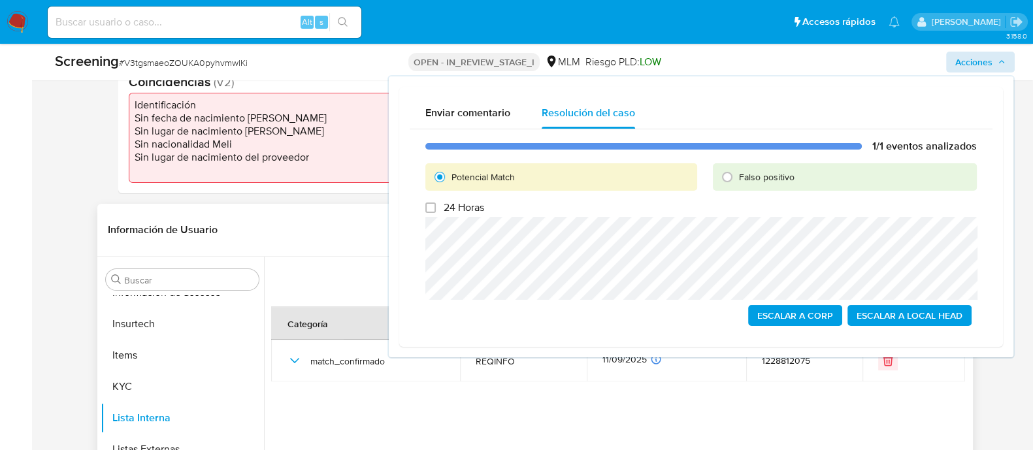
click at [905, 312] on span "Escalar a Local Head" at bounding box center [909, 315] width 106 height 18
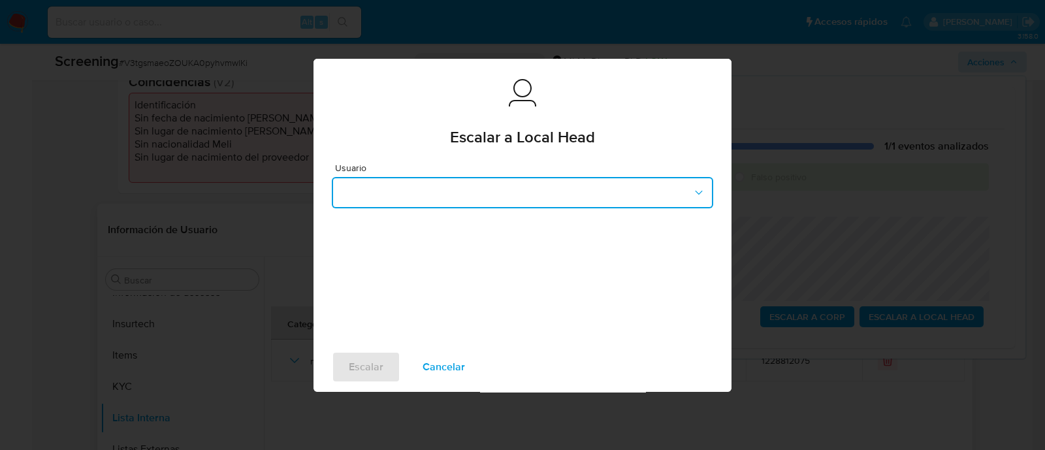
click at [614, 183] on button "button" at bounding box center [522, 192] width 381 height 31
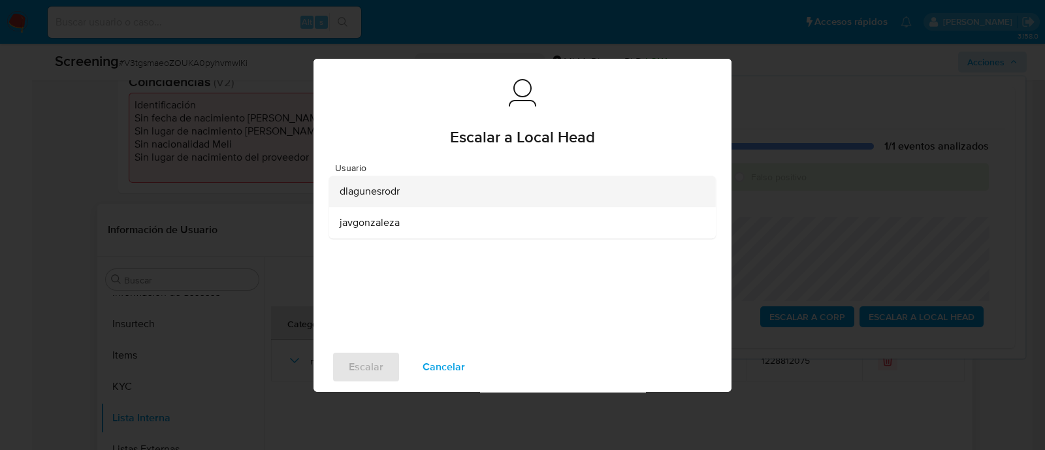
click at [343, 190] on span "dlagunesrodr" at bounding box center [370, 191] width 60 height 13
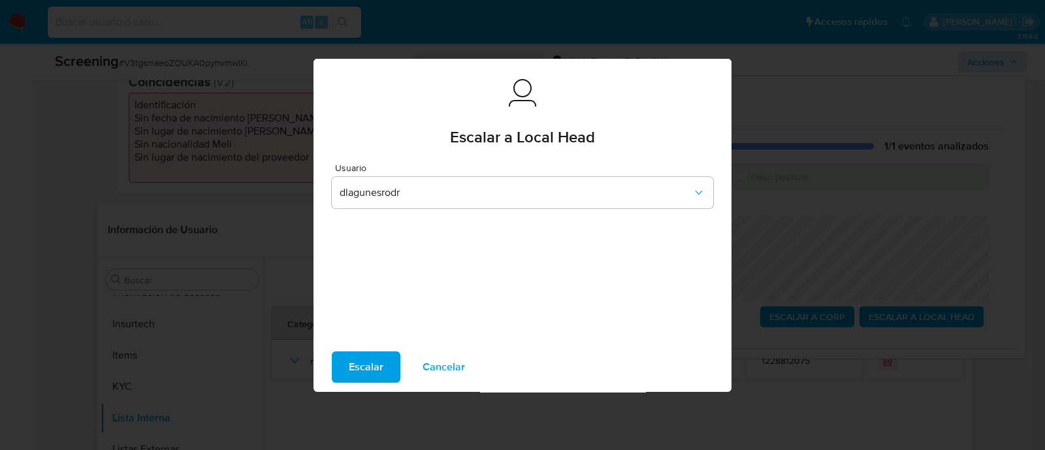
click at [377, 364] on span "Escalar" at bounding box center [366, 367] width 35 height 29
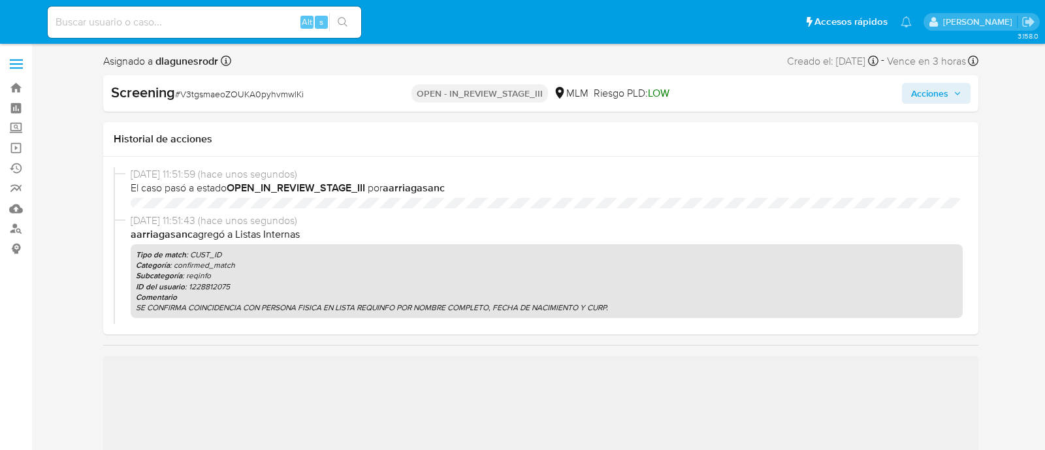
select select "10"
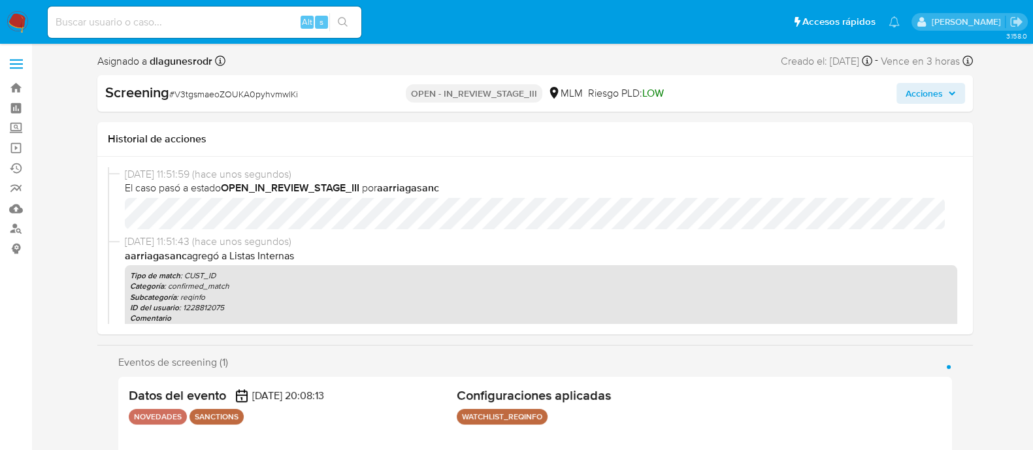
scroll to position [551, 0]
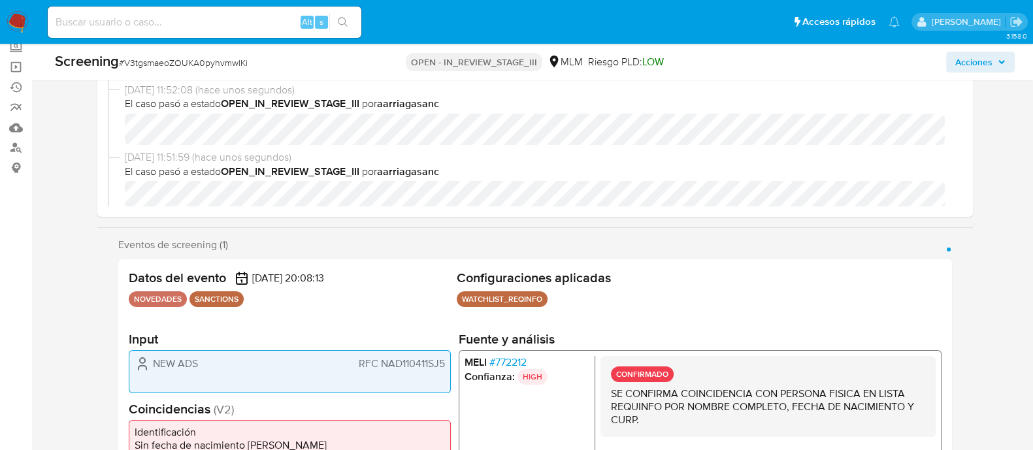
scroll to position [81, 0]
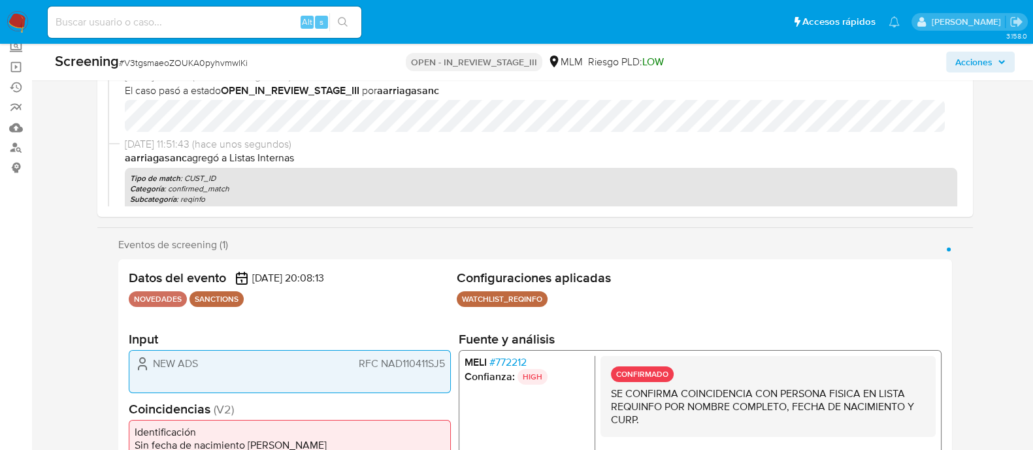
select select "10"
click at [1010, 69] on button "Acciones" at bounding box center [980, 62] width 69 height 21
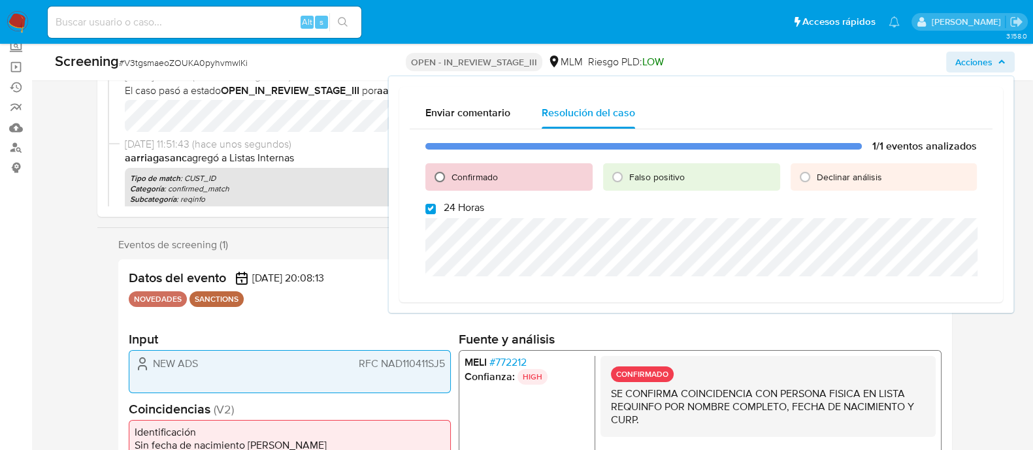
click at [442, 172] on input "Confirmado" at bounding box center [439, 177] width 21 height 21
radio input "true"
click at [429, 212] on input "24 Horas" at bounding box center [430, 209] width 10 height 10
checkbox input "false"
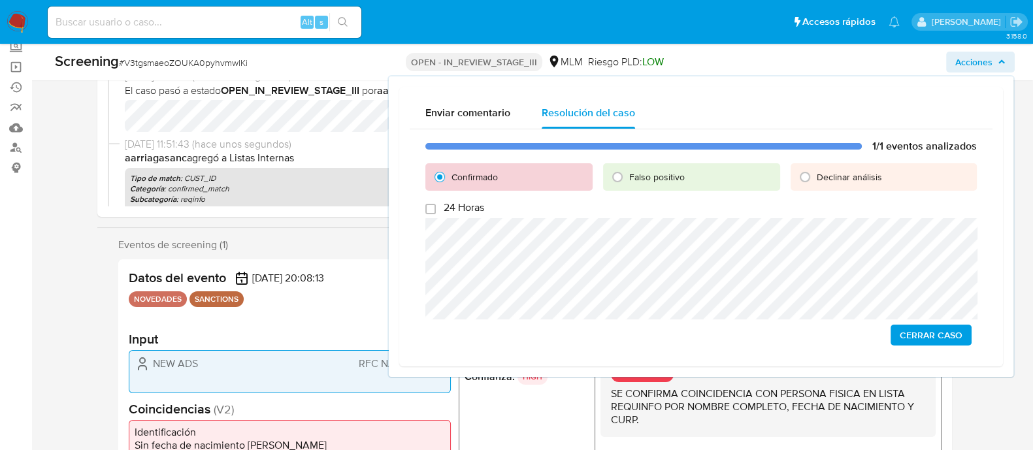
click at [937, 336] on span "Cerrar Caso" at bounding box center [930, 335] width 63 height 18
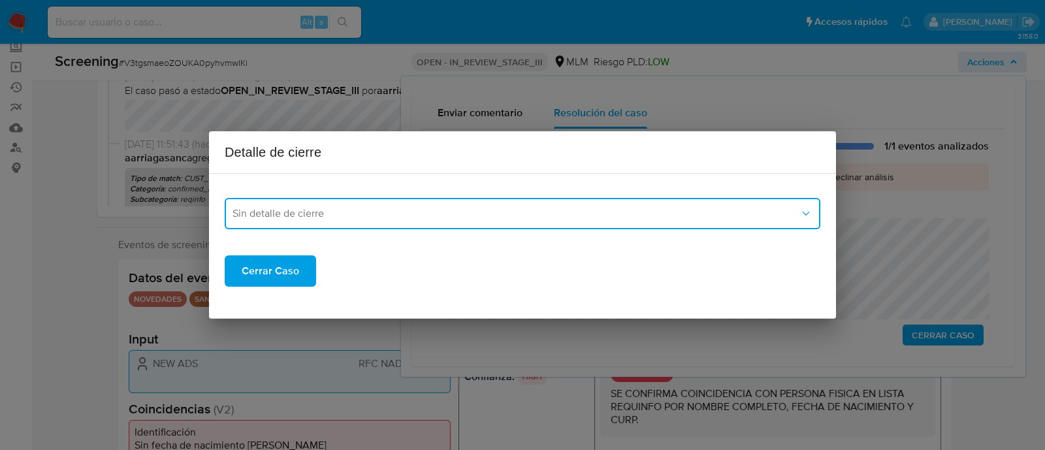
click at [509, 218] on span "Sin detalle de cierre" at bounding box center [516, 213] width 567 height 13
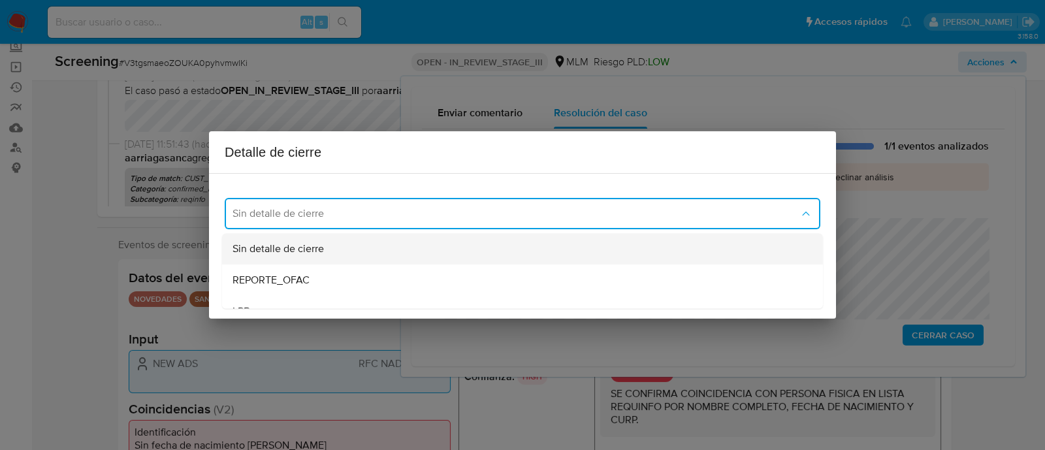
click at [306, 245] on span "Sin detalle de cierre" at bounding box center [278, 248] width 91 height 13
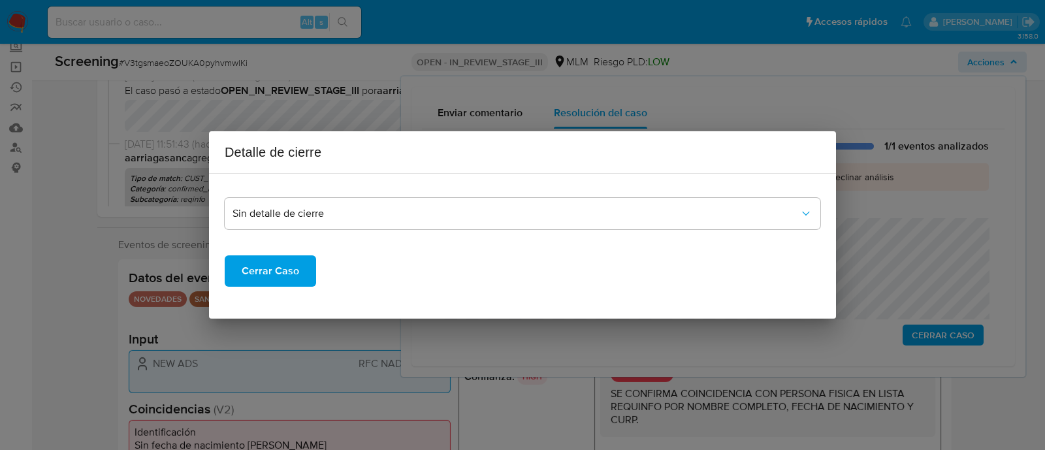
click at [288, 280] on span "Cerrar Caso" at bounding box center [270, 271] width 57 height 29
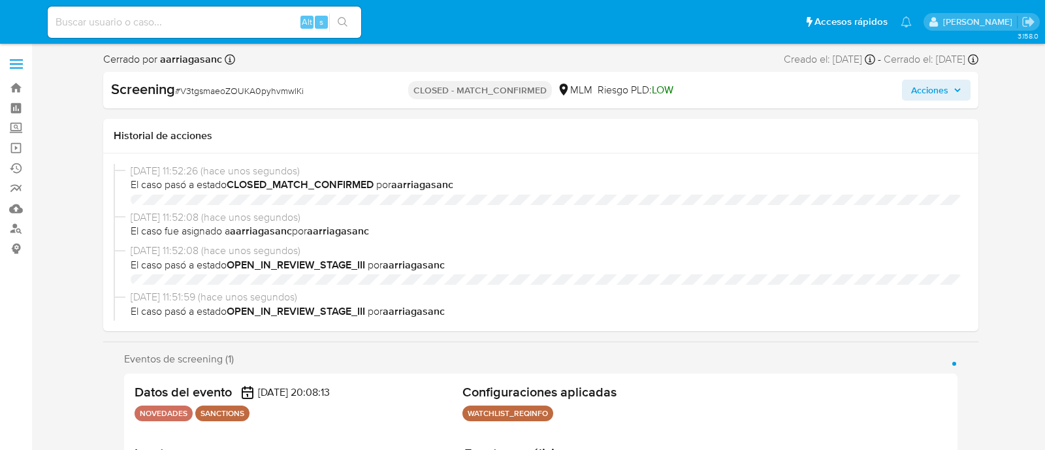
select select "10"
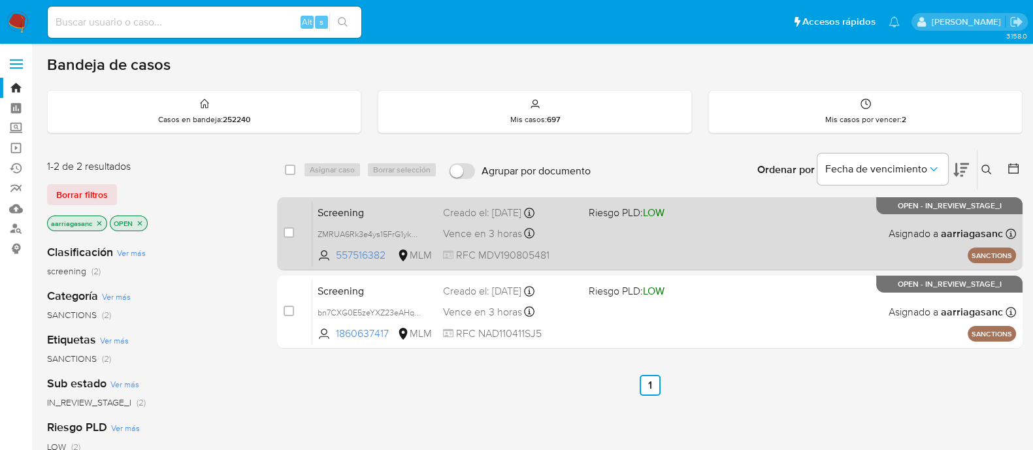
click at [646, 240] on div "Screening ZMRUA6Rk3e4ys15FrG1ykA34 557516382 MLM Riesgo PLD: LOW Creado el: [DA…" at bounding box center [663, 234] width 703 height 66
click at [290, 236] on input "checkbox" at bounding box center [288, 232] width 10 height 10
checkbox input "true"
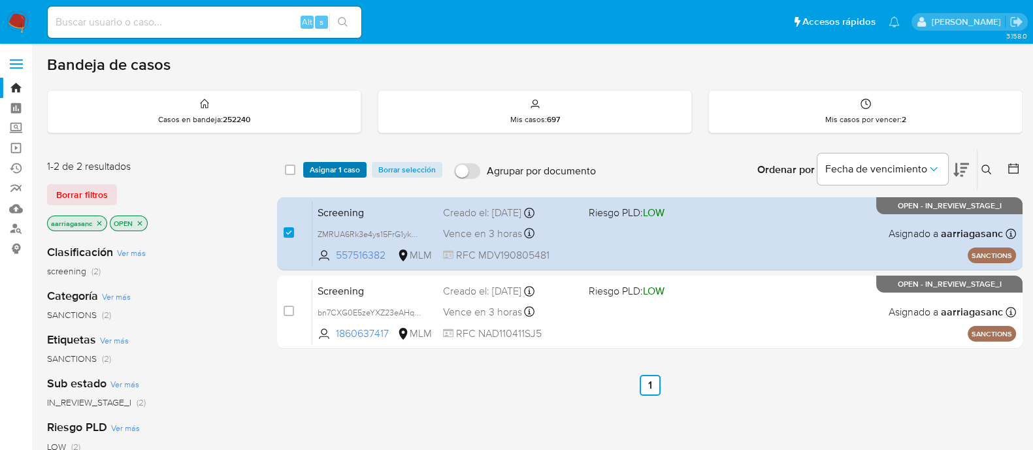
click at [325, 165] on span "Asignar 1 caso" at bounding box center [335, 169] width 50 height 13
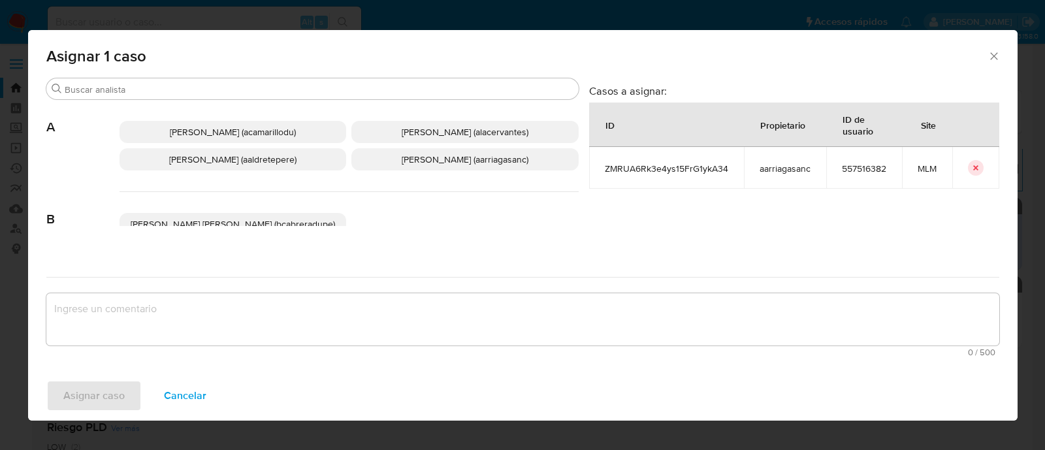
click at [411, 158] on span "[PERSON_NAME] (aarriagasanc)" at bounding box center [465, 159] width 127 height 13
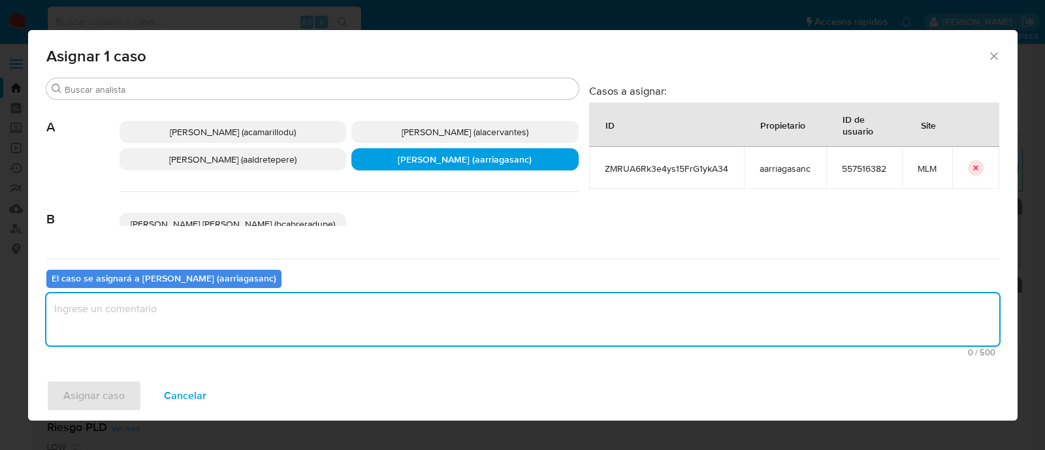
click at [335, 323] on textarea "assign-modal" at bounding box center [522, 319] width 953 height 52
type textarea "AMAS"
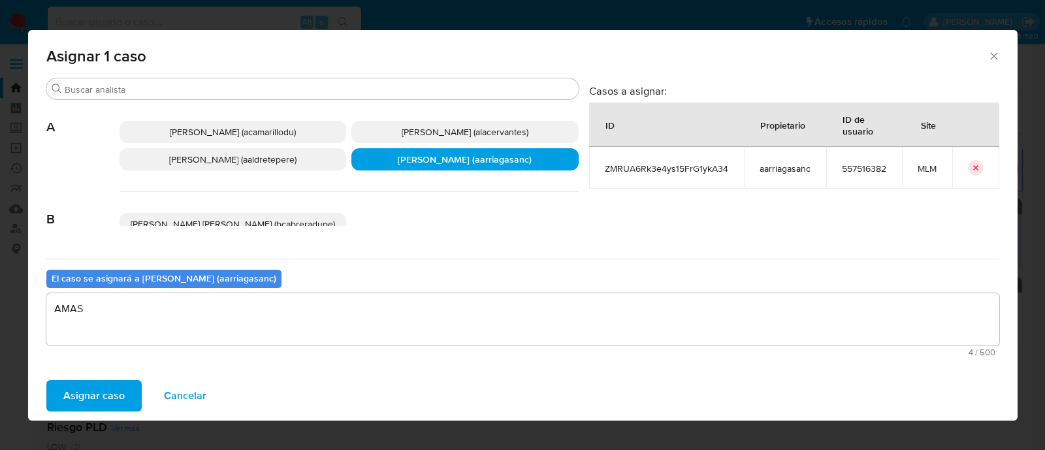
click at [108, 385] on span "Asignar caso" at bounding box center [93, 395] width 61 height 29
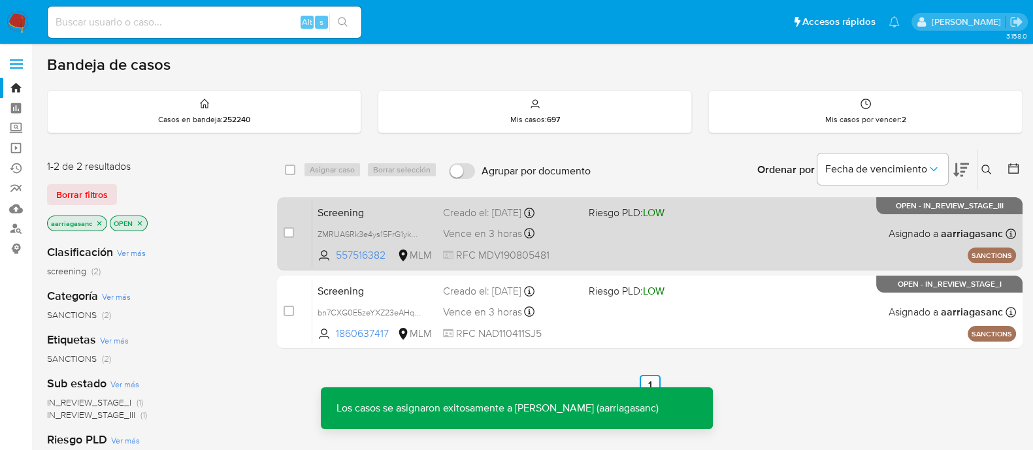
click at [702, 251] on div "Screening ZMRUA6Rk3e4ys15FrG1ykA34 557516382 MLM Riesgo PLD: LOW Creado el: [DA…" at bounding box center [663, 234] width 703 height 66
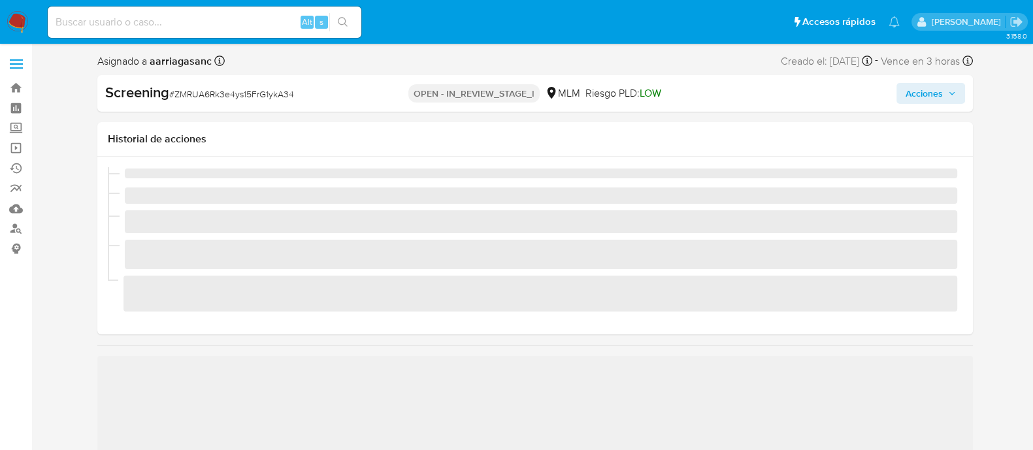
scroll to position [551, 0]
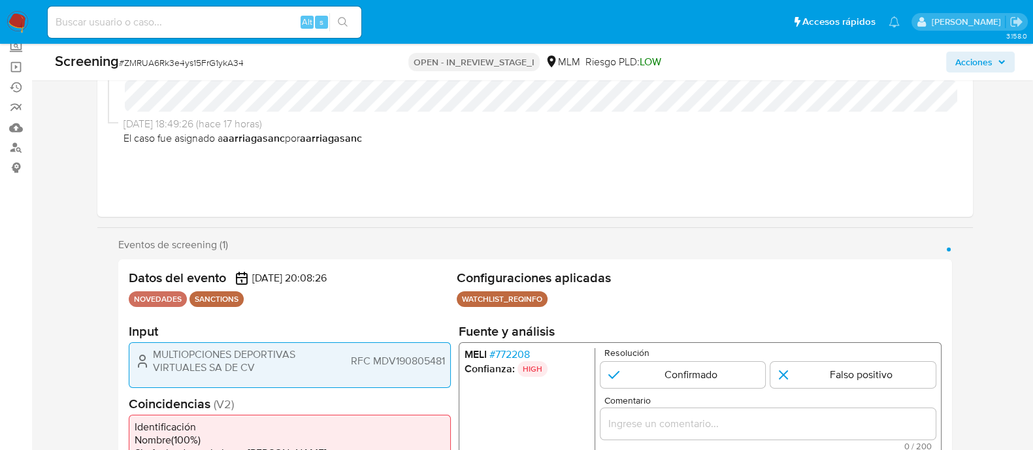
select select "10"
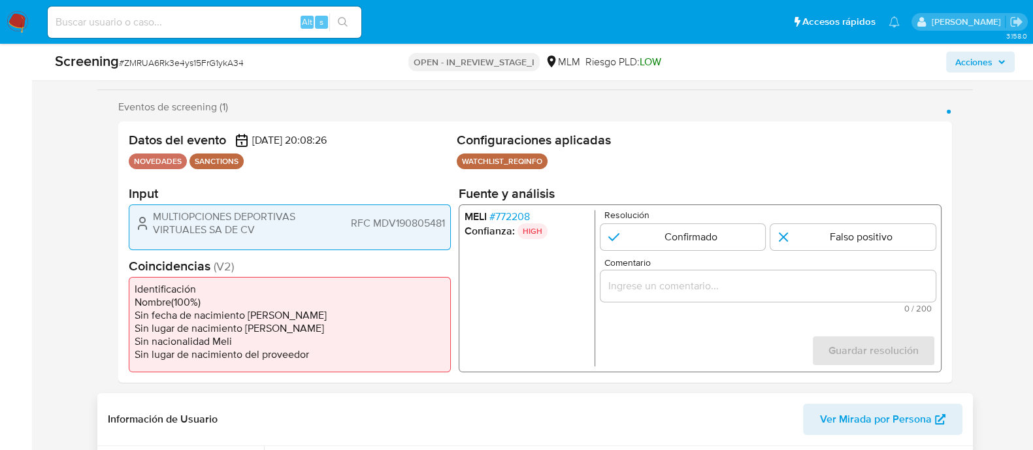
scroll to position [326, 0]
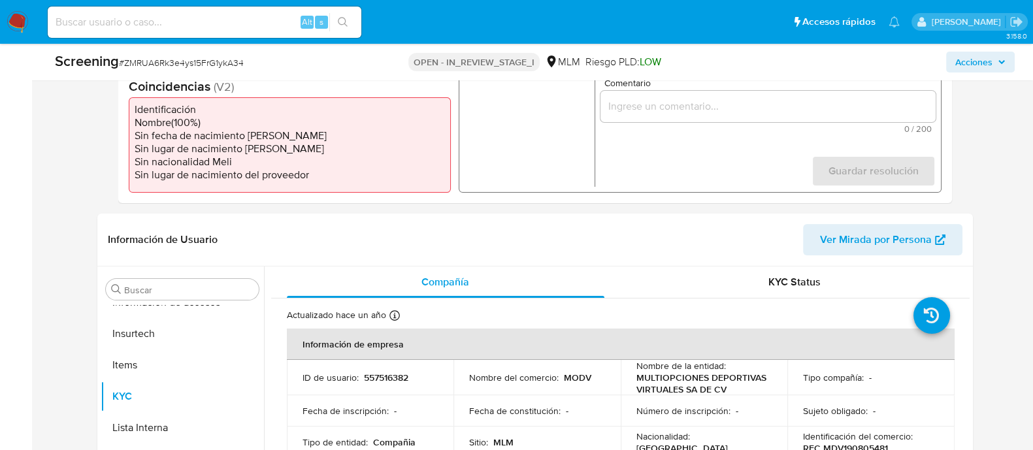
scroll to position [81, 0]
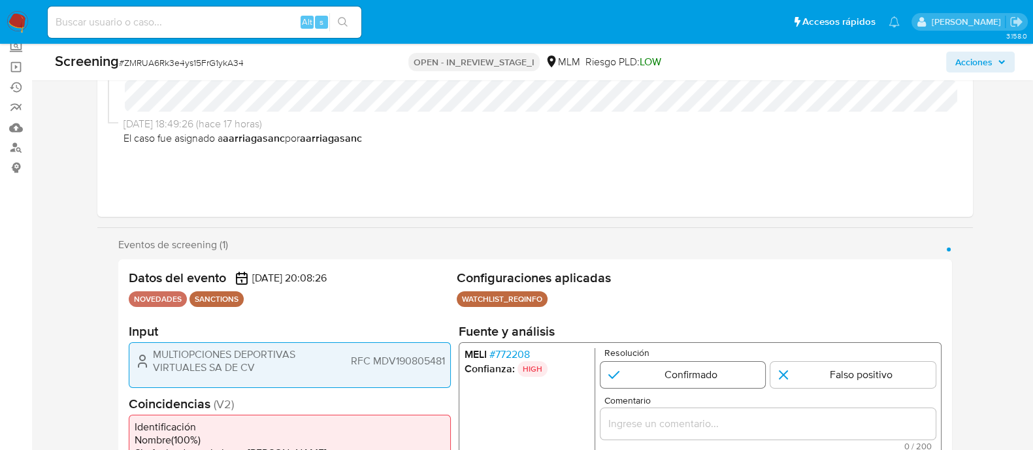
click at [641, 367] on input "1 de 1" at bounding box center [682, 375] width 165 height 26
radio input "true"
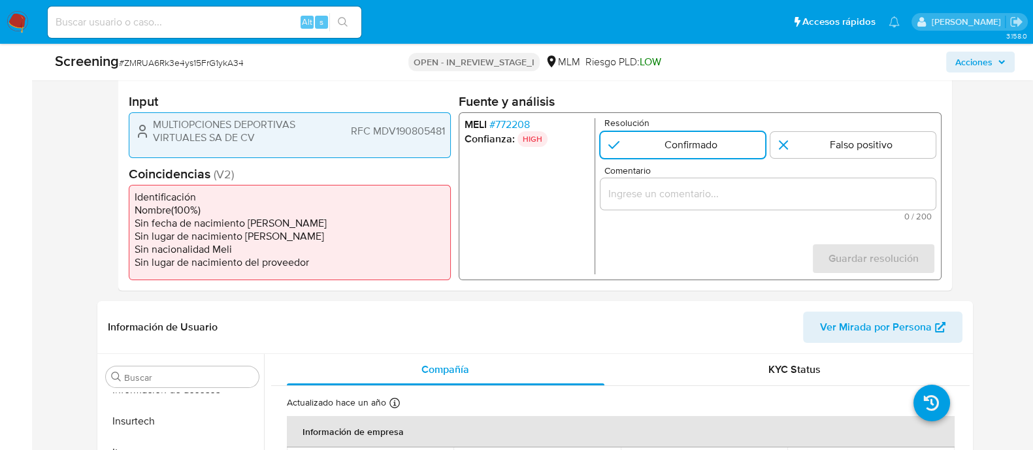
scroll to position [326, 0]
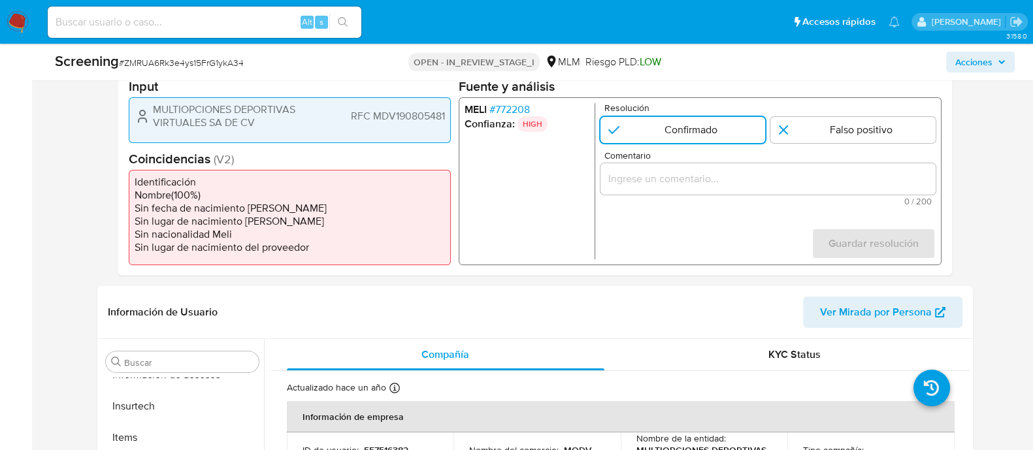
click at [718, 189] on div "1 de 1" at bounding box center [767, 178] width 335 height 31
click at [710, 170] on input "Comentario" at bounding box center [767, 178] width 335 height 17
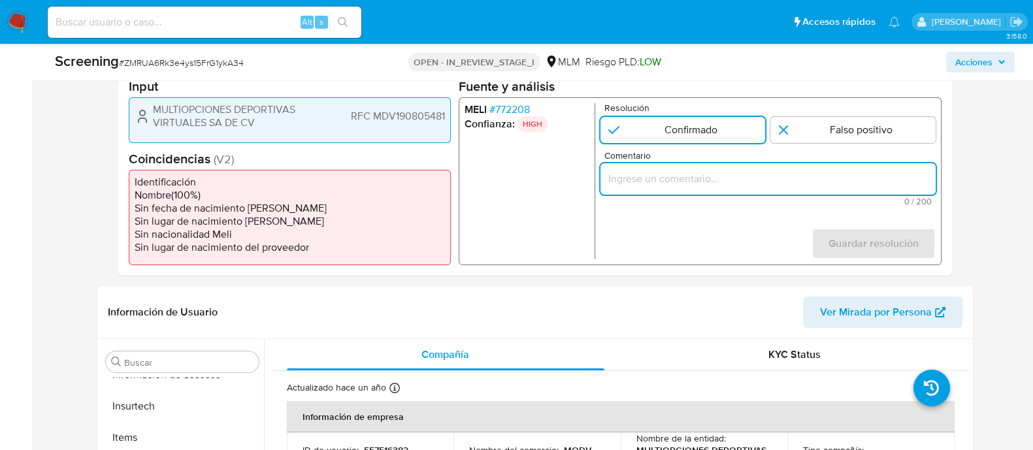
paste input "SE CONFIRMA COINCIDENCIA CON PERSONA FISICA EN LISTA REQUINFO POR NOMBRE COMPLE…"
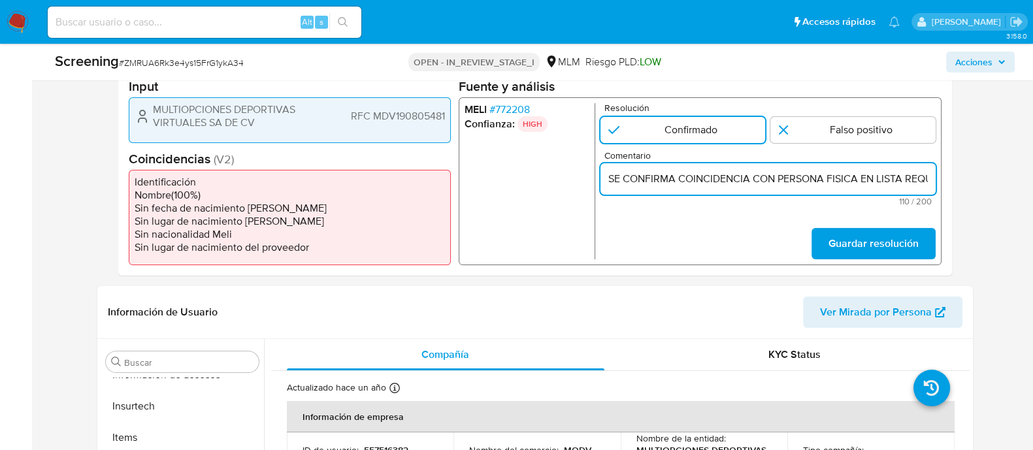
scroll to position [0, 312]
type input "SE CONFIRMA COINCIDENCIA CON PERSONA FISICA EN LISTA REQUINFO POR NOMBRE COMPLE…"
click at [816, 246] on button "Guardar resolución" at bounding box center [873, 243] width 124 height 31
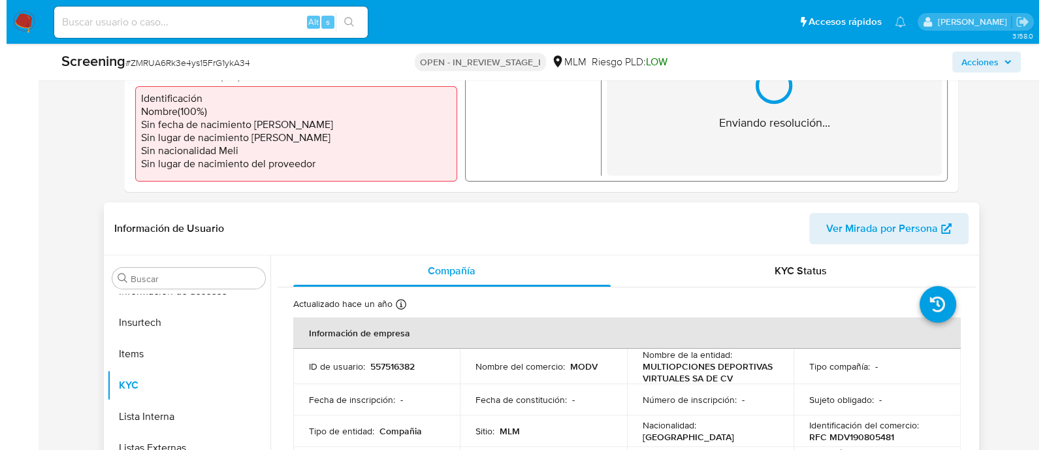
scroll to position [490, 0]
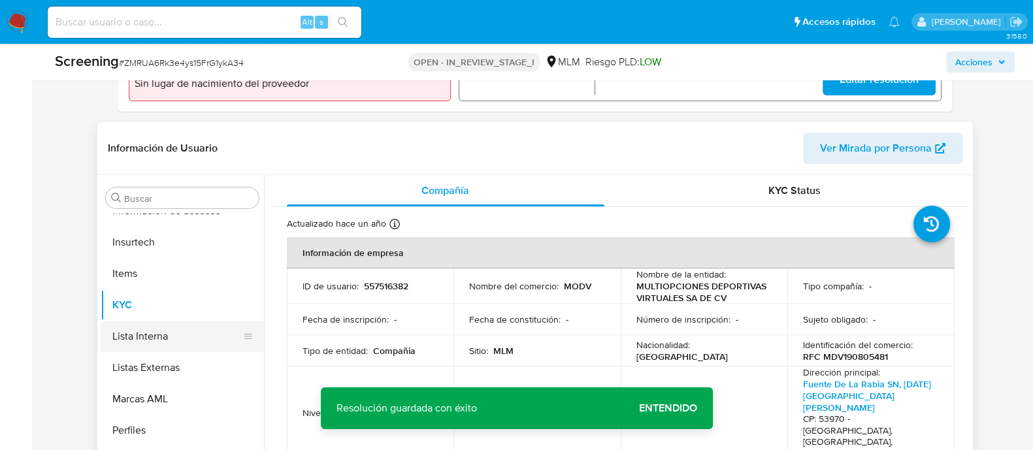
click at [167, 329] on button "Lista Interna" at bounding box center [177, 336] width 153 height 31
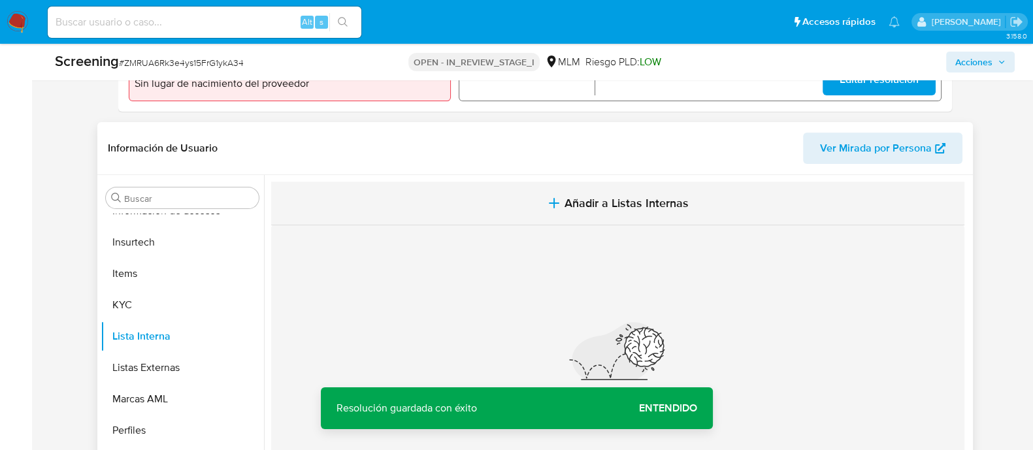
click at [589, 206] on span "Añadir a Listas Internas" at bounding box center [626, 203] width 124 height 14
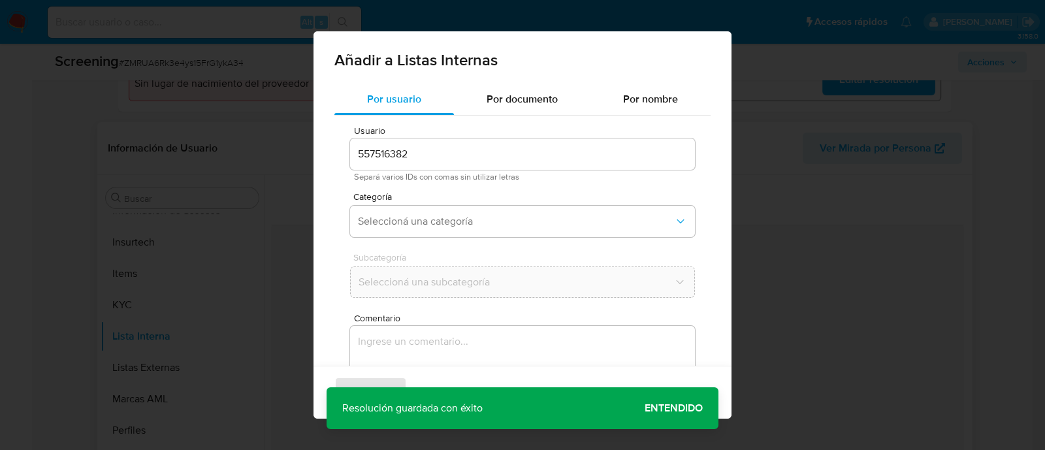
click at [467, 243] on div "Usuario 557516382 Separá varios IDs con comas sin utilizar letras Categoría Sel…" at bounding box center [522, 294] width 376 height 357
click at [464, 221] on span "Seleccioná una categoría" at bounding box center [516, 221] width 316 height 13
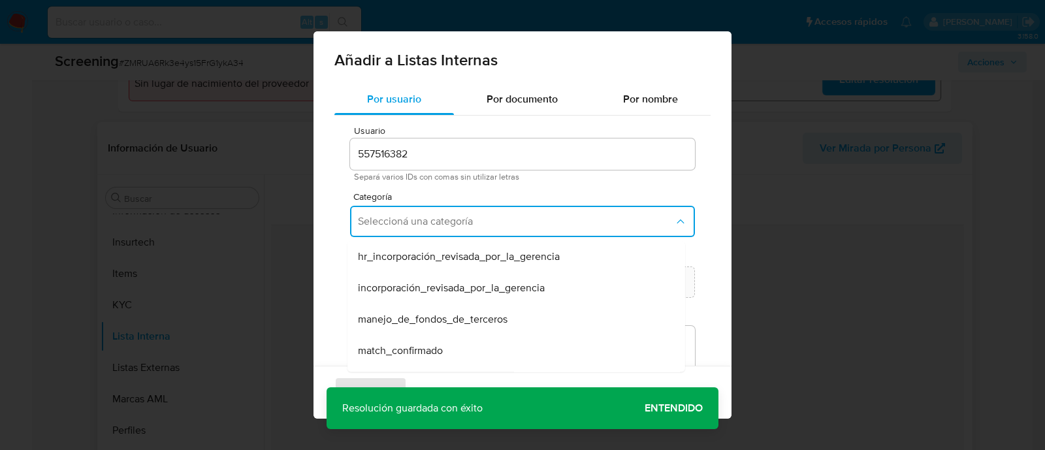
drag, startPoint x: 438, startPoint y: 350, endPoint x: 444, endPoint y: 333, distance: 18.0
click at [438, 351] on span "match_confirmado" at bounding box center [400, 350] width 85 height 13
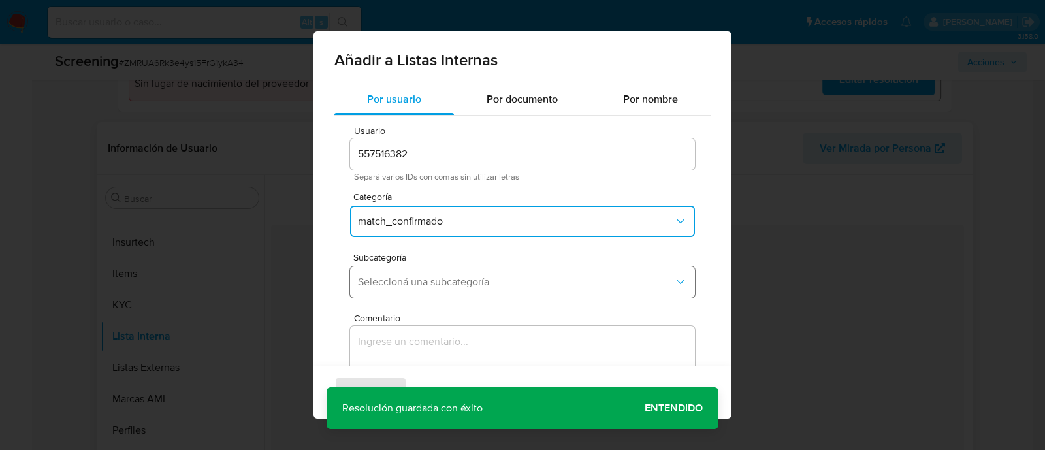
click at [445, 282] on span "Seleccioná una subcategoría" at bounding box center [516, 282] width 316 height 13
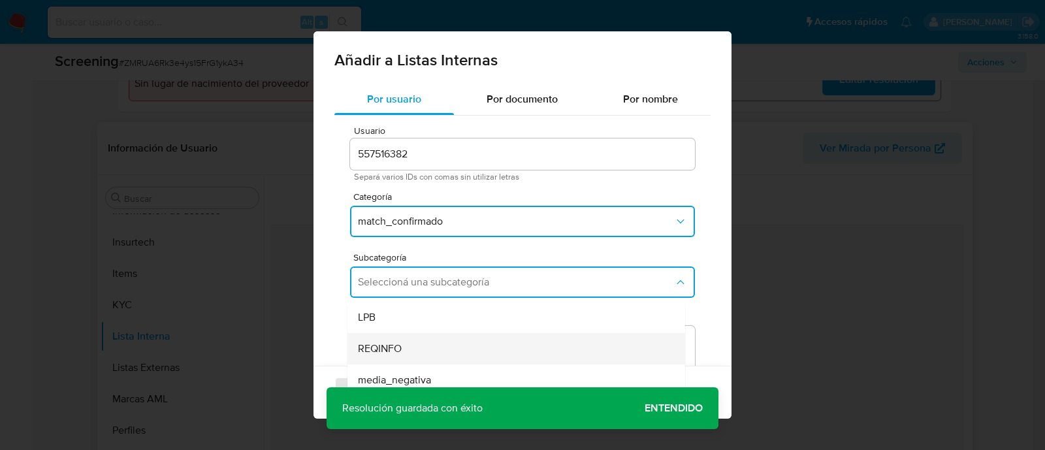
click at [408, 347] on div "REQINFO" at bounding box center [512, 348] width 309 height 31
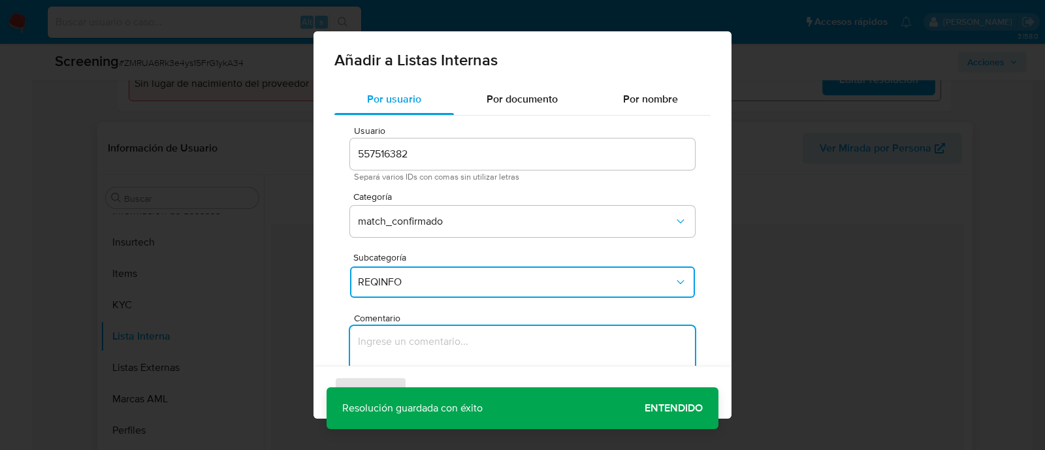
click at [404, 342] on textarea "Comentario" at bounding box center [522, 388] width 345 height 125
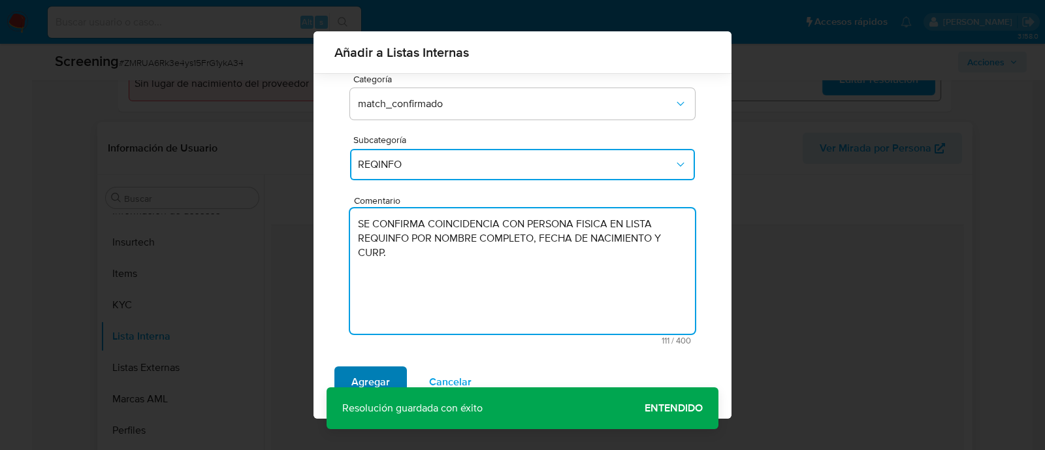
type textarea "SE CONFIRMA COINCIDENCIA CON PERSONA FISICA EN LISTA REQUINFO POR NOMBRE COMPLE…"
click at [369, 374] on span "Agregar" at bounding box center [370, 382] width 39 height 29
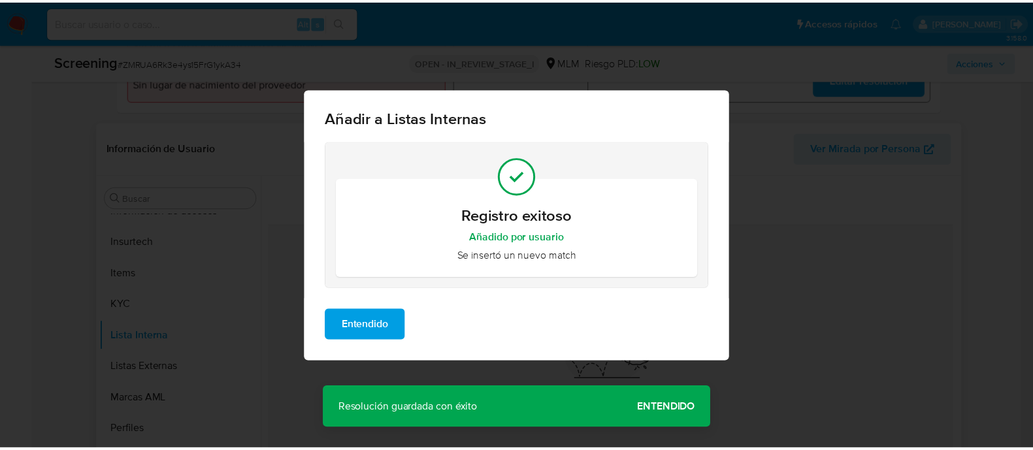
scroll to position [0, 0]
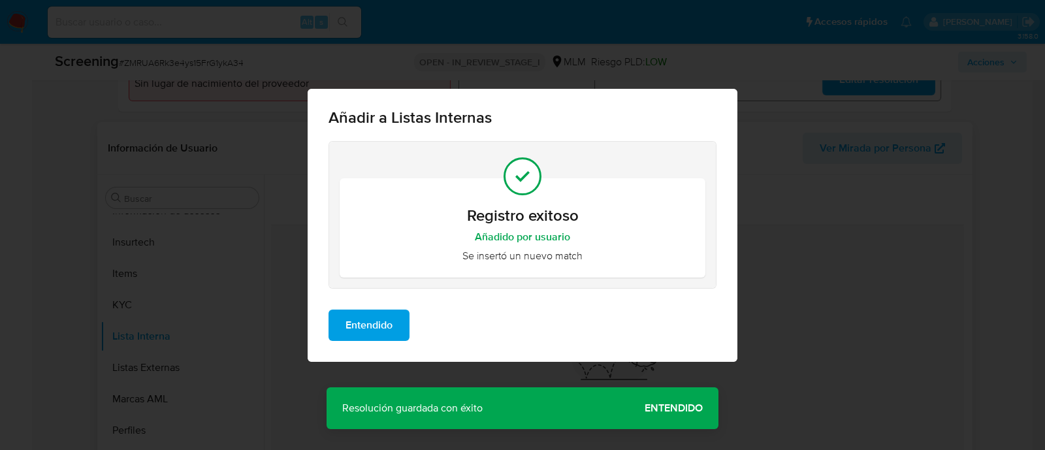
click at [670, 400] on div "Añadir a Listas Internas Registro exitoso Añadido por usuario Se insertó un nue…" at bounding box center [522, 225] width 1045 height 450
click at [343, 331] on button "Entendido" at bounding box center [369, 325] width 81 height 31
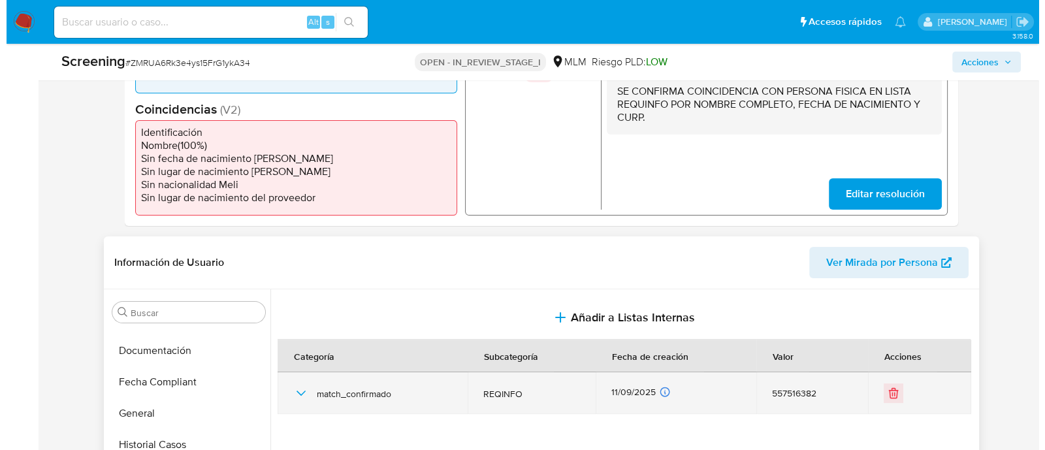
scroll to position [245, 0]
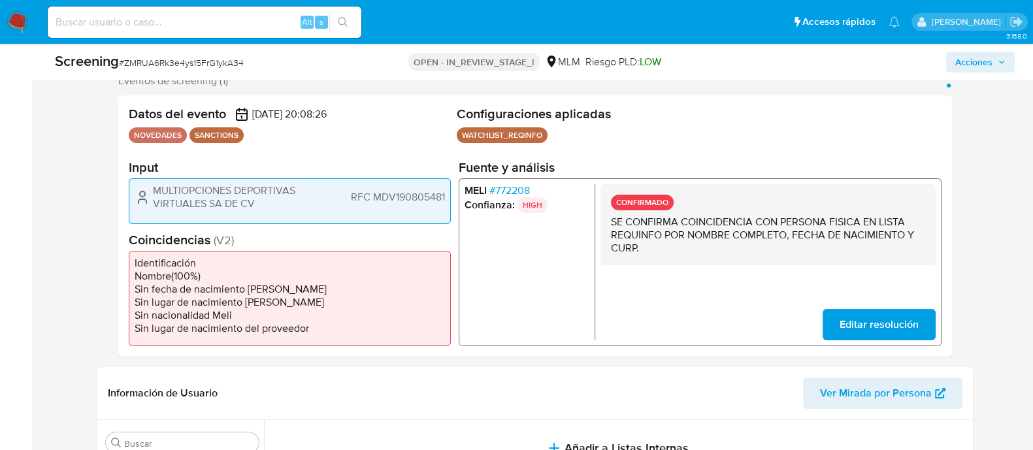
drag, startPoint x: 152, startPoint y: 187, endPoint x: 261, endPoint y: 217, distance: 113.0
click at [261, 217] on div "MULTIOPCIONES DEPORTIVAS VIRTUALES SA DE CV RFC MDV190805481" at bounding box center [290, 201] width 322 height 46
click at [385, 194] on span "RFC MDV190805481" at bounding box center [397, 197] width 94 height 13
click at [958, 70] on span "Acciones" at bounding box center [973, 62] width 37 height 21
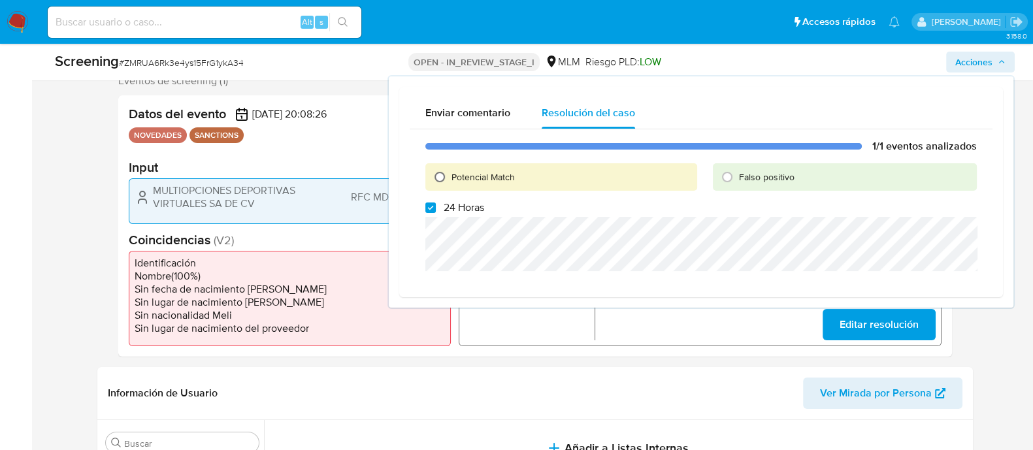
click at [439, 175] on input "Potencial Match" at bounding box center [439, 177] width 21 height 21
radio input "true"
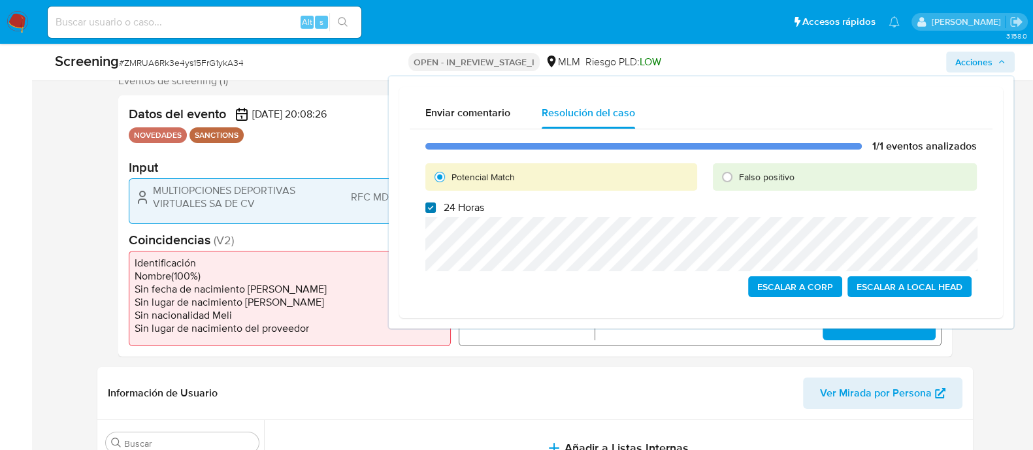
click at [430, 212] on input "24 Horas" at bounding box center [430, 207] width 10 height 10
checkbox input "false"
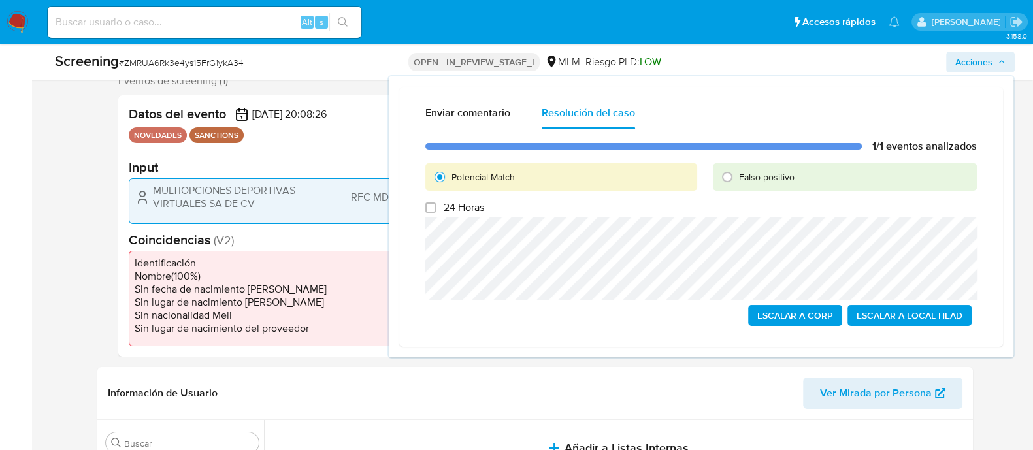
click at [934, 321] on span "Escalar a Local Head" at bounding box center [909, 315] width 106 height 18
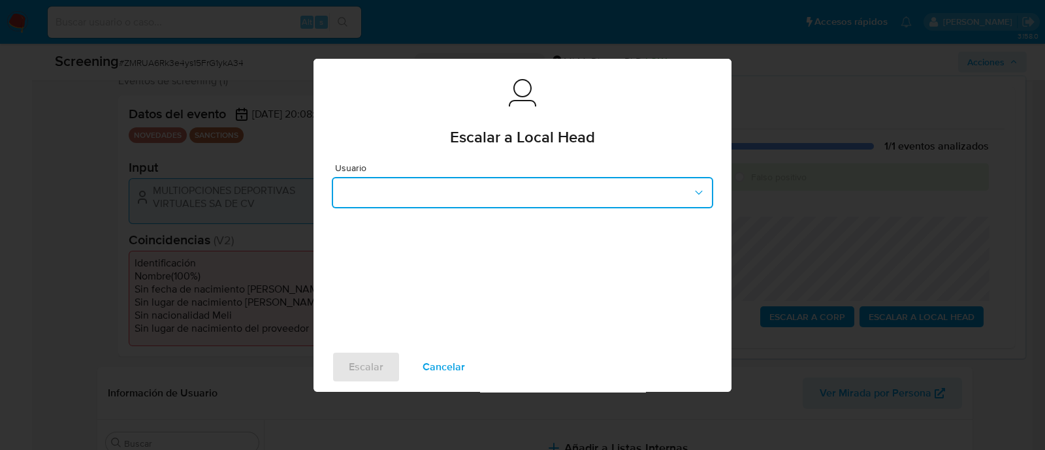
click at [654, 193] on button "button" at bounding box center [522, 192] width 381 height 31
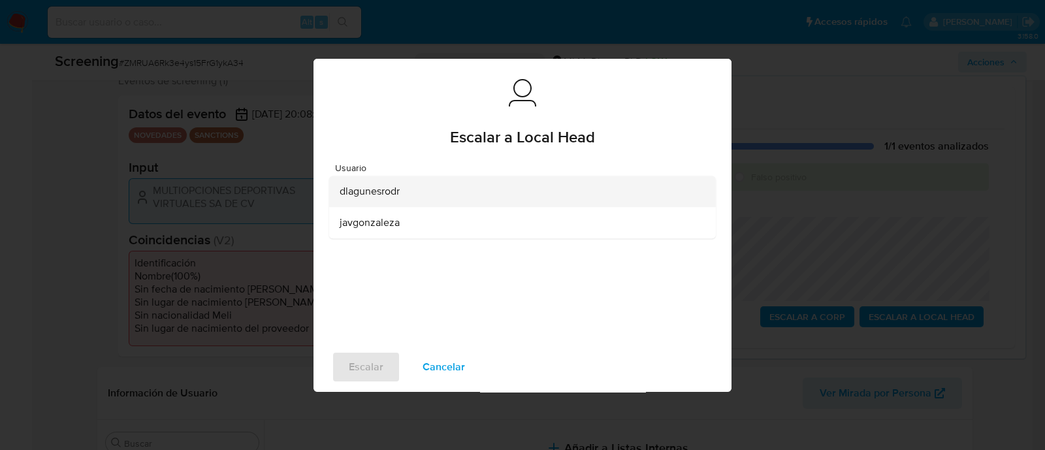
click at [413, 187] on div "dlagunesrodr" at bounding box center [519, 191] width 358 height 31
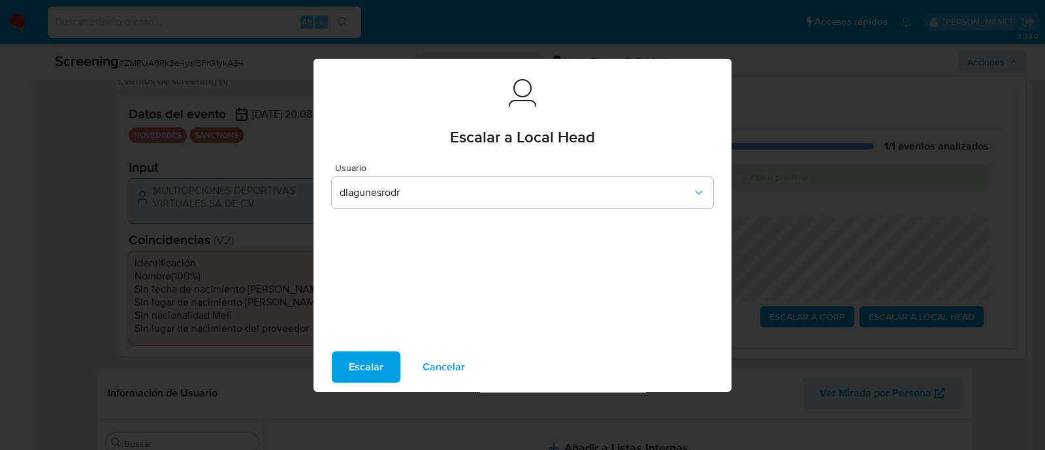
click at [372, 364] on span "Escalar" at bounding box center [366, 367] width 35 height 29
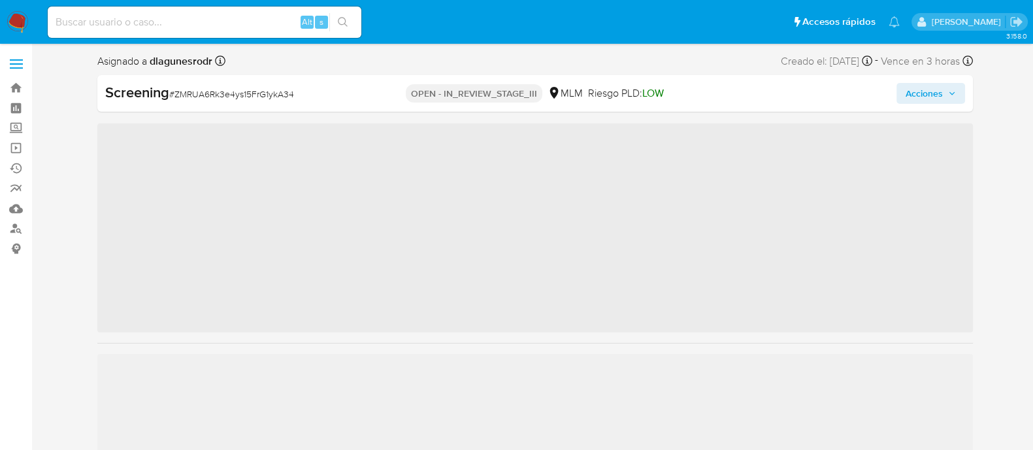
scroll to position [551, 0]
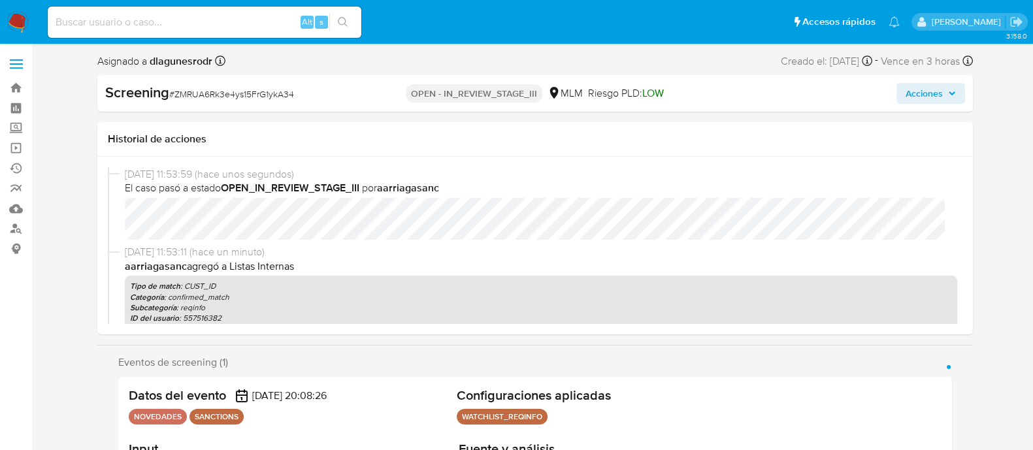
select select "10"
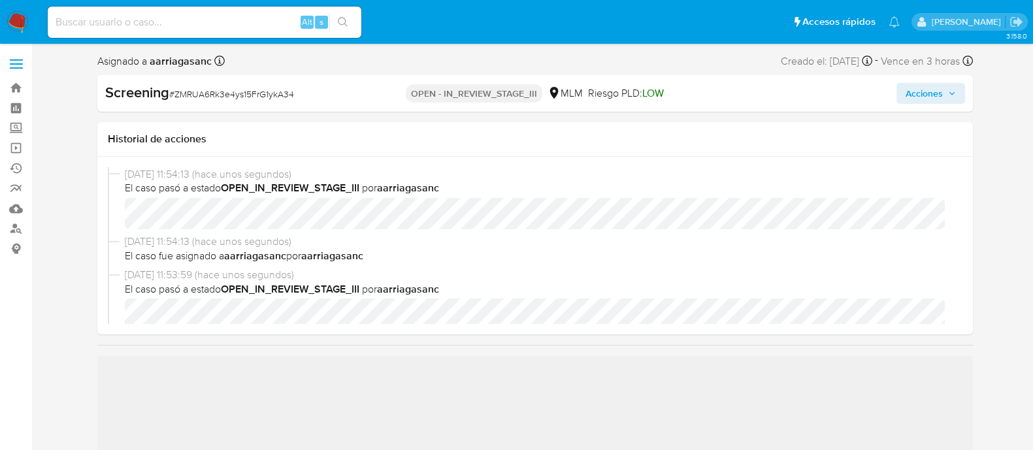
scroll to position [81, 0]
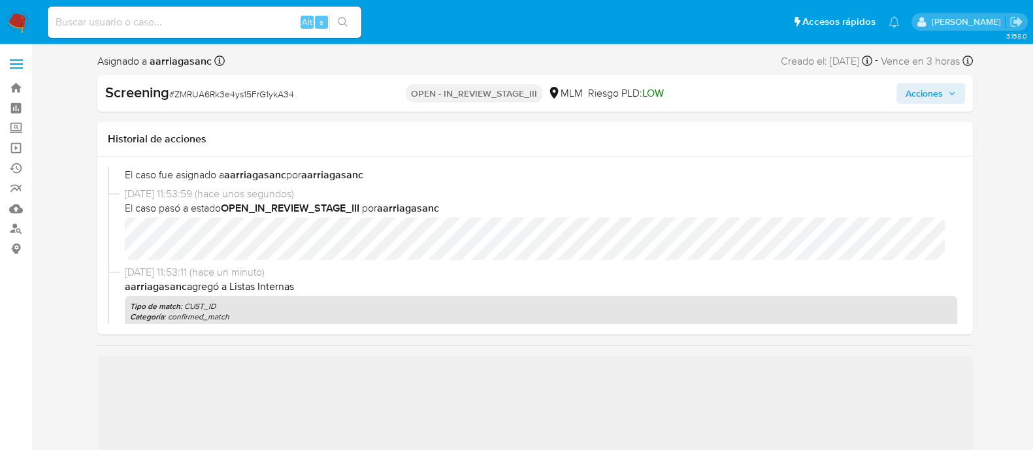
select select "10"
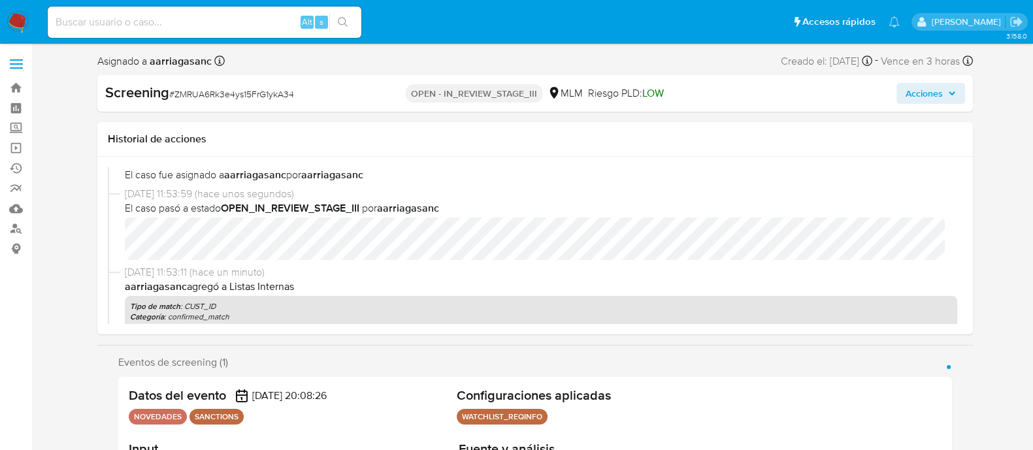
drag, startPoint x: 944, startPoint y: 89, endPoint x: 929, endPoint y: 99, distance: 17.4
click at [944, 89] on span "Acciones" at bounding box center [930, 93] width 50 height 18
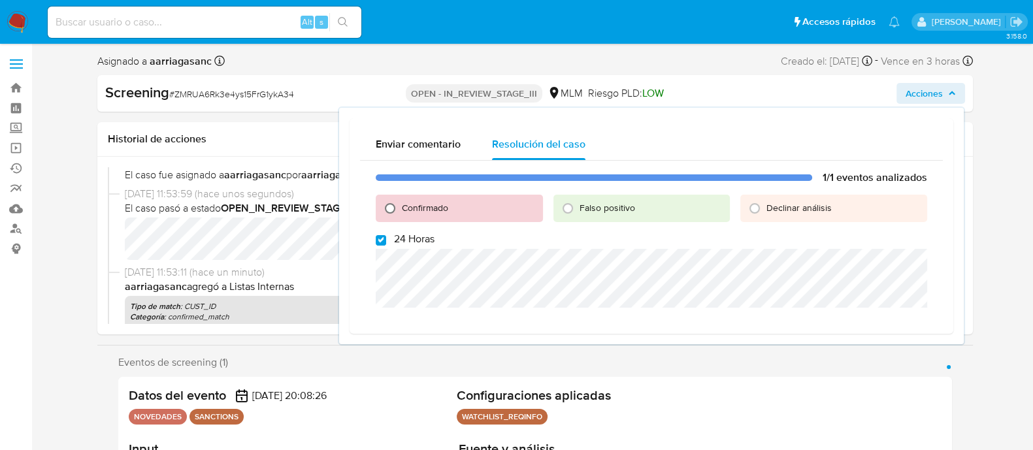
click at [387, 210] on input "Confirmado" at bounding box center [389, 208] width 21 height 21
radio input "true"
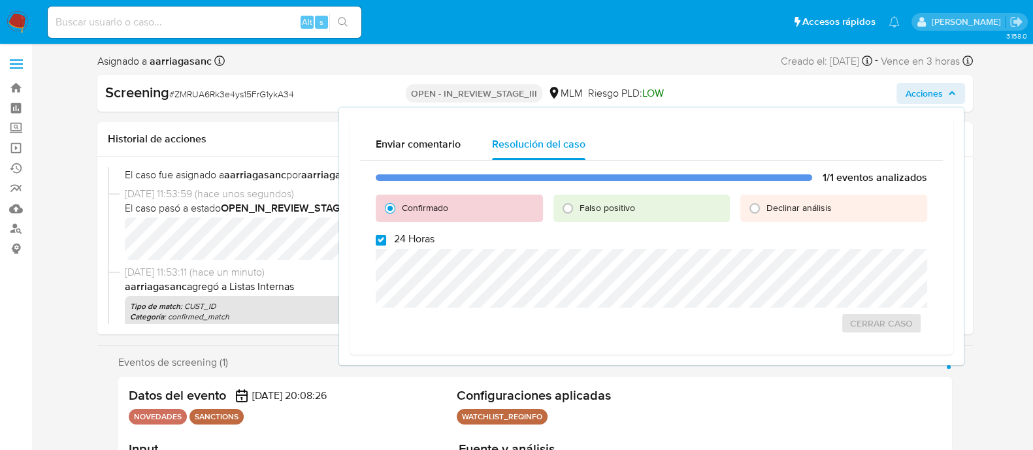
click at [377, 238] on input "24 Horas" at bounding box center [381, 240] width 10 height 10
checkbox input "false"
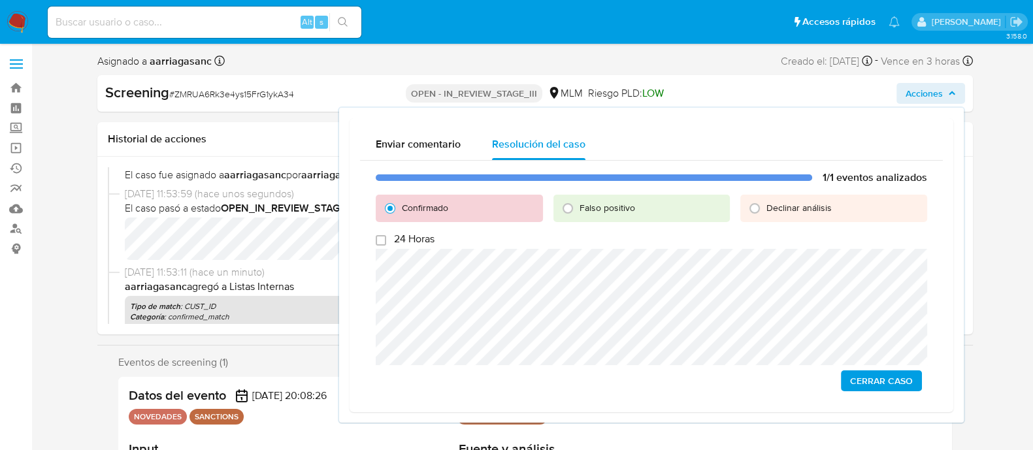
click at [912, 383] on span "Cerrar Caso" at bounding box center [881, 381] width 63 height 18
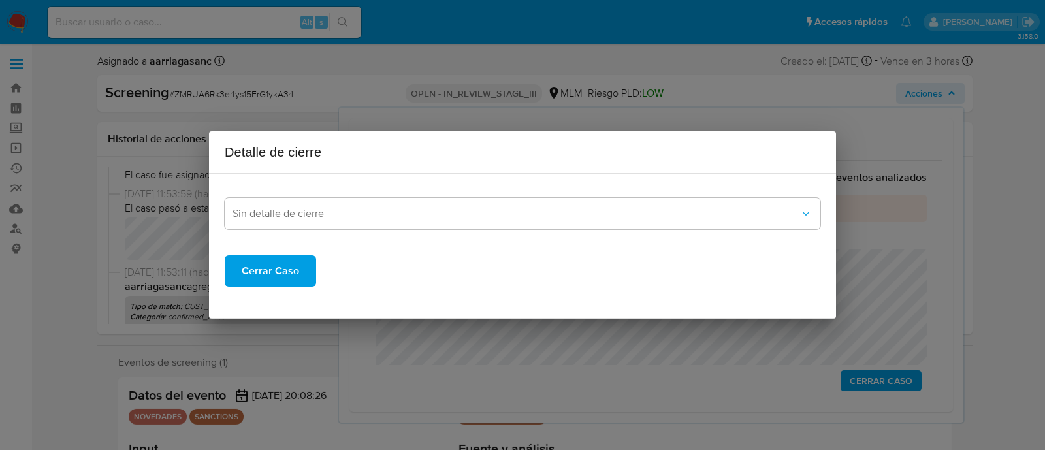
click at [270, 266] on span "Cerrar Caso" at bounding box center [270, 271] width 57 height 29
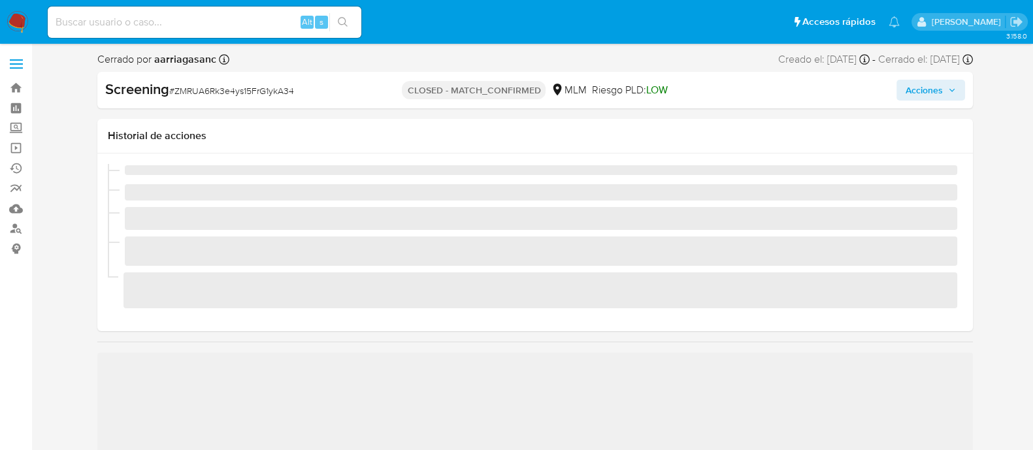
scroll to position [551, 0]
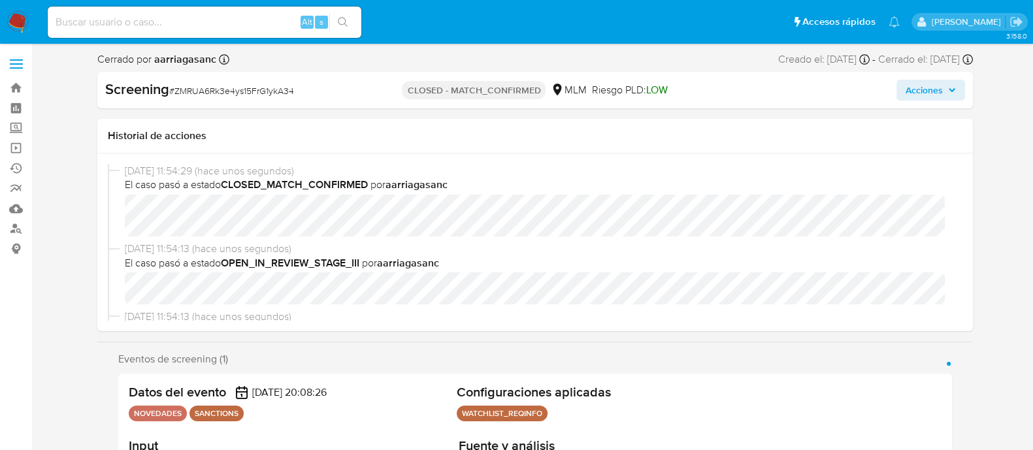
select select "10"
